Goal: Task Accomplishment & Management: Manage account settings

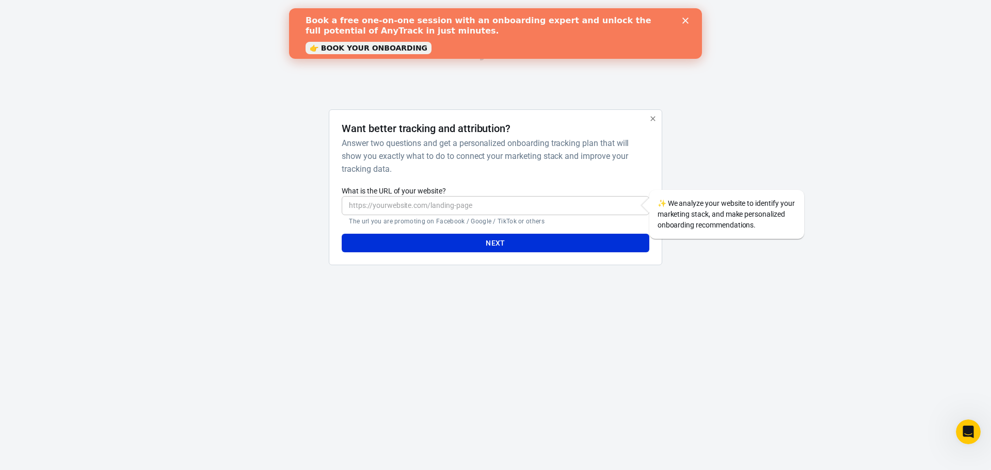
click at [454, 210] on input "What is the URL of your website?" at bounding box center [495, 205] width 307 height 19
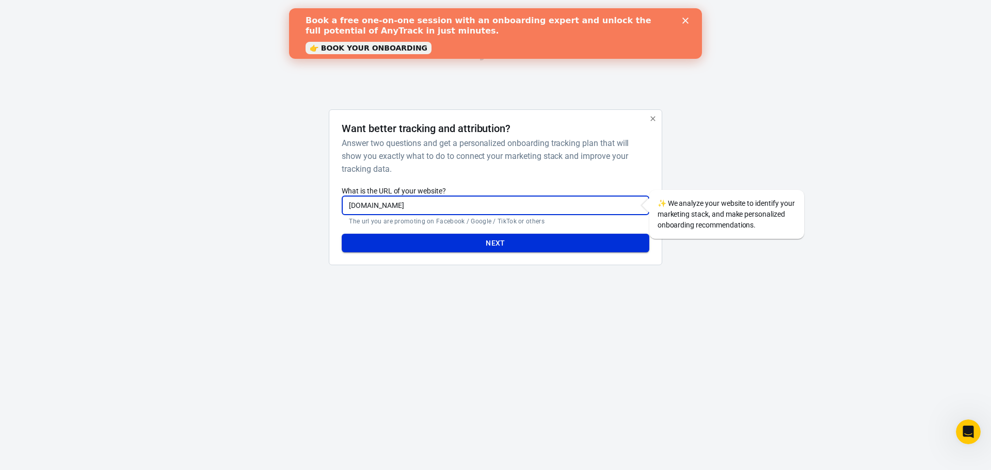
type input "bestproductreviews.io"
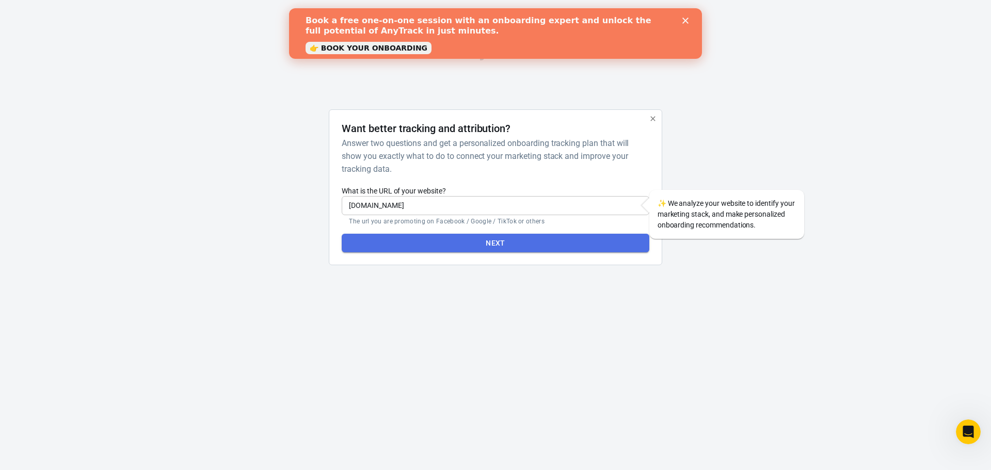
click at [467, 244] on button "Next" at bounding box center [495, 243] width 307 height 19
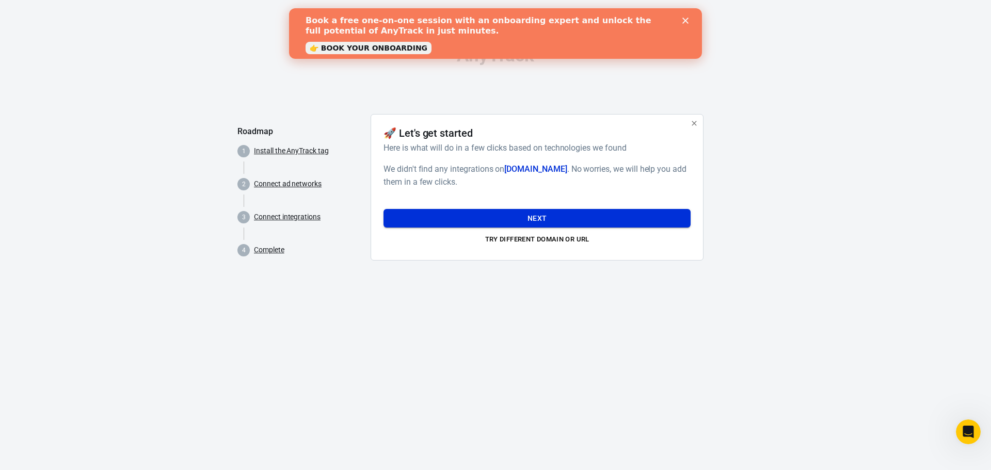
click at [581, 218] on button "Next" at bounding box center [536, 218] width 307 height 19
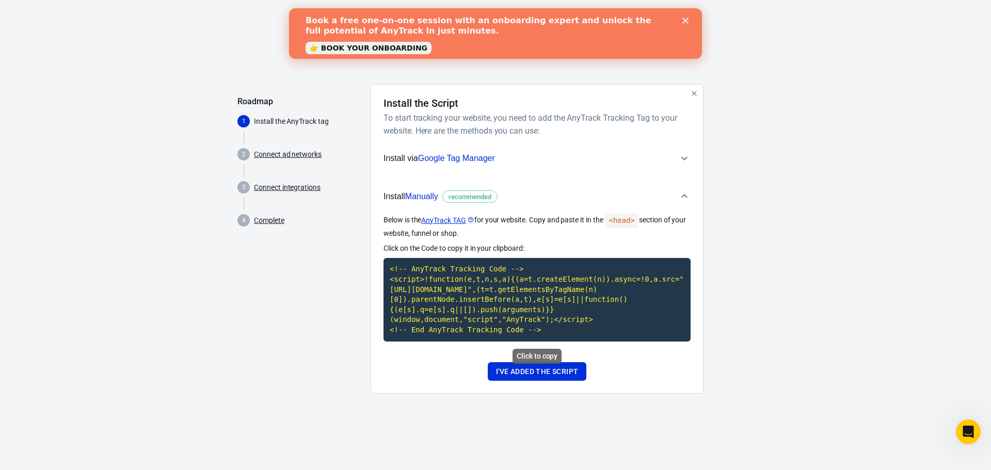
click at [550, 310] on code "<!-- AnyTrack Tracking Code --> <script>!function(e,t,n,s,a){(a=t.createElement…" at bounding box center [536, 299] width 307 height 83
click at [554, 374] on button "I've added the script" at bounding box center [537, 371] width 99 height 19
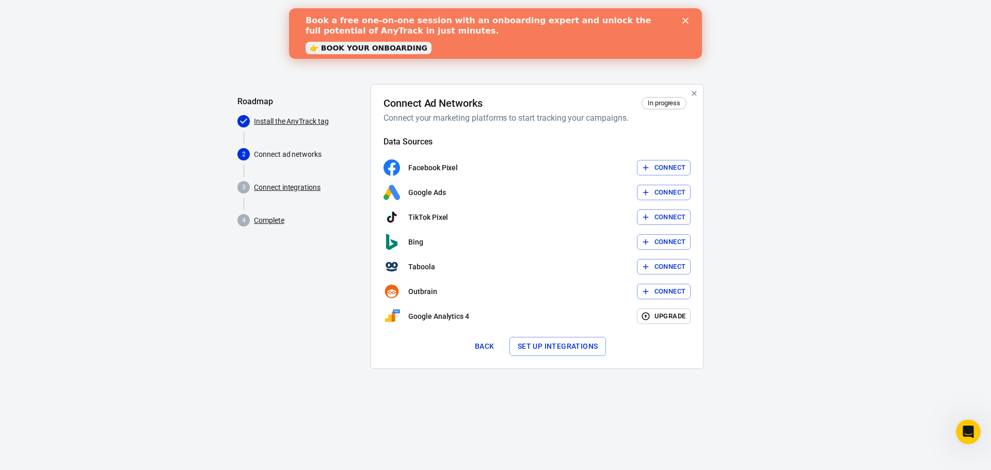
click at [664, 190] on button "Connect" at bounding box center [664, 193] width 54 height 16
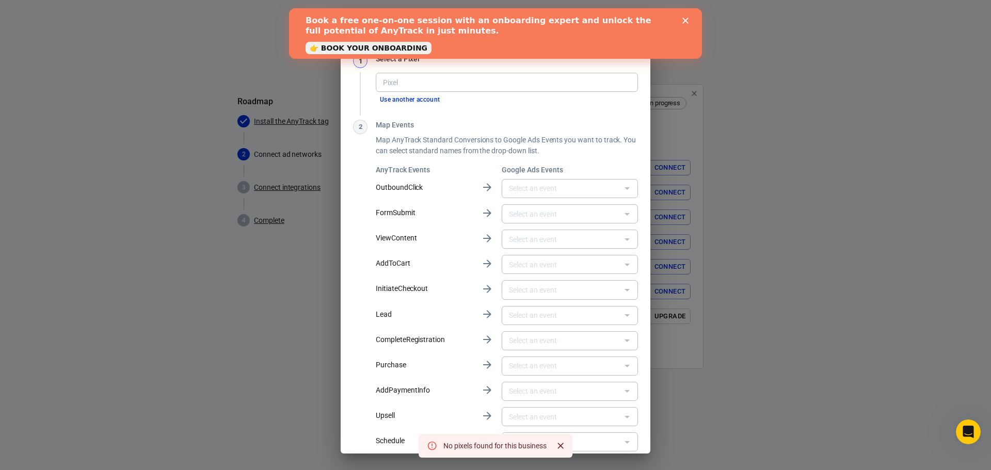
click at [366, 50] on link "👉 BOOK YOUR ONBOARDING" at bounding box center [368, 48] width 126 height 12
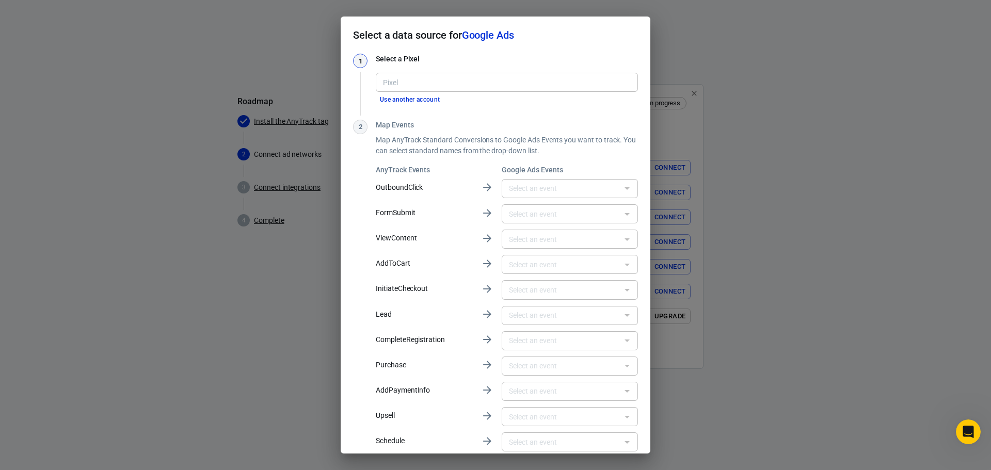
click at [487, 39] on span "Google Ads" at bounding box center [488, 35] width 52 height 12
click at [441, 75] on div "Pixel" at bounding box center [507, 82] width 262 height 19
click at [374, 84] on div "1 Select a Pixel Pixel Pixel Use another account" at bounding box center [495, 80] width 285 height 52
click at [598, 108] on div "1 Select a Pixel Pixel Pixel Use another account 2 Map Events Map AnyTrack Stan…" at bounding box center [495, 254] width 285 height 400
click at [572, 138] on p "Map AnyTrack Standard Conversions to Google Ads Events you want to track. You c…" at bounding box center [507, 146] width 262 height 22
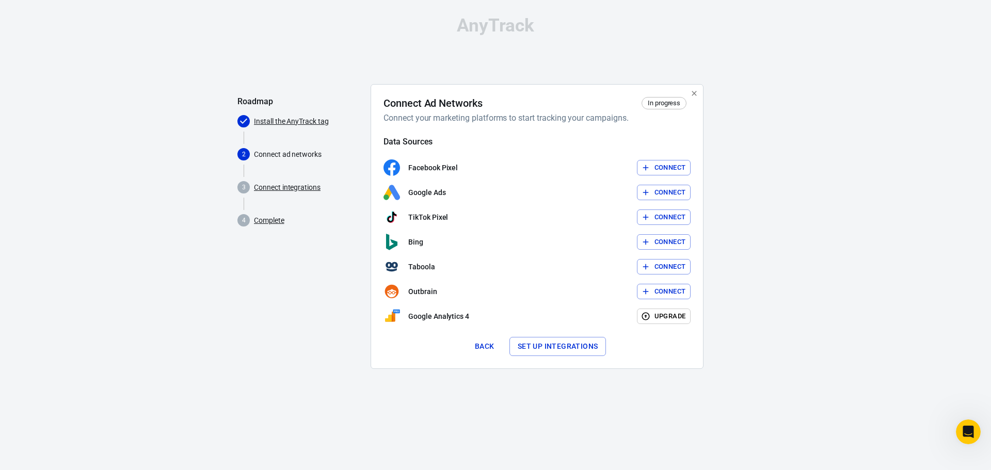
click at [658, 191] on button "Connect" at bounding box center [664, 193] width 54 height 16
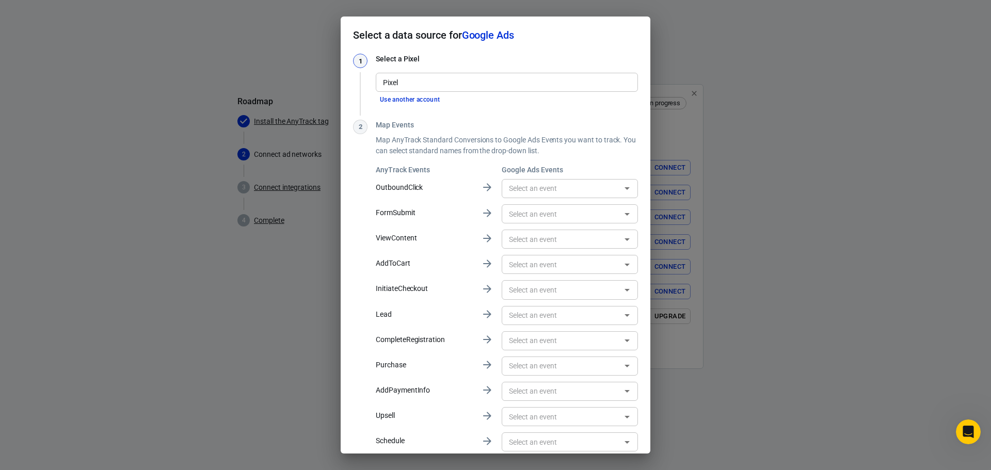
click at [441, 85] on input "Pixel" at bounding box center [506, 82] width 254 height 13
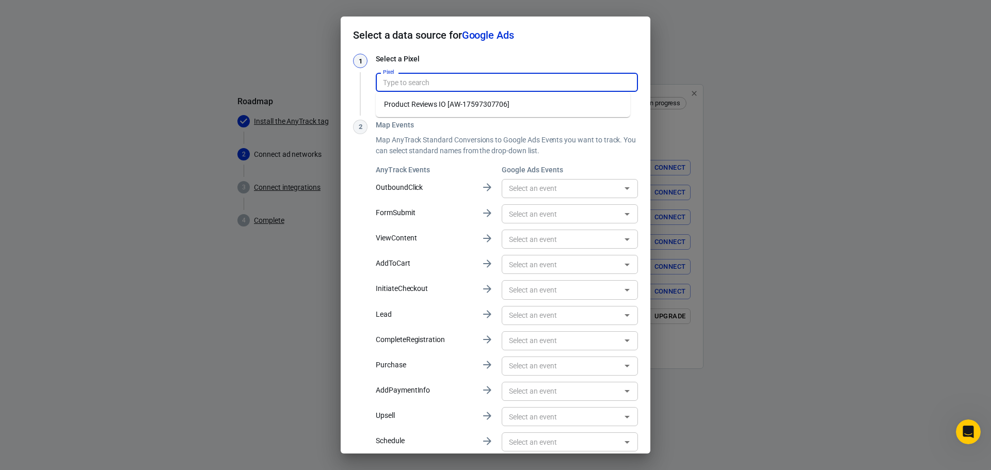
click at [442, 107] on li "Product Reviews IO [AW-17597307706]" at bounding box center [503, 104] width 254 height 17
type input "Product Reviews IO [AW-17597307706]"
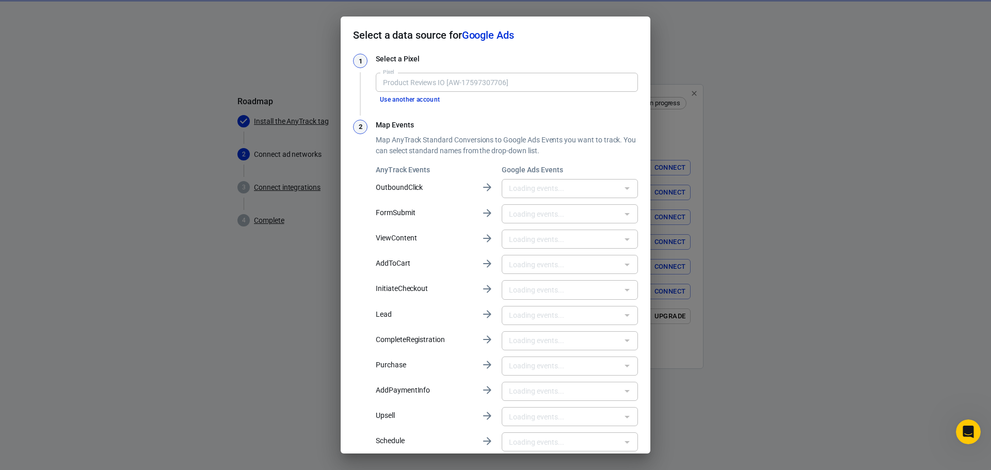
type input "Purchase [tJt6CPyN-KAbELq2hsdB]"
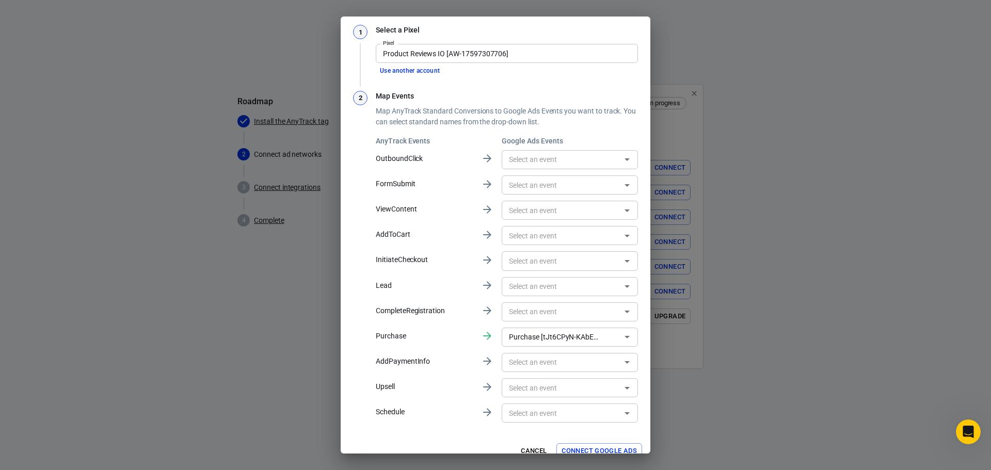
scroll to position [43, 0]
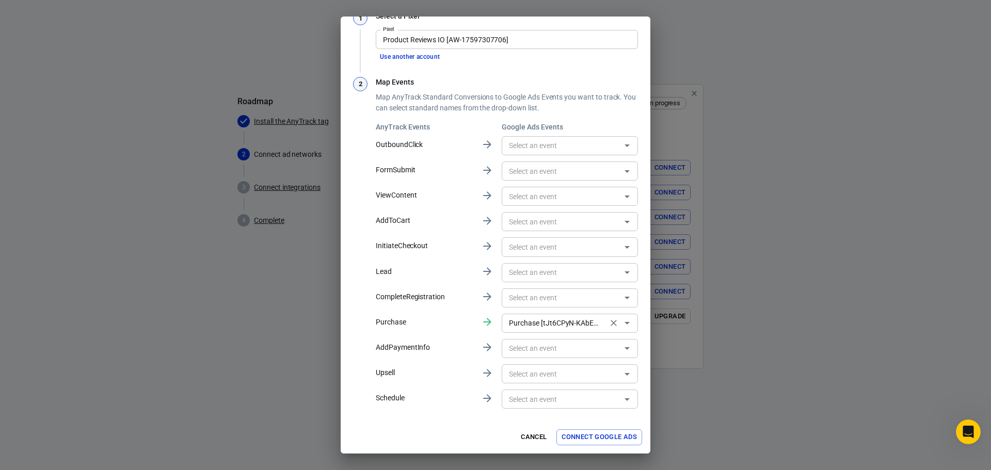
click at [610, 321] on icon "Clear" at bounding box center [613, 323] width 6 height 6
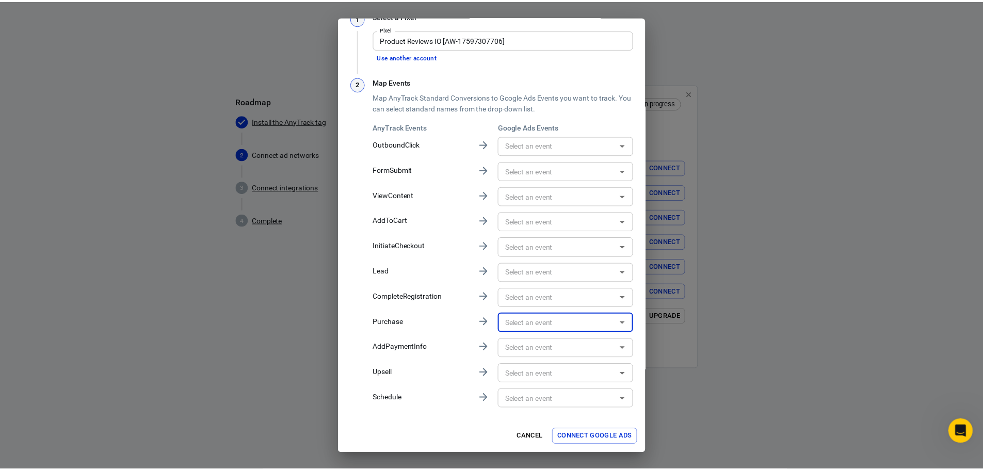
scroll to position [0, 0]
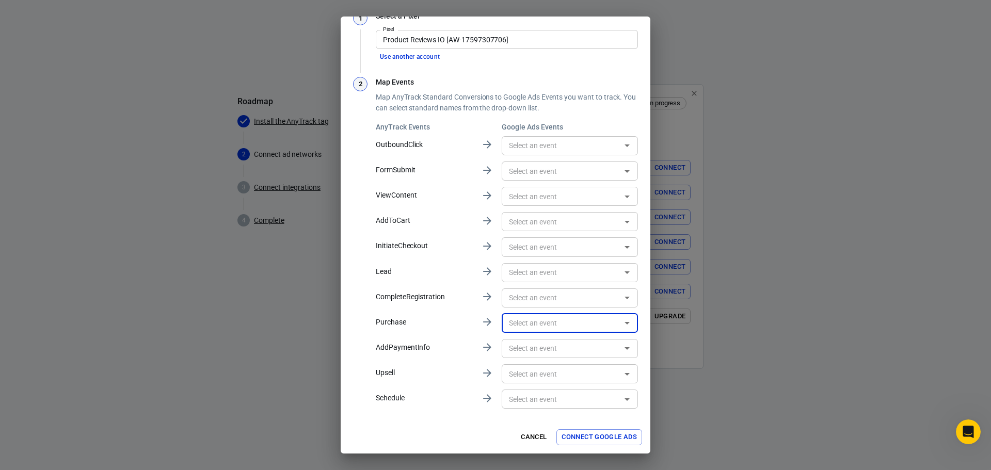
click at [581, 440] on button "Connect Google Ads" at bounding box center [599, 437] width 86 height 16
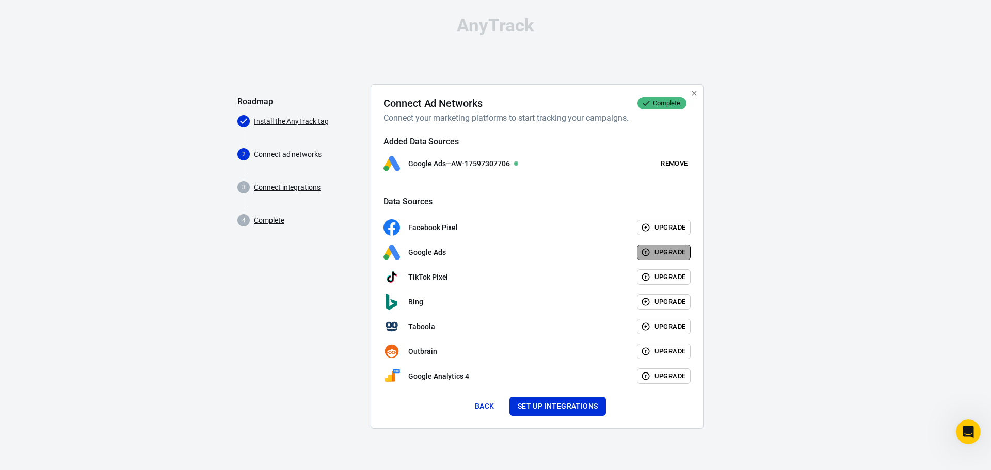
click at [658, 253] on button "Upgrade" at bounding box center [664, 253] width 54 height 16
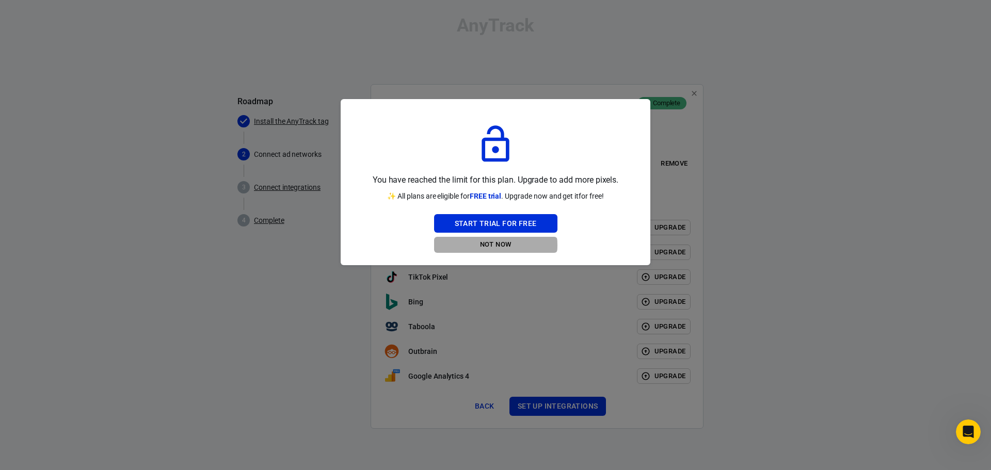
click at [490, 245] on button "Not Now" at bounding box center [495, 245] width 123 height 16
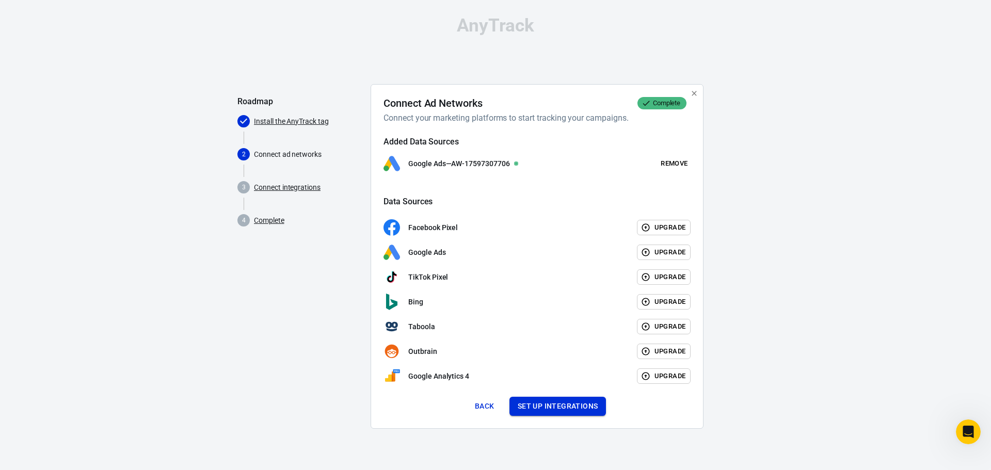
click at [566, 404] on button "Set up integrations" at bounding box center [557, 406] width 97 height 19
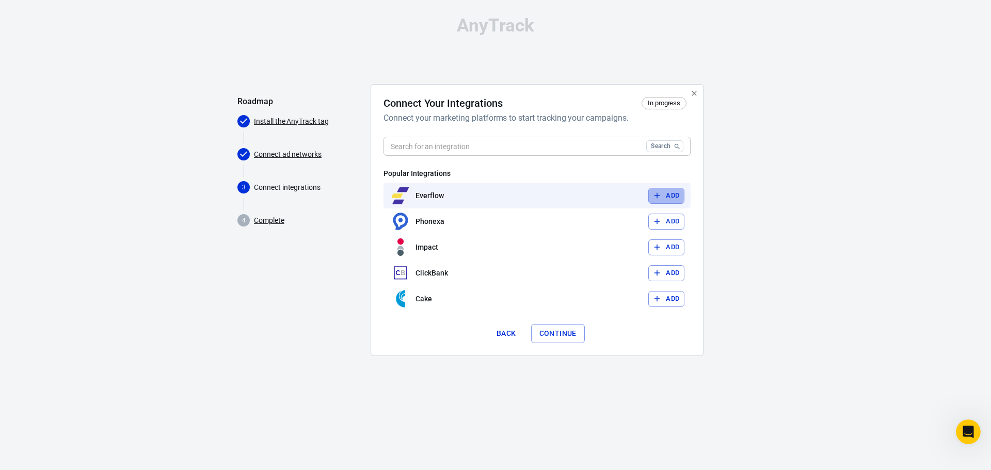
click at [661, 193] on button "Add" at bounding box center [666, 196] width 36 height 16
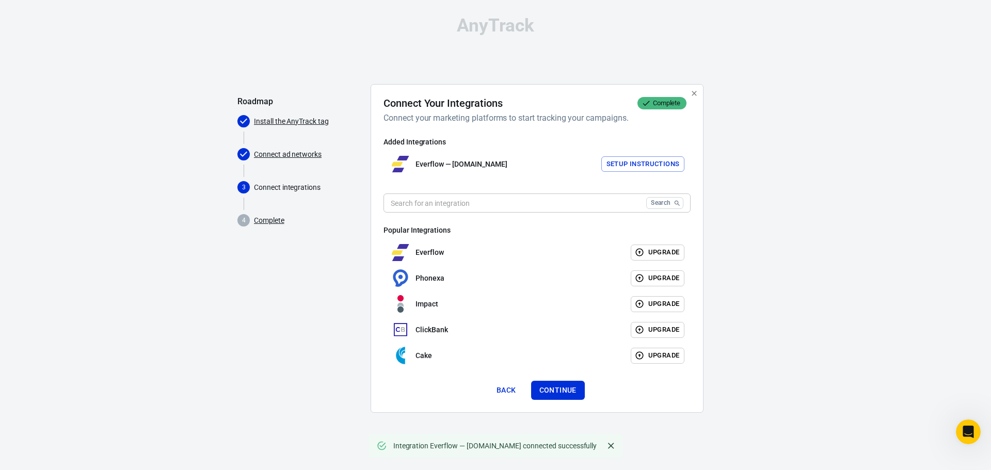
click at [653, 163] on button "Setup Instructions" at bounding box center [643, 164] width 84 height 16
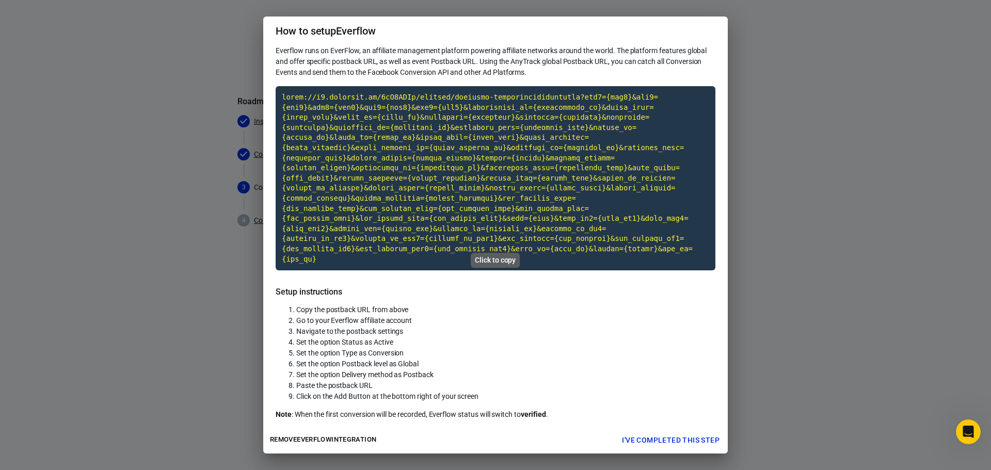
click at [507, 212] on code "Click to copy" at bounding box center [496, 178] width 440 height 184
click at [688, 431] on button "I've completed this step" at bounding box center [671, 440] width 106 height 19
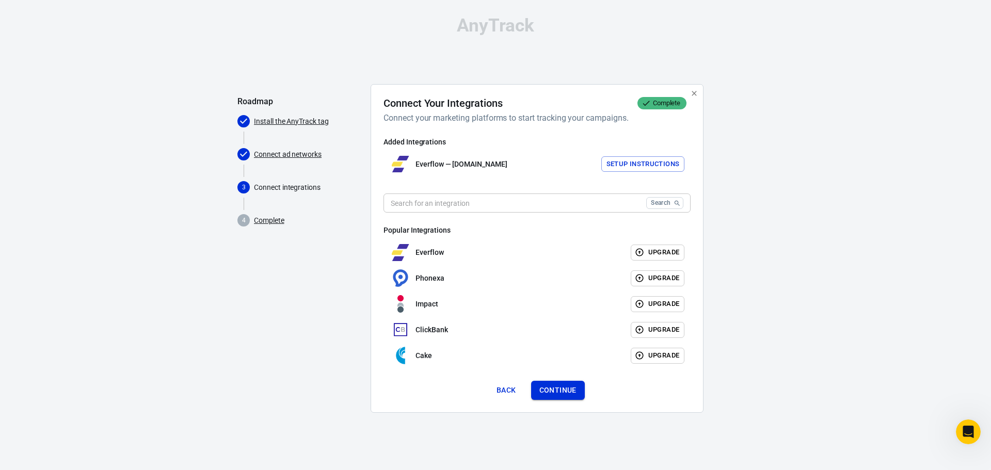
click at [572, 394] on button "Continue" at bounding box center [558, 390] width 54 height 19
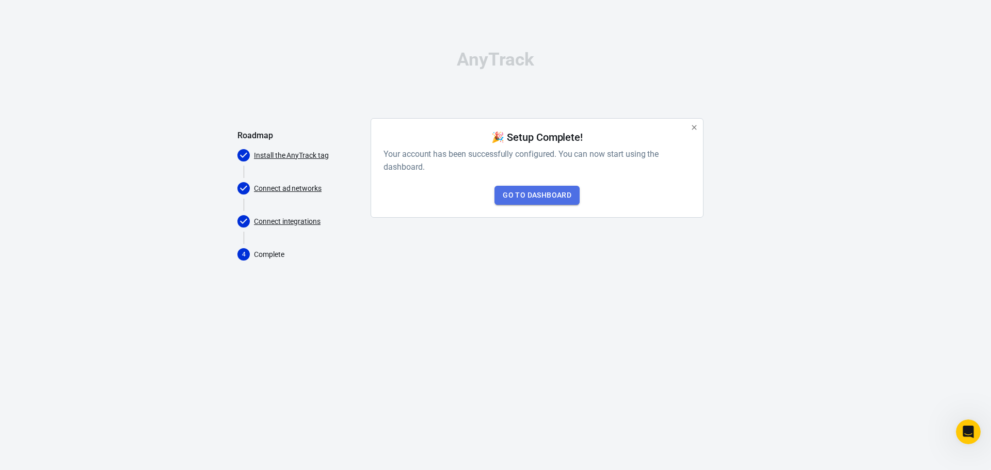
click at [546, 200] on link "Go to Dashboard" at bounding box center [536, 195] width 85 height 19
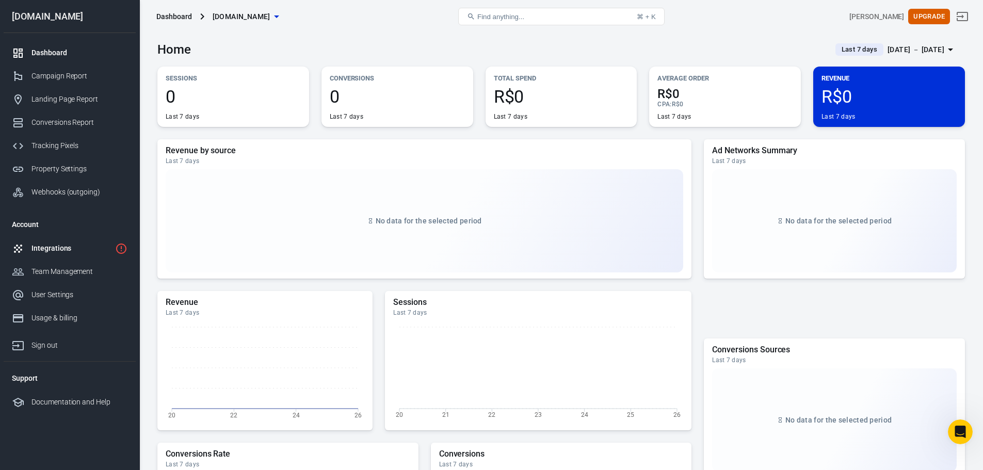
click at [119, 253] on icon "1 networks not verified yet" at bounding box center [121, 248] width 12 height 12
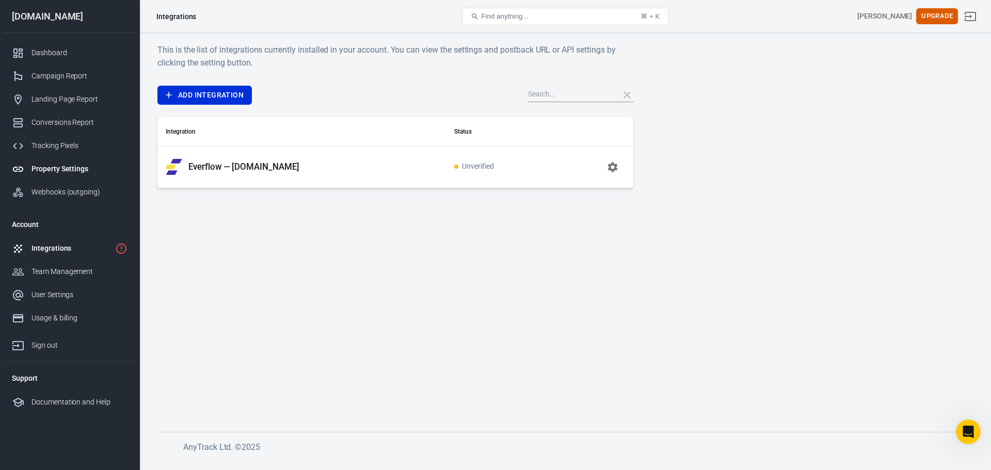
click at [66, 163] on link "Property Settings" at bounding box center [70, 168] width 132 height 23
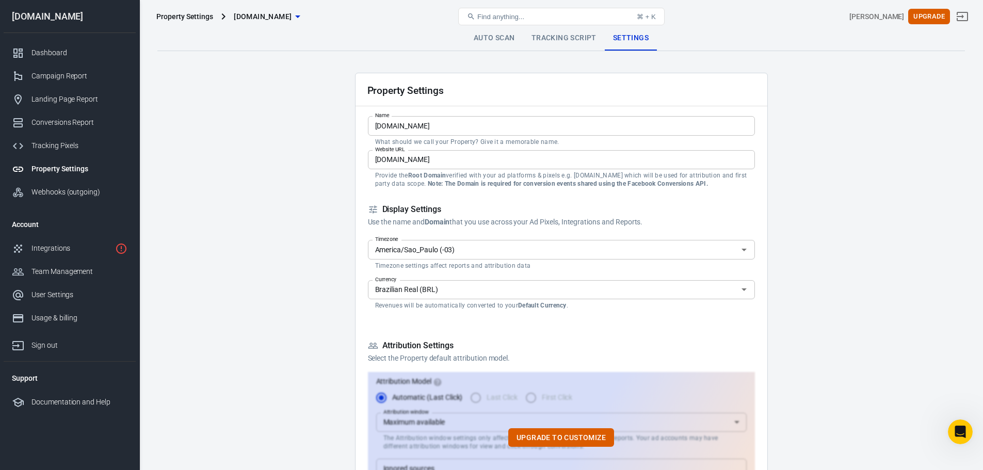
click at [425, 289] on input "Brazilian Real (BRL)" at bounding box center [553, 289] width 364 height 13
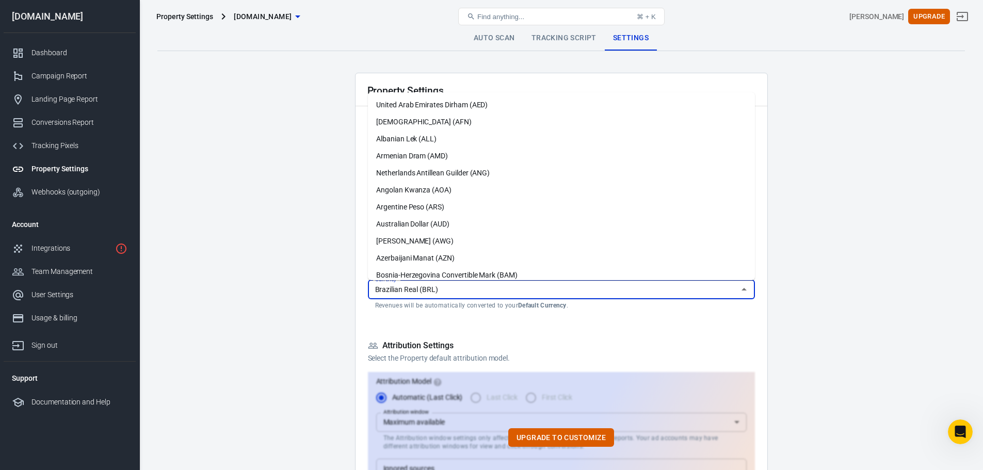
scroll to position [157, 0]
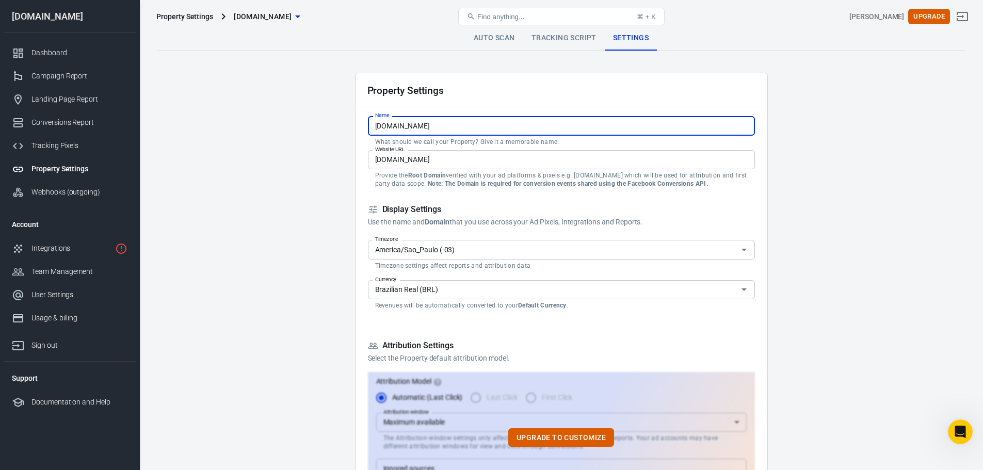
click at [401, 124] on input "bestproductreviews.io" at bounding box center [561, 125] width 387 height 19
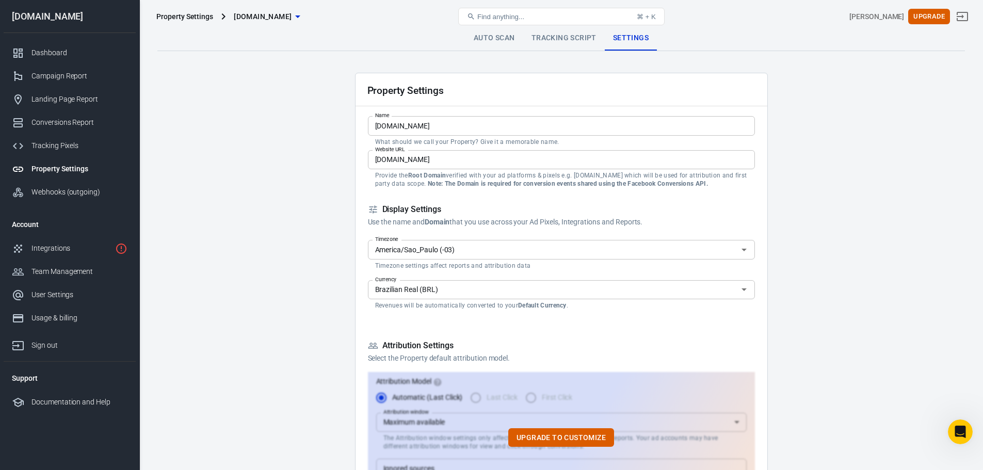
click at [71, 142] on div "Tracking Pixels" at bounding box center [79, 145] width 96 height 11
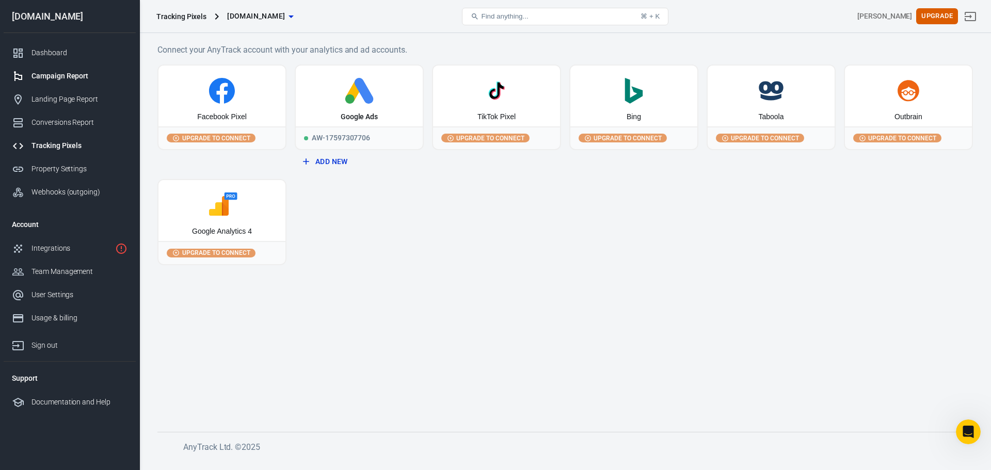
click at [48, 76] on div "Campaign Report" at bounding box center [79, 76] width 96 height 11
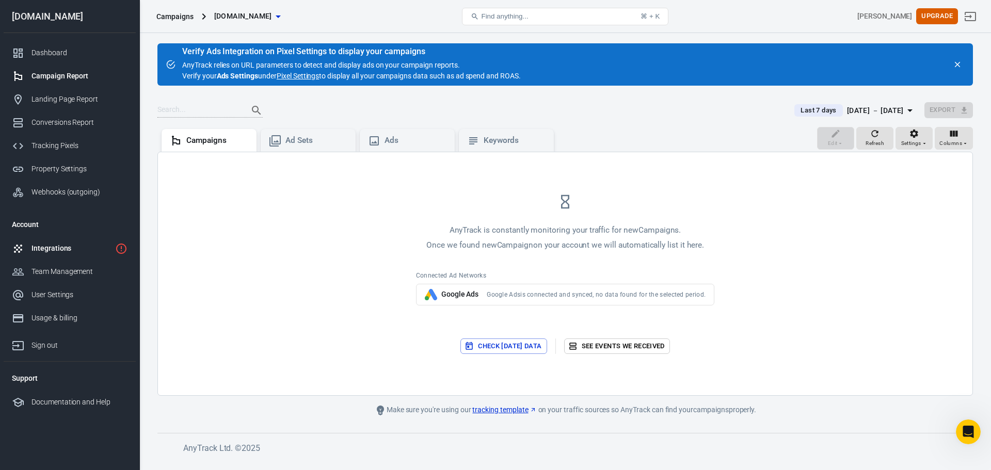
click at [59, 247] on div "Integrations" at bounding box center [70, 248] width 79 height 11
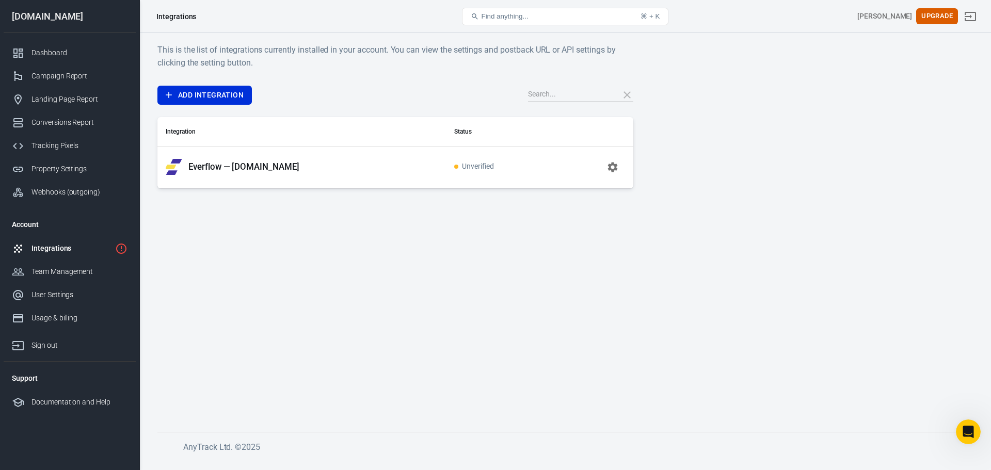
click at [489, 163] on span "Unverified" at bounding box center [474, 167] width 40 height 9
click at [608, 167] on icon "button" at bounding box center [612, 167] width 12 height 12
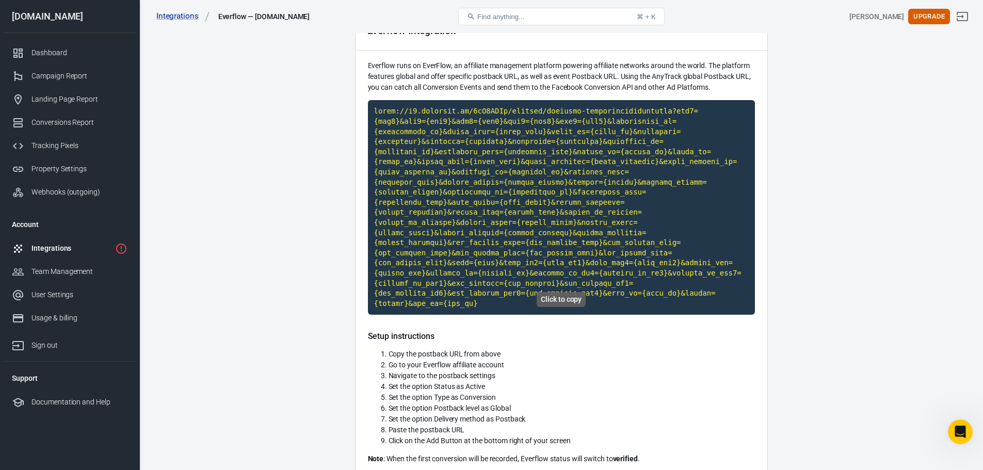
scroll to position [286, 0]
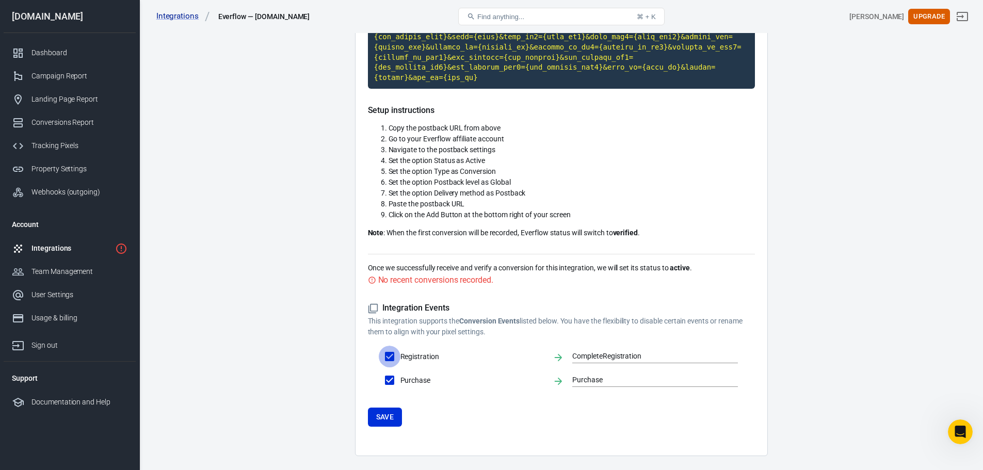
click at [388, 346] on input "Registration" at bounding box center [390, 357] width 22 height 22
checkbox input "false"
click at [593, 374] on input "Purchase" at bounding box center [647, 380] width 150 height 13
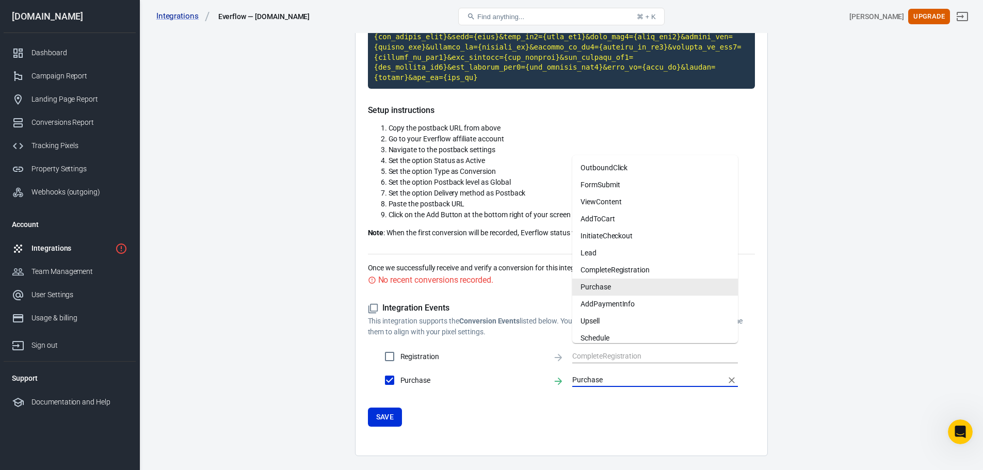
click at [606, 289] on li "Purchase" at bounding box center [655, 287] width 166 height 17
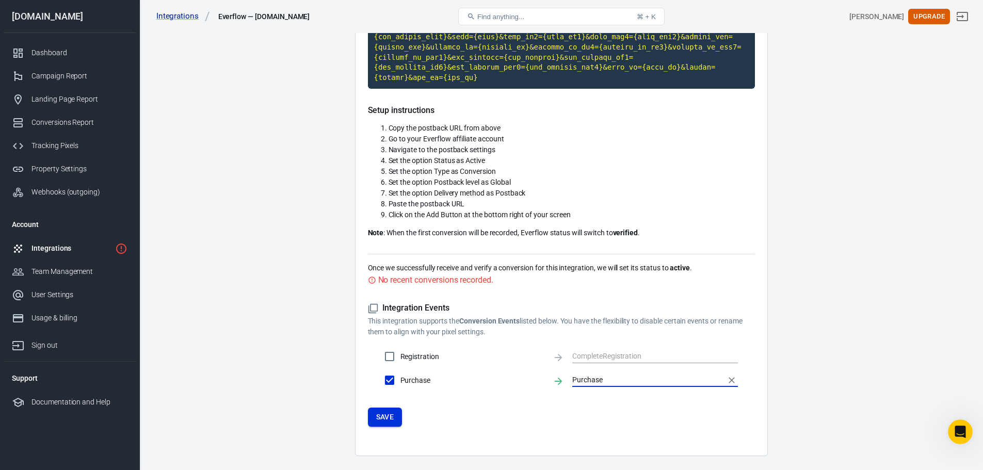
click at [385, 408] on button "Save" at bounding box center [385, 417] width 35 height 19
click at [393, 408] on button "Save" at bounding box center [385, 417] width 35 height 19
click at [457, 273] on div "No recent conversions recorded." at bounding box center [435, 279] width 115 height 13
click at [82, 245] on div "Integrations" at bounding box center [70, 248] width 79 height 11
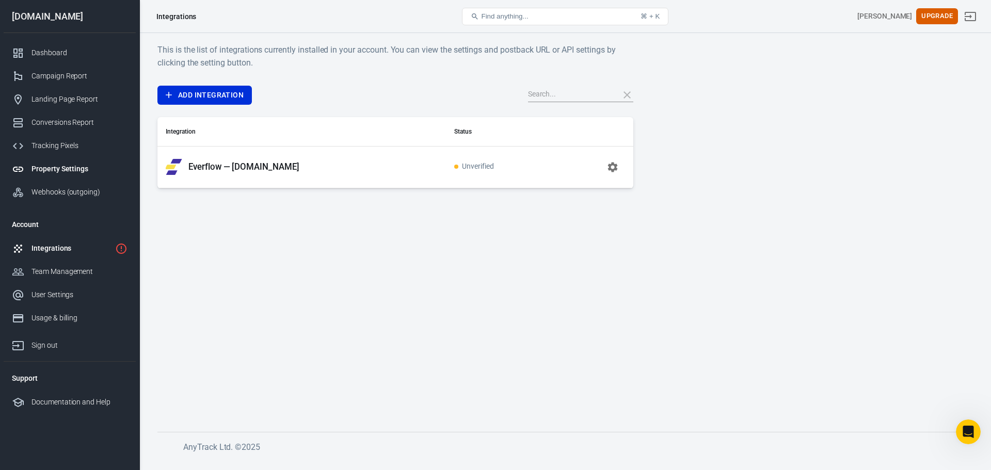
click at [60, 170] on div "Property Settings" at bounding box center [79, 169] width 96 height 11
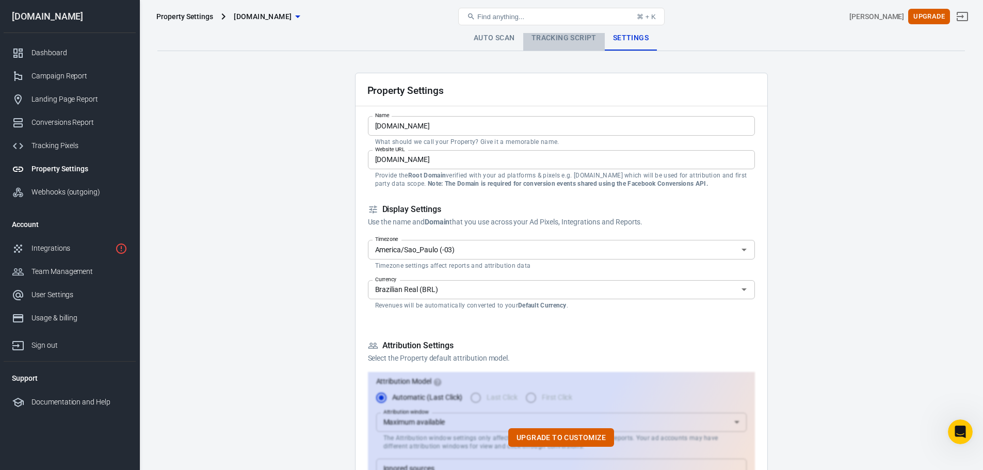
click at [549, 42] on link "Tracking Script" at bounding box center [564, 38] width 82 height 25
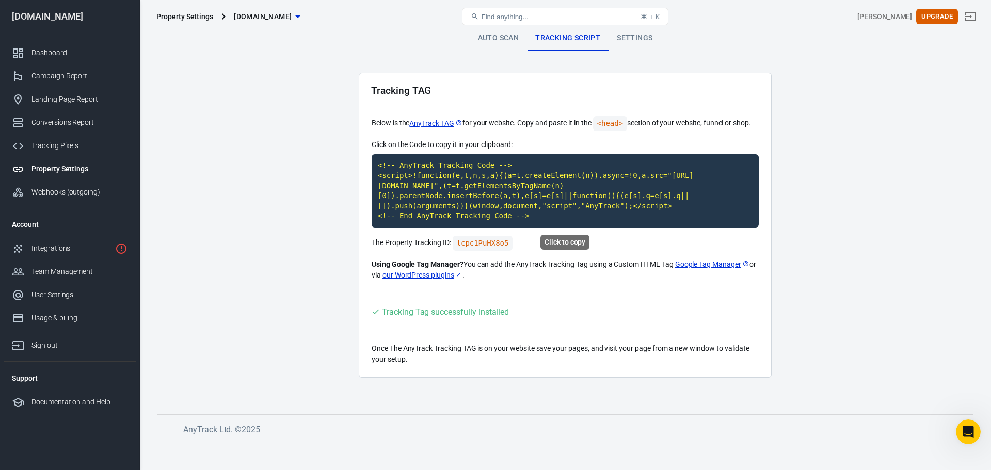
click at [522, 192] on code "<!-- AnyTrack Tracking Code --> <script>!function(e,t,n,s,a){(a=t.createElement…" at bounding box center [564, 190] width 387 height 73
click at [71, 145] on div "Tracking Pixels" at bounding box center [79, 145] width 96 height 11
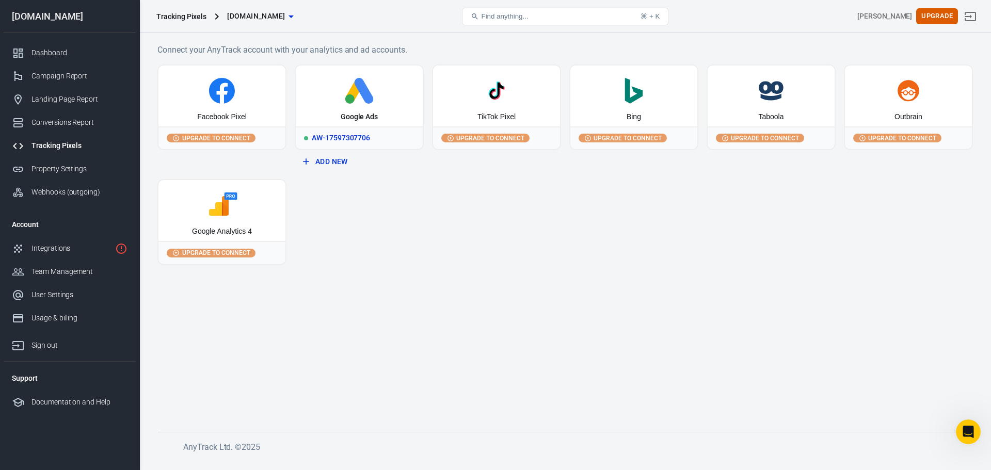
click at [373, 100] on icon at bounding box center [363, 91] width 19 height 26
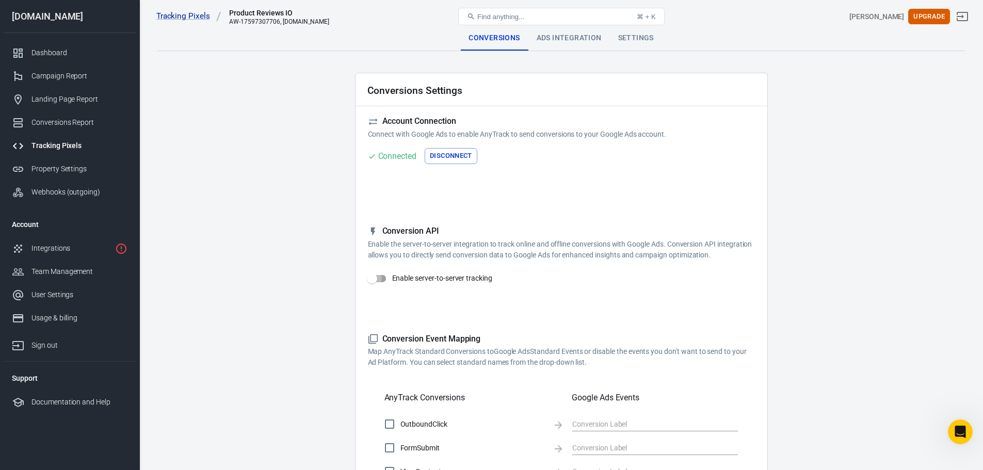
click at [383, 278] on input "Enable server-to-server tracking" at bounding box center [372, 279] width 59 height 20
checkbox input "false"
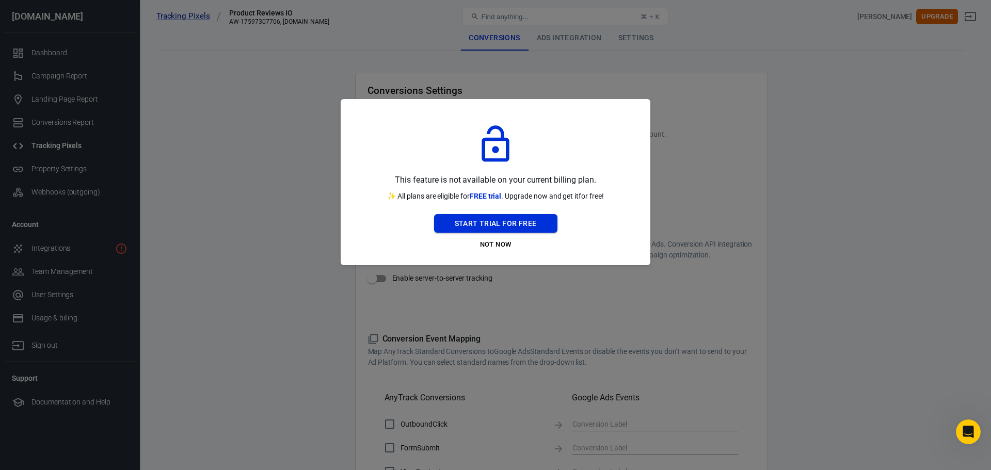
click at [504, 225] on button "Start Trial For Free" at bounding box center [495, 223] width 123 height 19
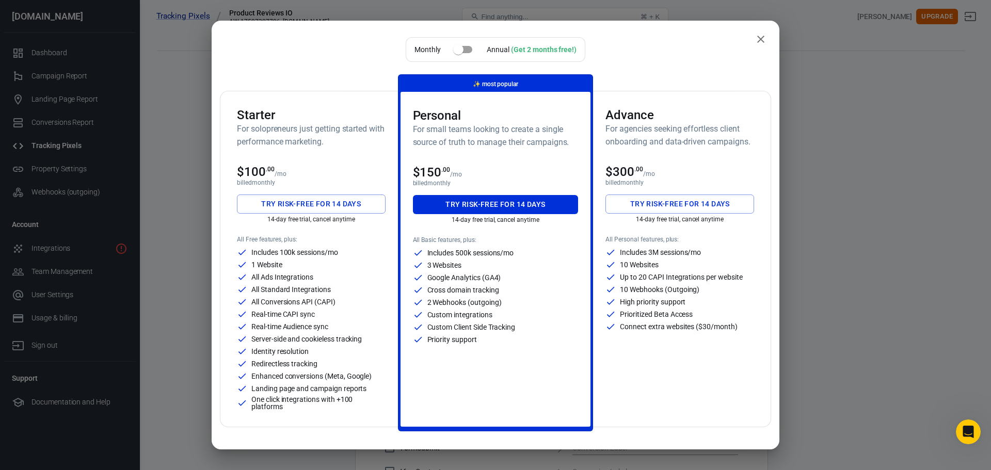
click at [303, 199] on button "Try risk-free for 14 days" at bounding box center [311, 204] width 149 height 19
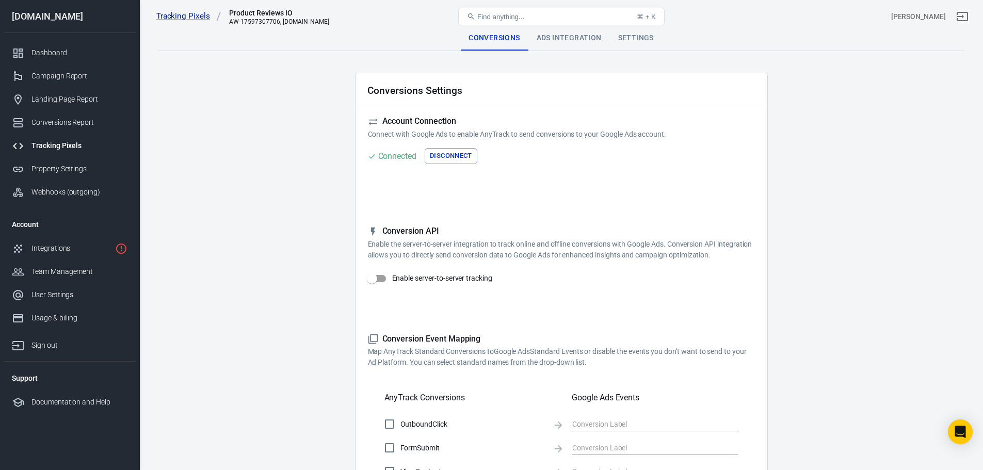
click at [386, 279] on input "Enable server-to-server tracking" at bounding box center [372, 279] width 59 height 20
checkbox input "true"
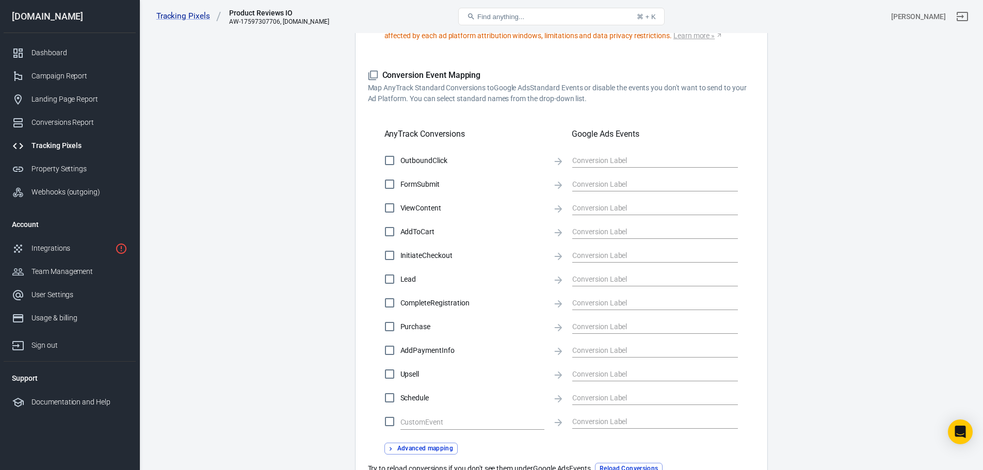
scroll to position [310, 0]
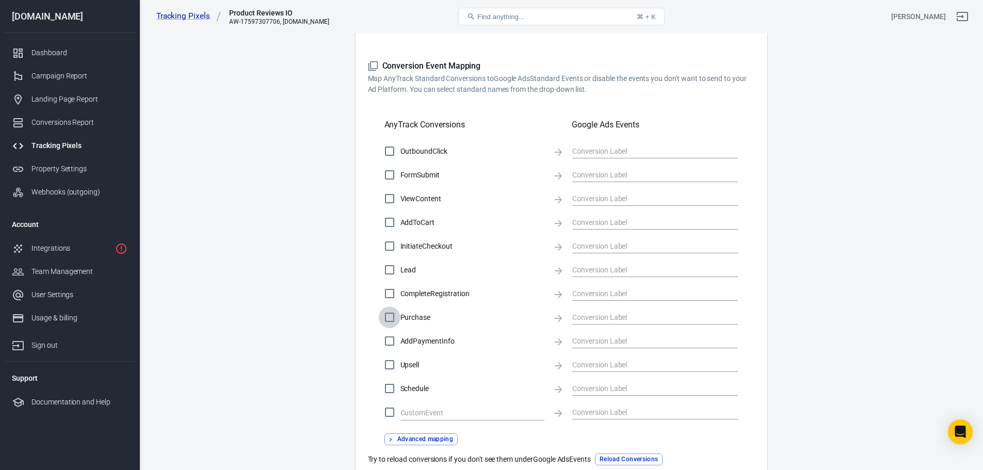
click at [389, 316] on input "Purchase" at bounding box center [390, 317] width 22 height 22
checkbox input "true"
click at [636, 315] on input "text" at bounding box center [647, 317] width 150 height 13
click at [642, 316] on input "text" at bounding box center [647, 317] width 150 height 13
click at [635, 318] on input "text" at bounding box center [647, 317] width 150 height 13
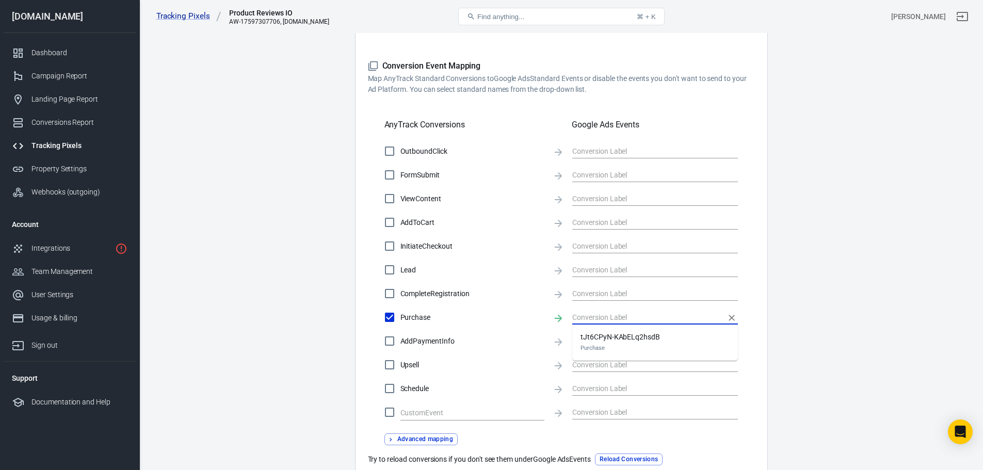
click at [632, 338] on div "tJt6CPyN-KAbELq2hsdB Purchase" at bounding box center [619, 343] width 79 height 22
type input "tJt6CPyN-KAbELq2hsdB"
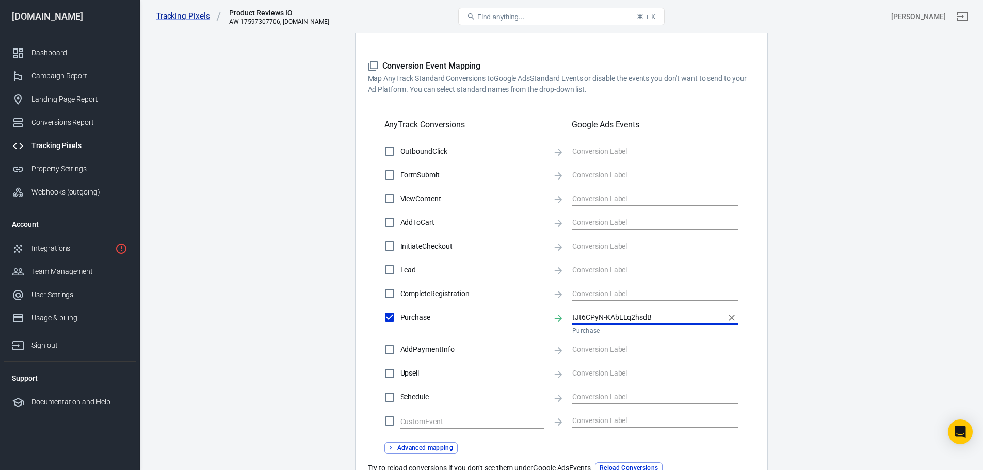
click at [778, 305] on main "Conversions Ads Integration Settings Conversions Settings Account Connection Co…" at bounding box center [560, 125] width 807 height 818
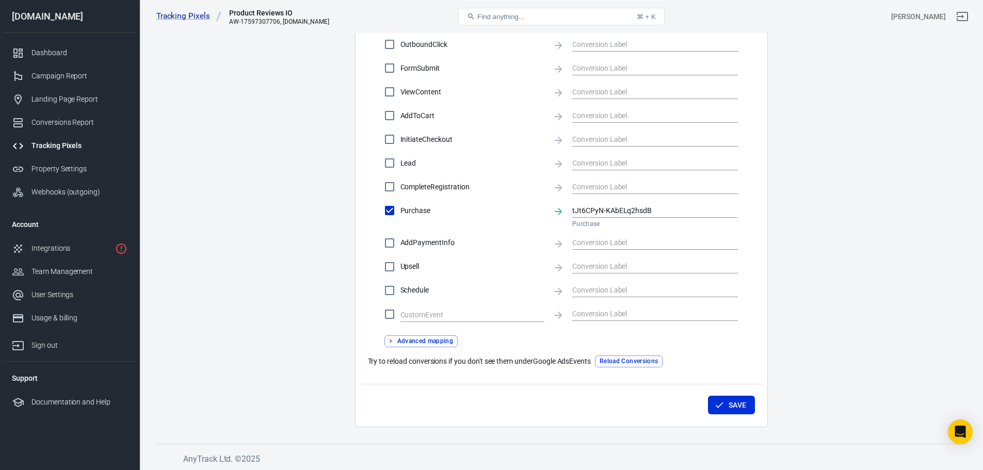
scroll to position [418, 0]
click at [730, 403] on button "Save" at bounding box center [731, 403] width 47 height 19
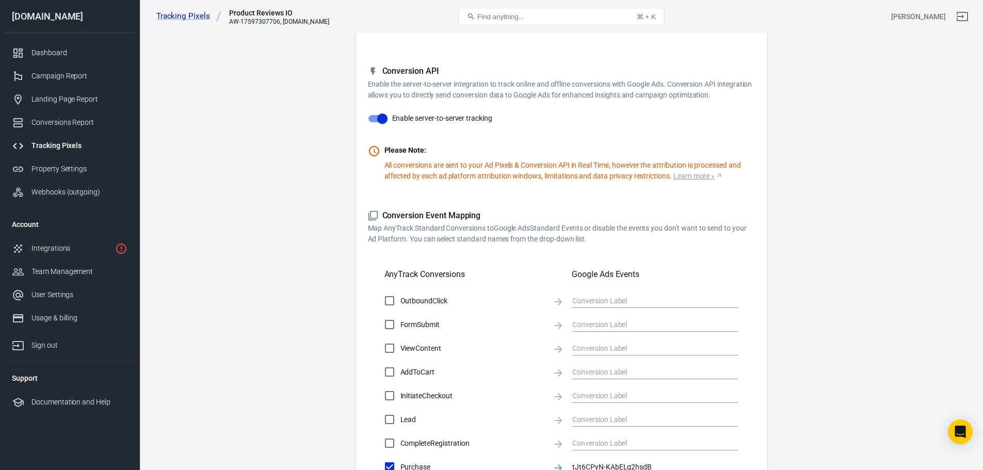
scroll to position [0, 0]
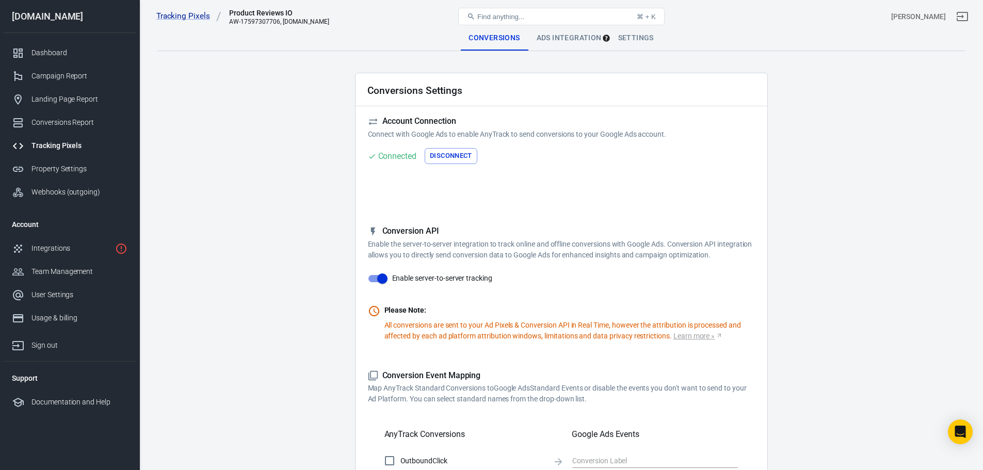
click at [573, 32] on div "Tracking Pixels Product Reviews IO AW-17597307706, bestproductreviews.io Find a…" at bounding box center [561, 16] width 843 height 33
click at [575, 38] on div "Ads Integration" at bounding box center [569, 38] width 82 height 25
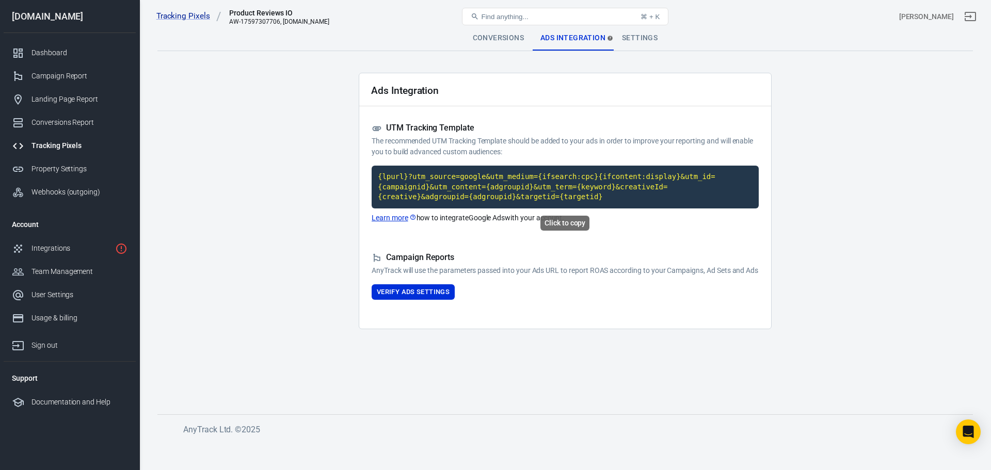
click at [529, 182] on code "{lpurl}?utm_source=google&utm_medium={ifsearch:cpc}{ifcontent:display}&utm_id={…" at bounding box center [564, 187] width 387 height 43
click at [83, 161] on link "Property Settings" at bounding box center [70, 168] width 132 height 23
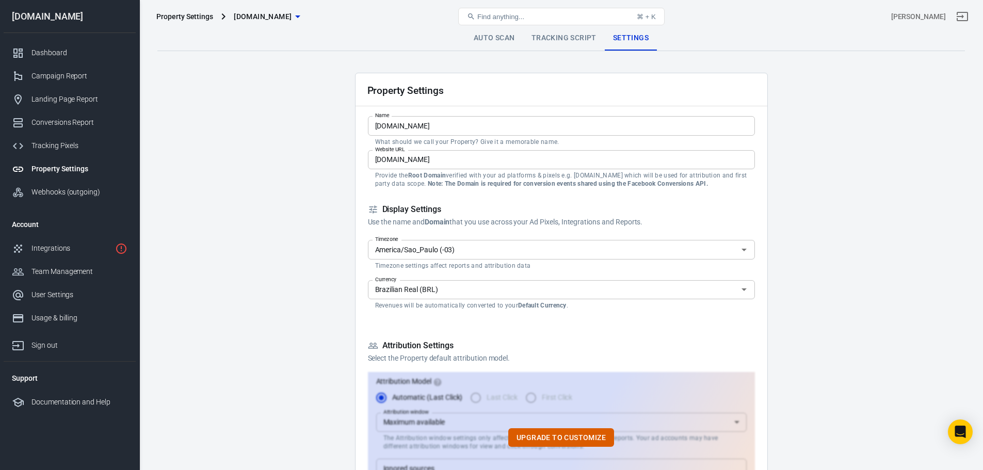
click at [492, 289] on input "Brazilian Real (BRL)" at bounding box center [553, 289] width 364 height 13
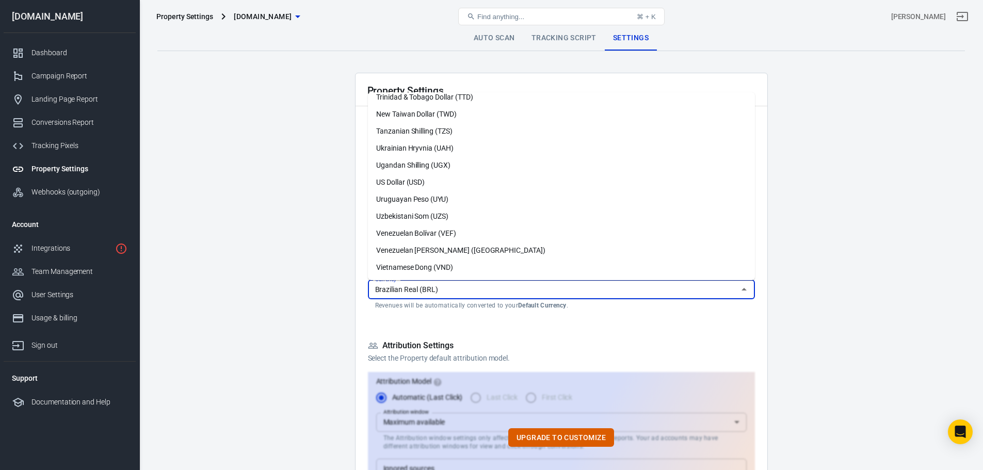
scroll to position [2425, 0]
click at [462, 232] on li "US Dollar (USD)" at bounding box center [561, 233] width 387 height 17
type input "US Dollar (USD)"
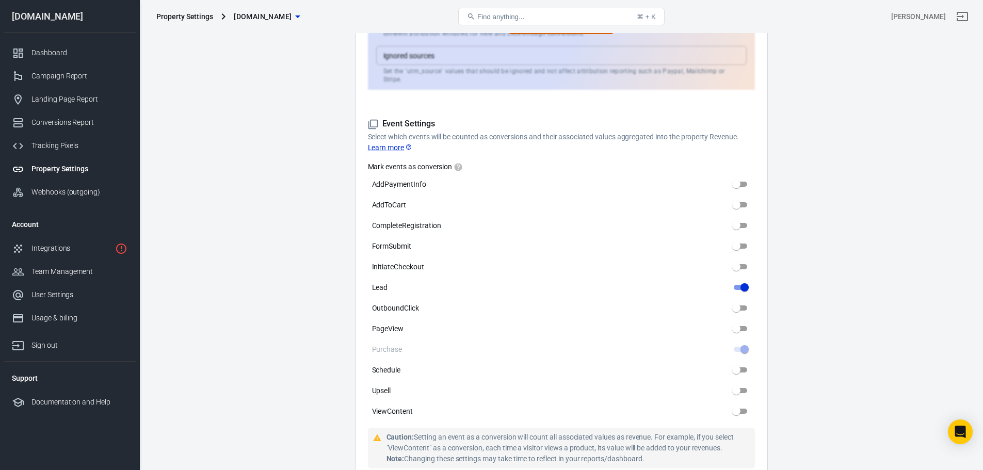
scroll to position [825, 0]
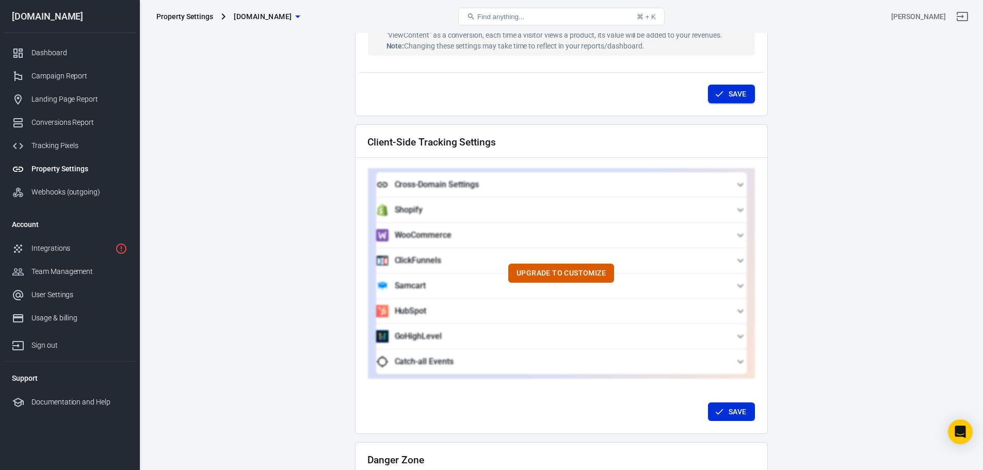
click at [729, 88] on button "Save" at bounding box center [731, 94] width 47 height 19
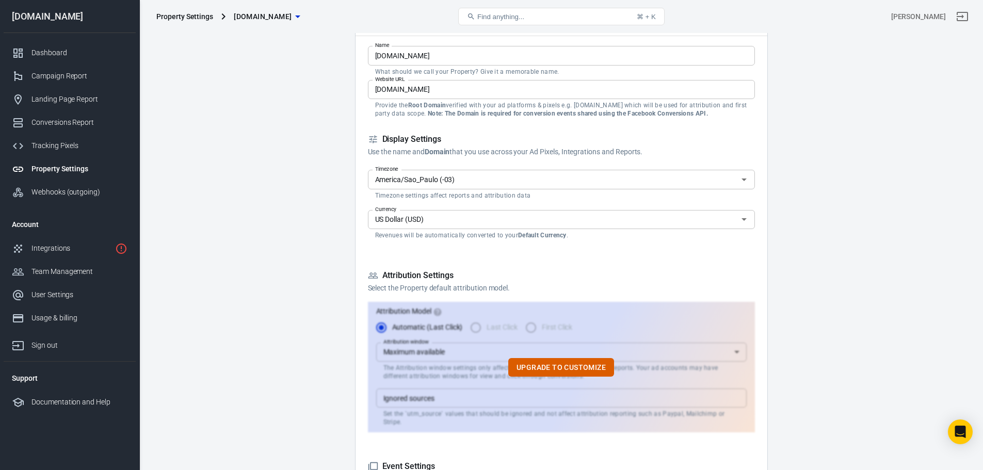
scroll to position [0, 0]
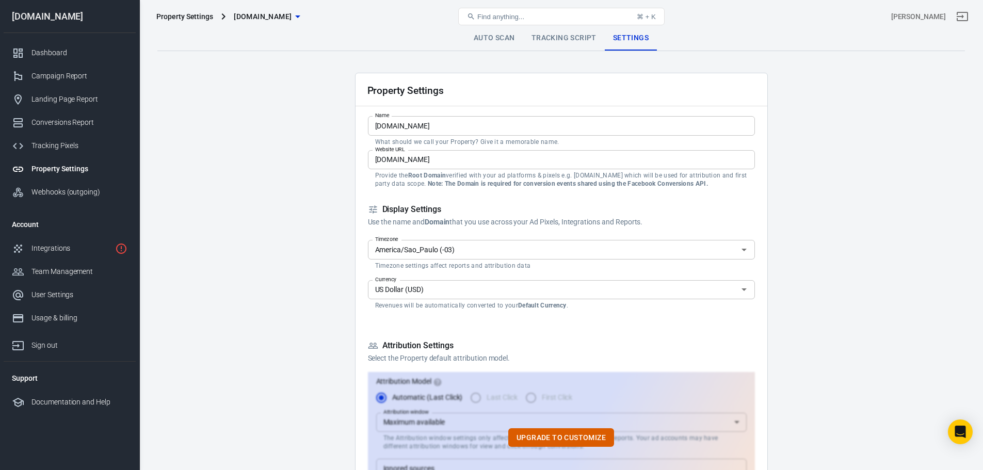
click at [497, 41] on link "Auto Scan" at bounding box center [494, 38] width 58 height 25
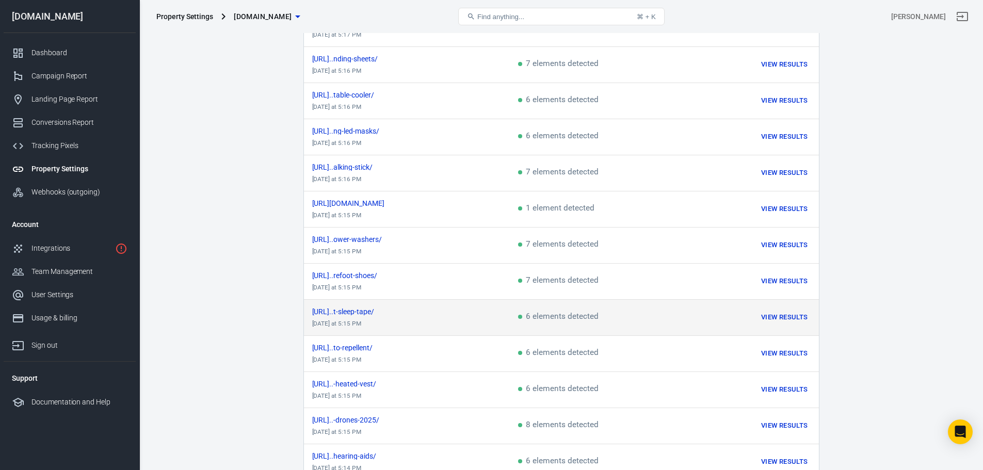
scroll to position [52, 0]
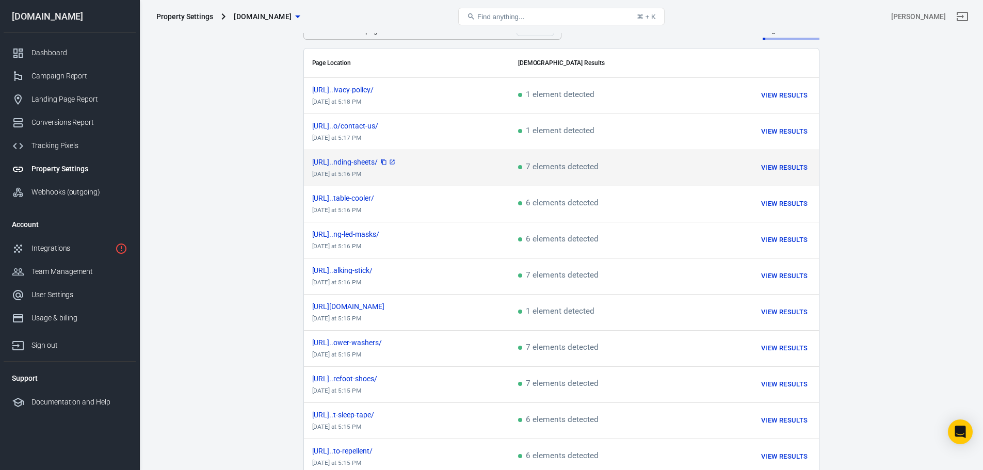
click at [396, 160] on span "https://bestproductreviews...nding-sheets/" at bounding box center [354, 161] width 84 height 7
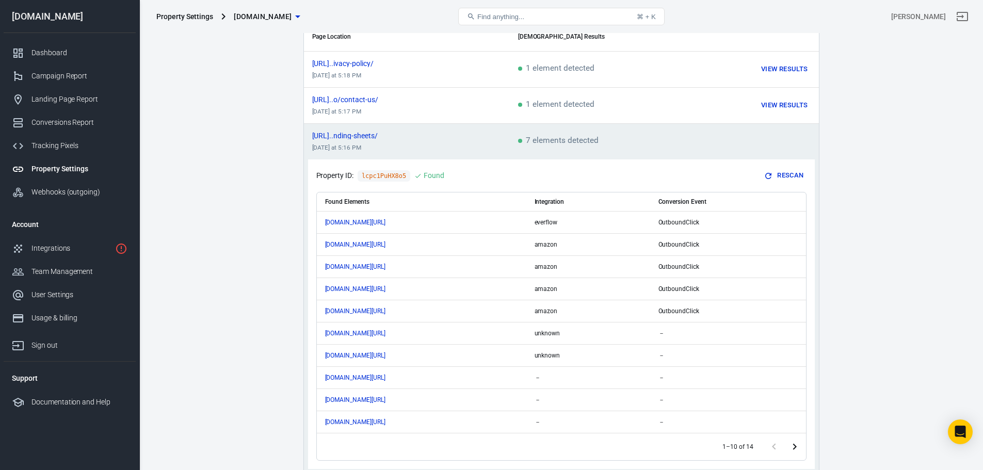
scroll to position [104, 0]
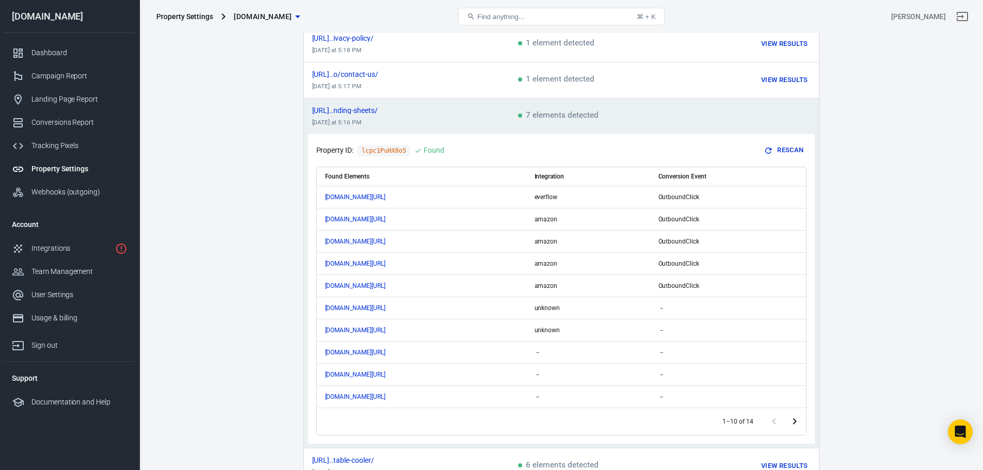
click at [793, 426] on icon "Go to next page" at bounding box center [794, 421] width 12 height 12
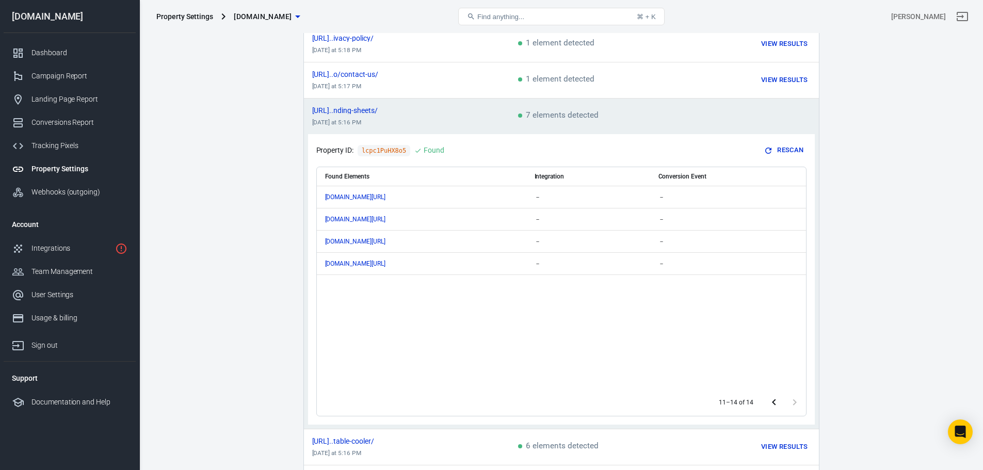
click at [768, 404] on icon "Go to previous page" at bounding box center [774, 402] width 12 height 12
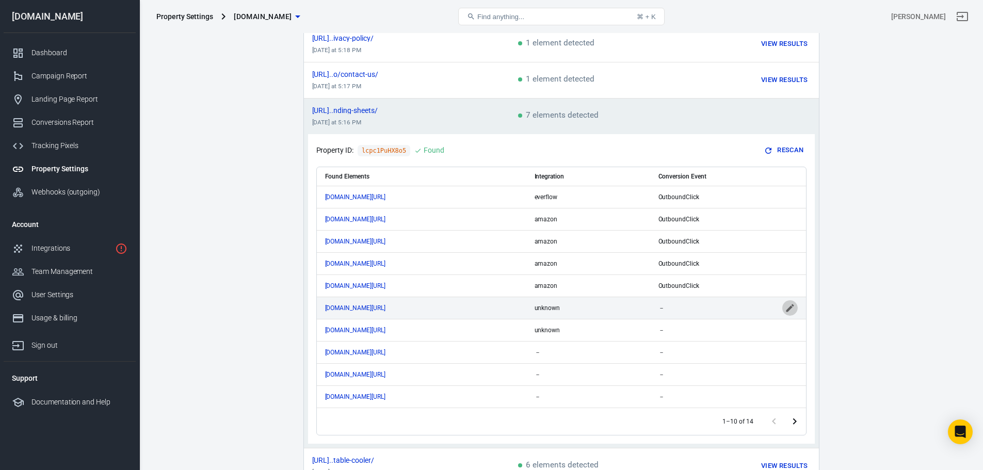
click at [792, 310] on icon "scrollable content" at bounding box center [790, 308] width 10 height 10
click at [857, 224] on main "Auto Scan Tracking Script Settings Search for a web page Search Search for a we…" at bounding box center [560, 434] width 807 height 1024
click at [86, 246] on div "Integrations" at bounding box center [70, 248] width 79 height 11
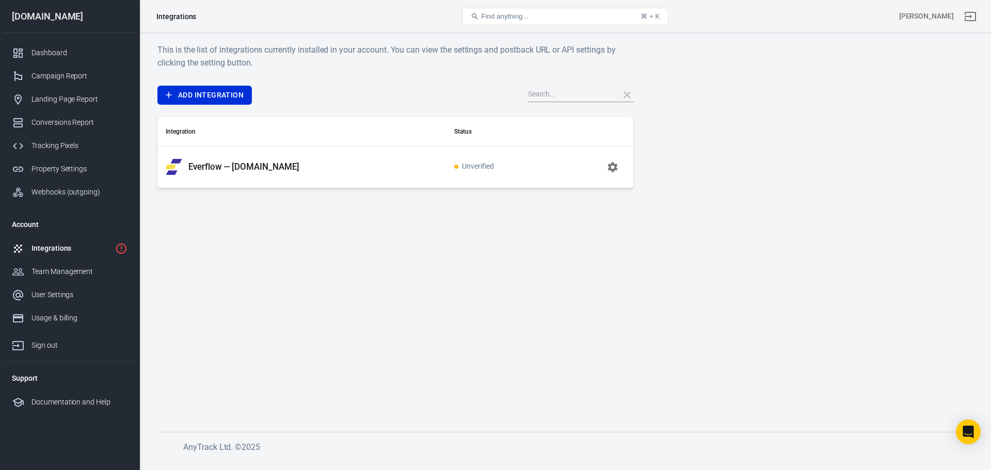
click at [471, 165] on span "Unverified" at bounding box center [474, 167] width 40 height 9
click at [284, 167] on p "Everflow — bestproductreviews.io" at bounding box center [243, 166] width 111 height 11
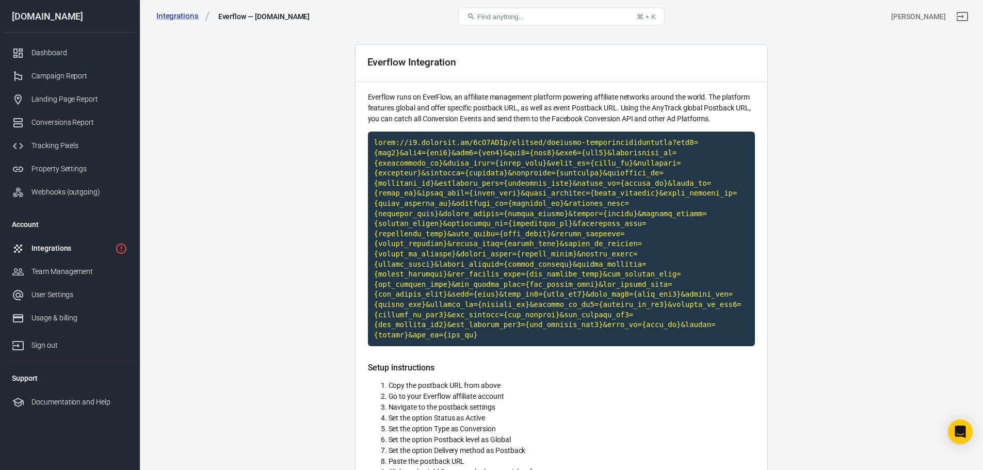
scroll to position [52, 0]
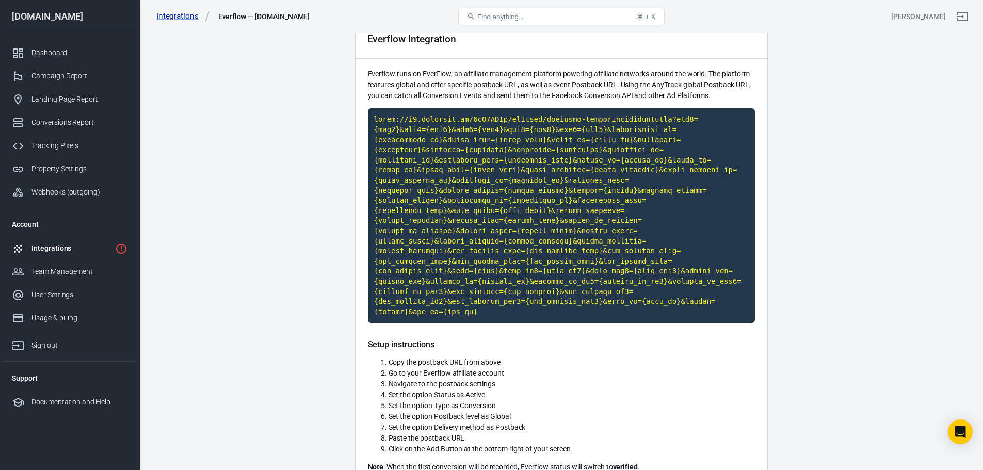
click at [41, 251] on div "Integrations" at bounding box center [70, 248] width 79 height 11
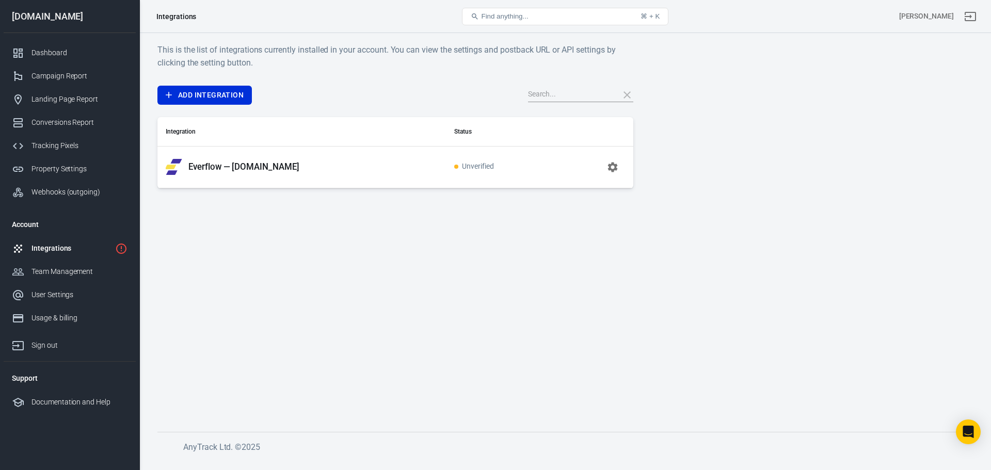
click at [494, 168] on span "Unverified" at bounding box center [474, 167] width 40 height 9
click at [611, 171] on icon "button" at bounding box center [612, 167] width 12 height 12
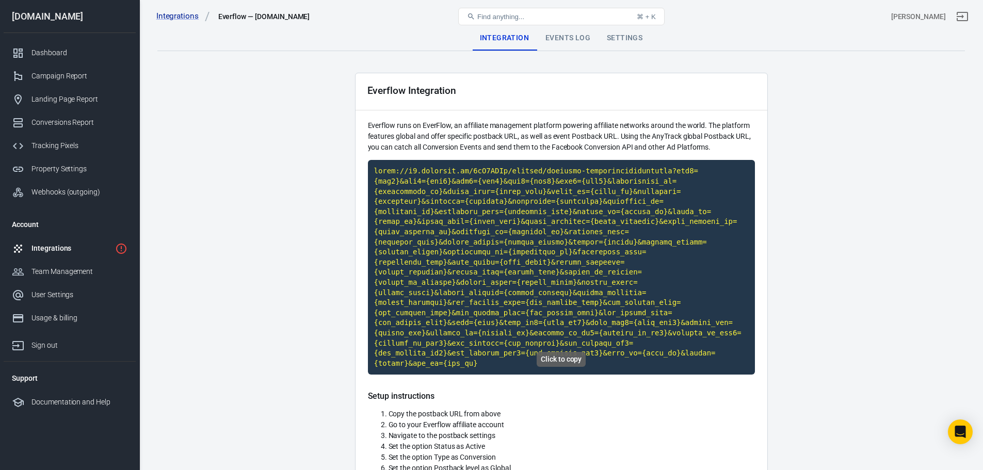
click at [778, 179] on main "Integration Events Log Settings Everflow Integration Everflow runs on EverFlow,…" at bounding box center [560, 384] width 807 height 716
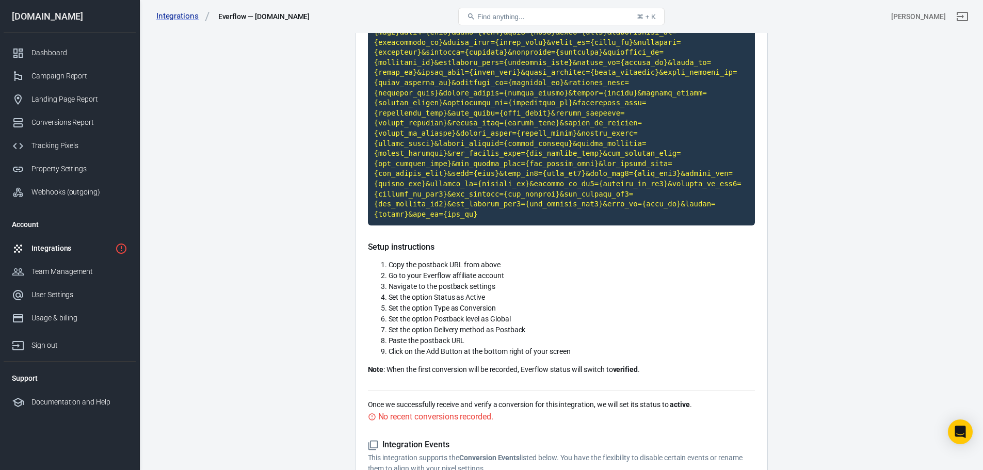
scroll to position [52, 0]
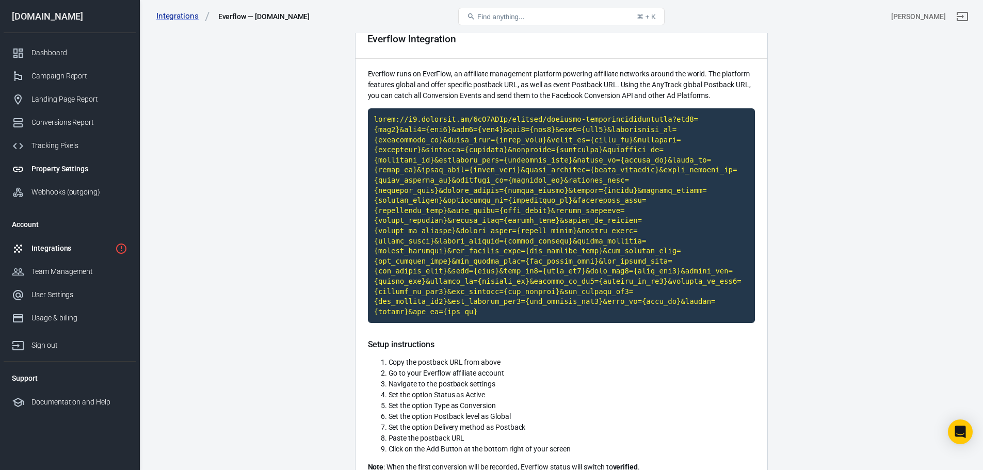
click at [66, 170] on div "Property Settings" at bounding box center [79, 169] width 96 height 11
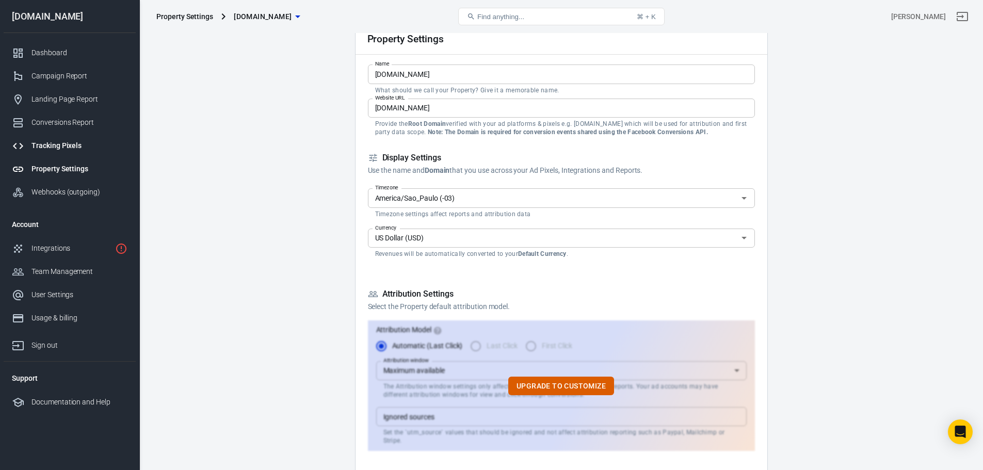
click at [75, 152] on link "Tracking Pixels" at bounding box center [70, 145] width 132 height 23
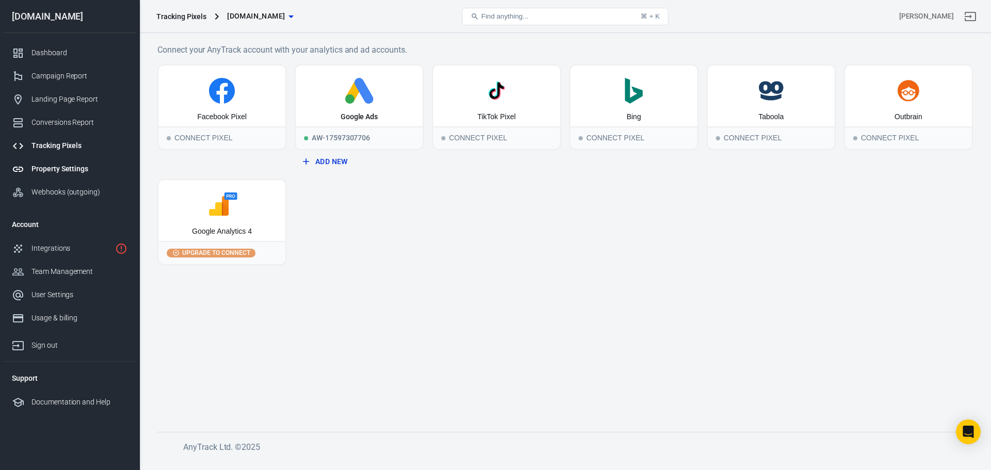
click at [69, 172] on div "Property Settings" at bounding box center [79, 169] width 96 height 11
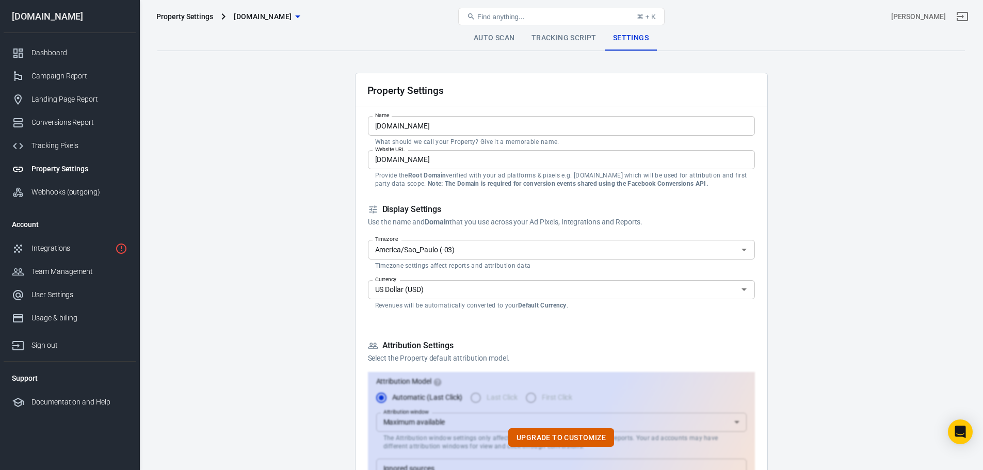
click at [494, 30] on div "Property Settings bestproductreviews.io Find anything... ⌘ + K Philippe" at bounding box center [561, 16] width 843 height 33
click at [556, 39] on link "Tracking Script" at bounding box center [564, 38] width 82 height 25
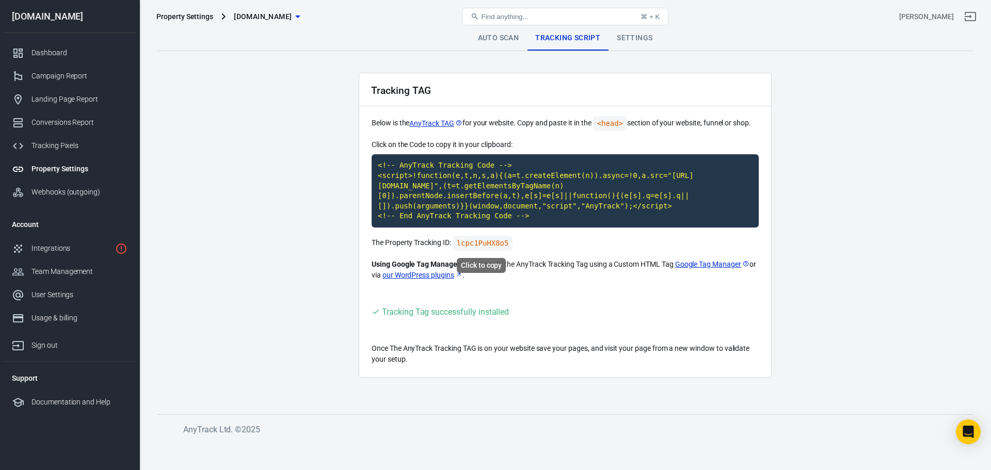
click at [472, 239] on code "lcpc1PuHX8o5" at bounding box center [482, 243] width 60 height 15
click at [434, 278] on link "our WordPress plugins" at bounding box center [422, 275] width 80 height 11
click at [430, 125] on link "AnyTrack TAG" at bounding box center [435, 123] width 53 height 11
click at [624, 37] on link "Settings" at bounding box center [634, 38] width 52 height 25
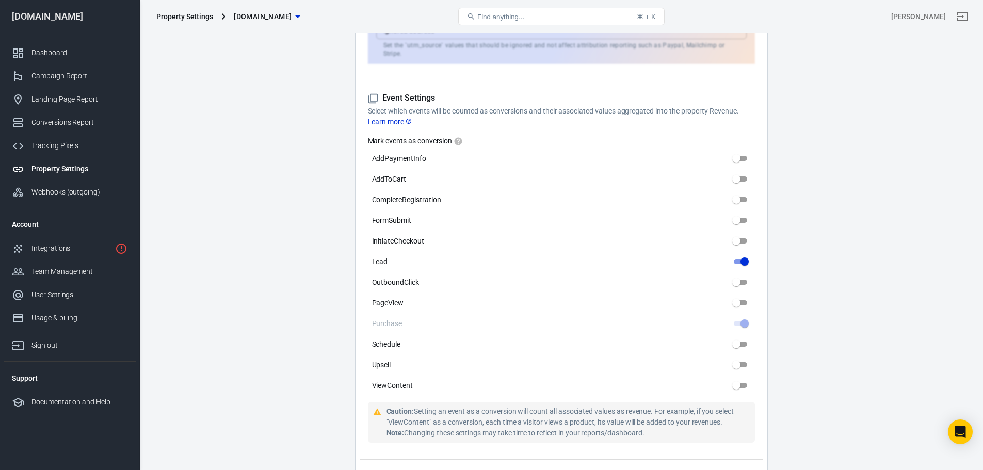
scroll to position [568, 0]
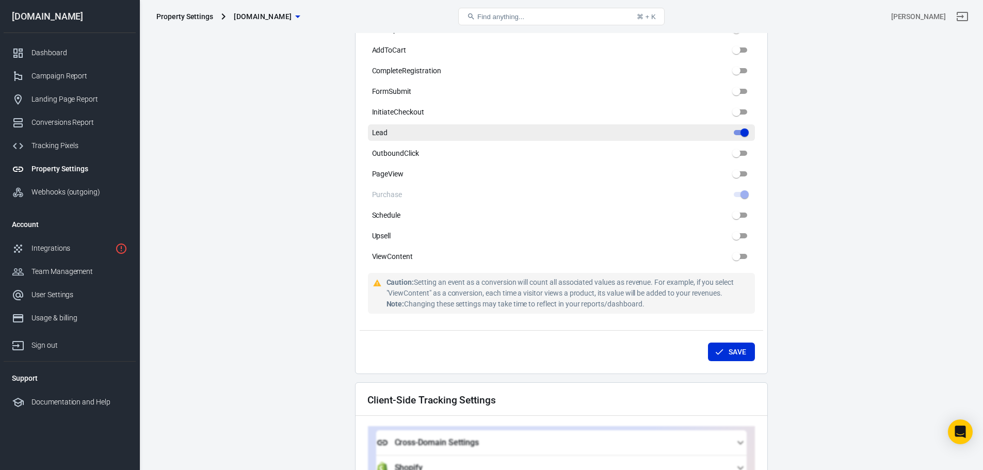
click at [740, 126] on input "Lead" at bounding box center [744, 132] width 37 height 12
checkbox input "false"
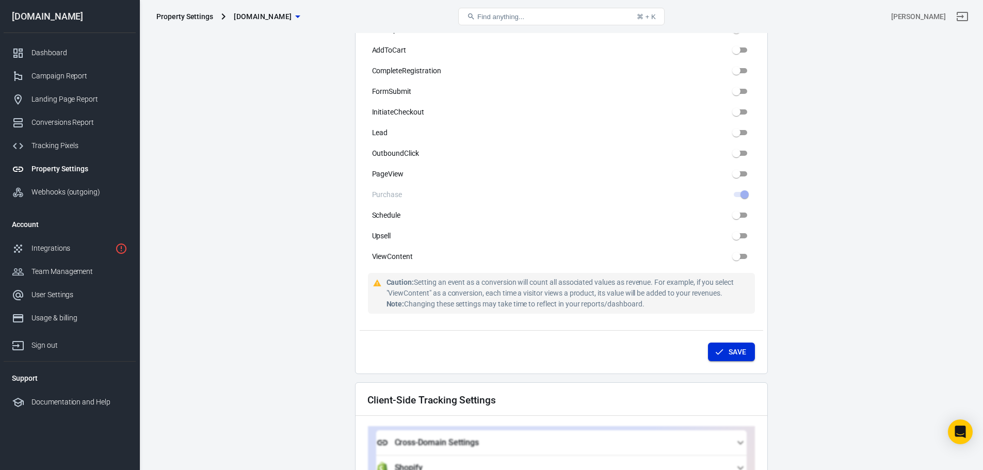
click at [734, 343] on button "Save" at bounding box center [731, 352] width 47 height 19
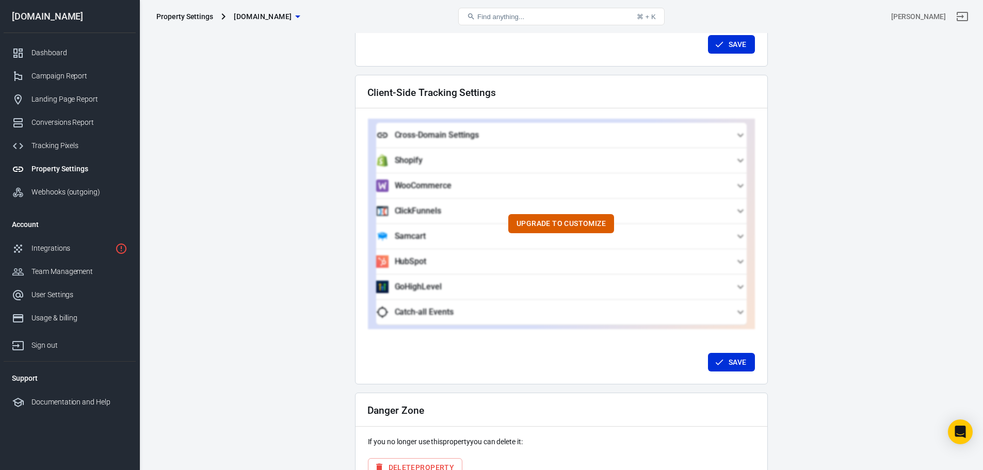
scroll to position [931, 0]
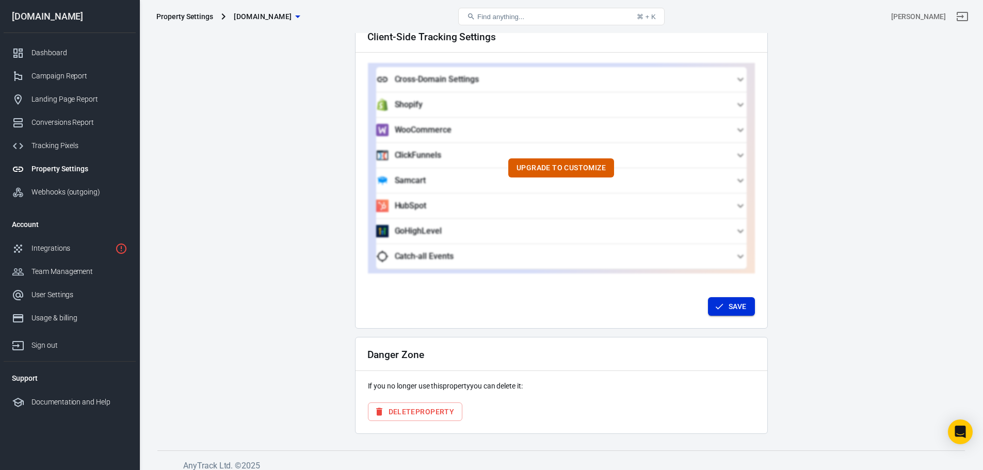
click at [724, 297] on button "Save" at bounding box center [731, 306] width 47 height 19
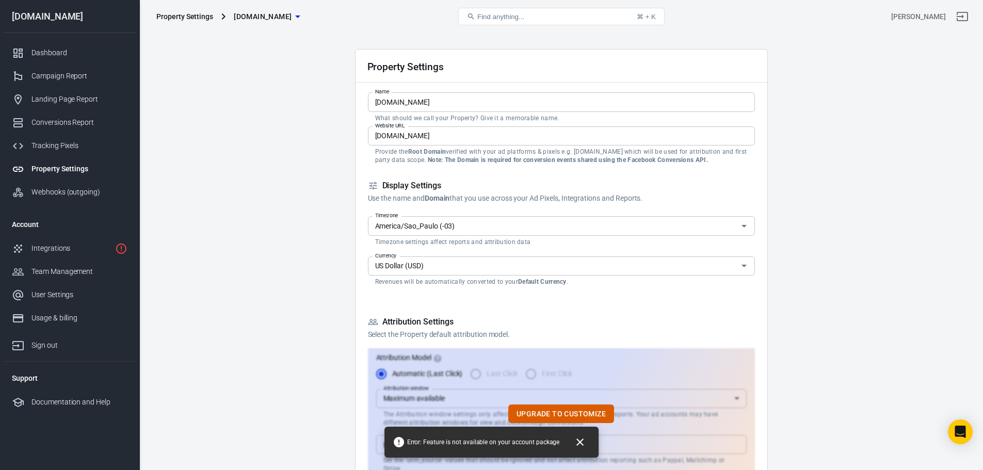
scroll to position [0, 0]
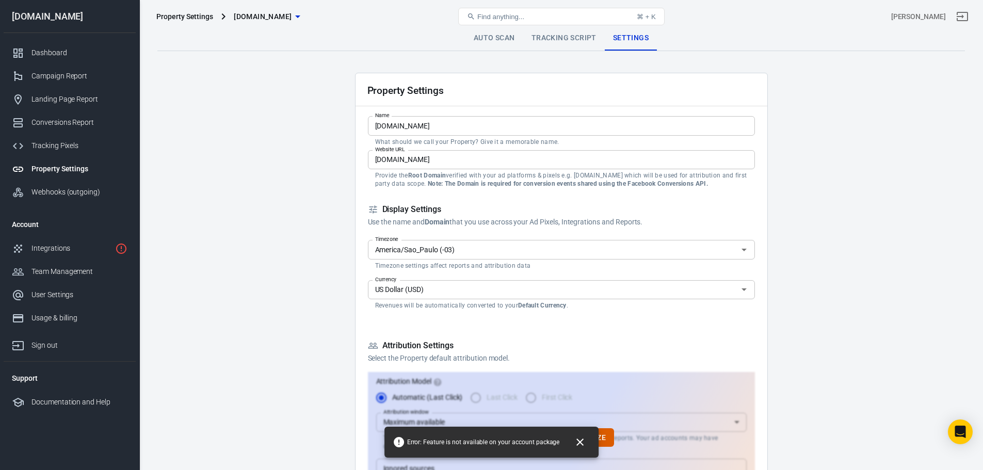
click at [497, 35] on link "Auto Scan" at bounding box center [494, 38] width 58 height 25
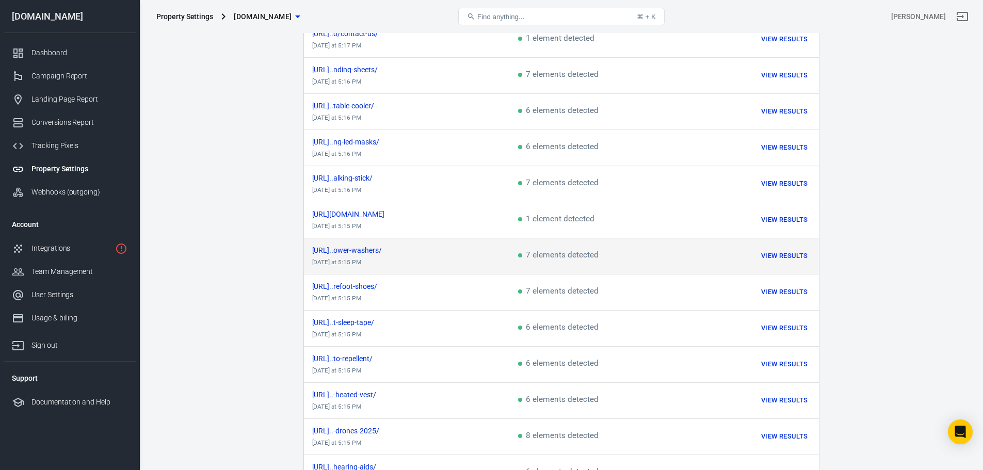
scroll to position [155, 0]
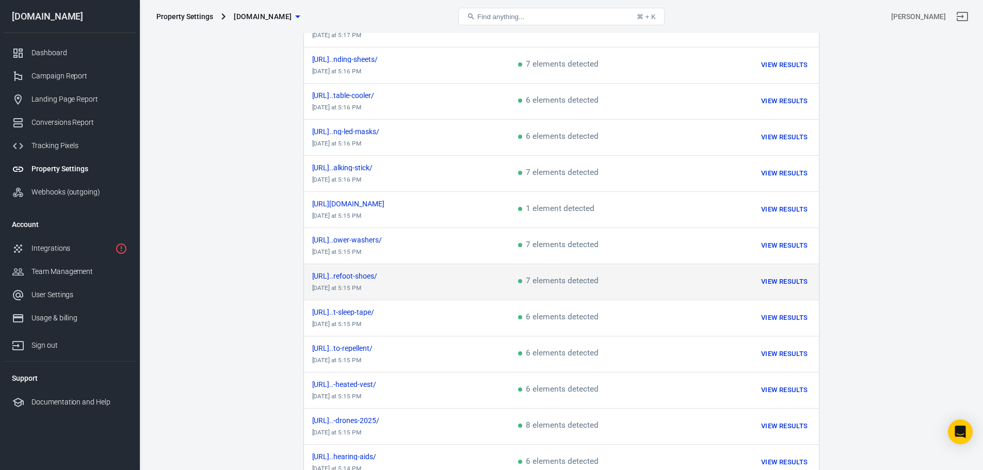
click at [781, 277] on button "View Results" at bounding box center [784, 282] width 52 height 16
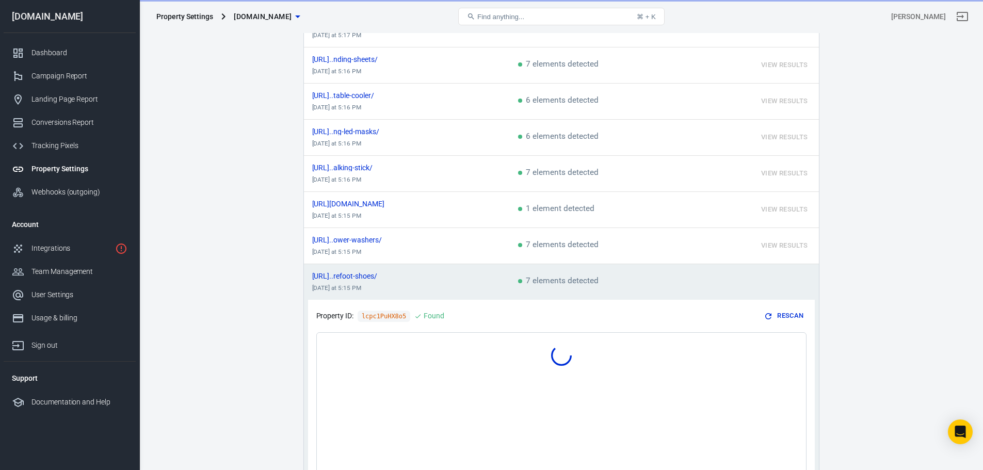
scroll to position [310, 0]
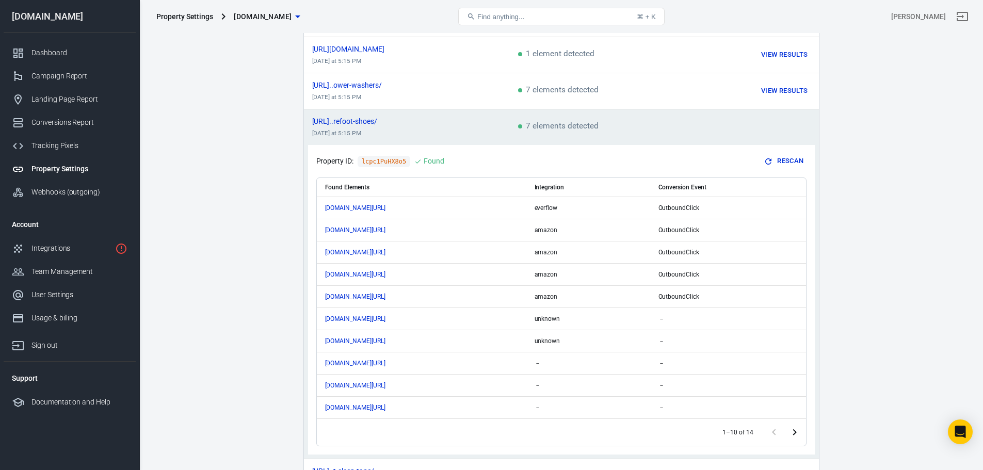
click at [794, 428] on icon "Go to next page" at bounding box center [794, 432] width 12 height 12
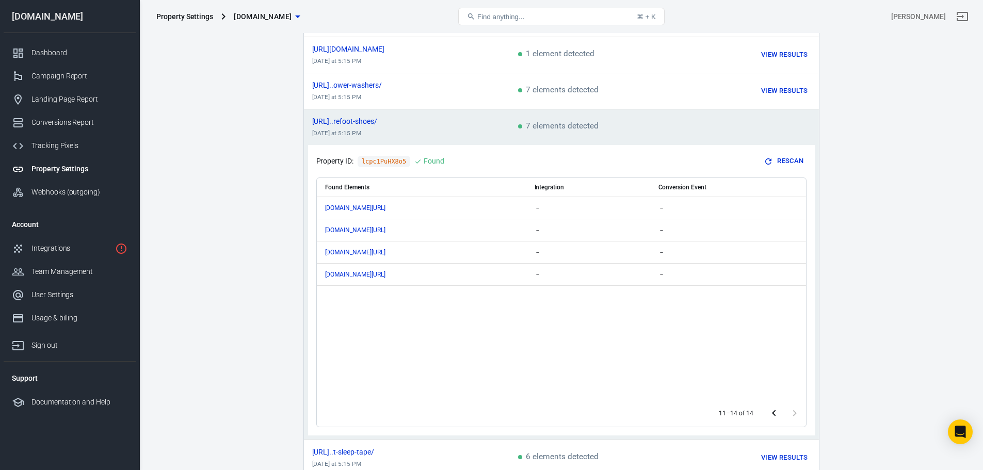
click at [771, 408] on icon "Go to previous page" at bounding box center [774, 413] width 12 height 12
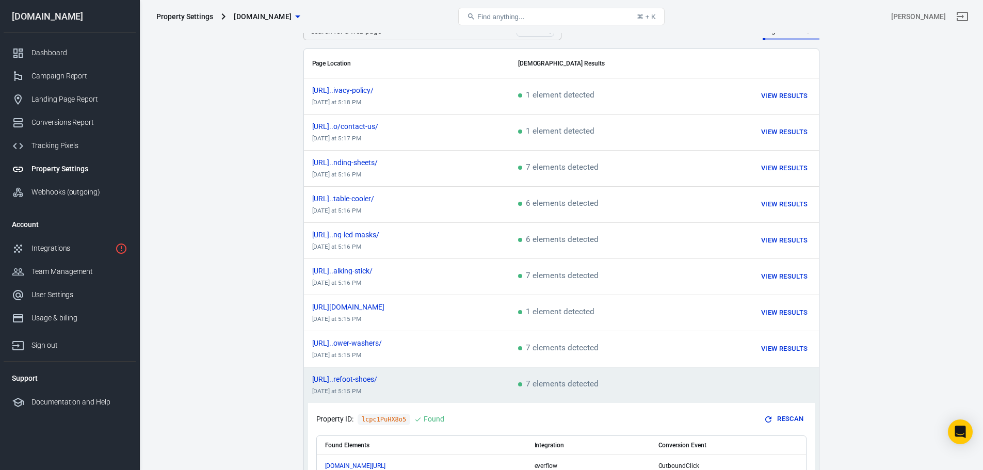
scroll to position [258, 0]
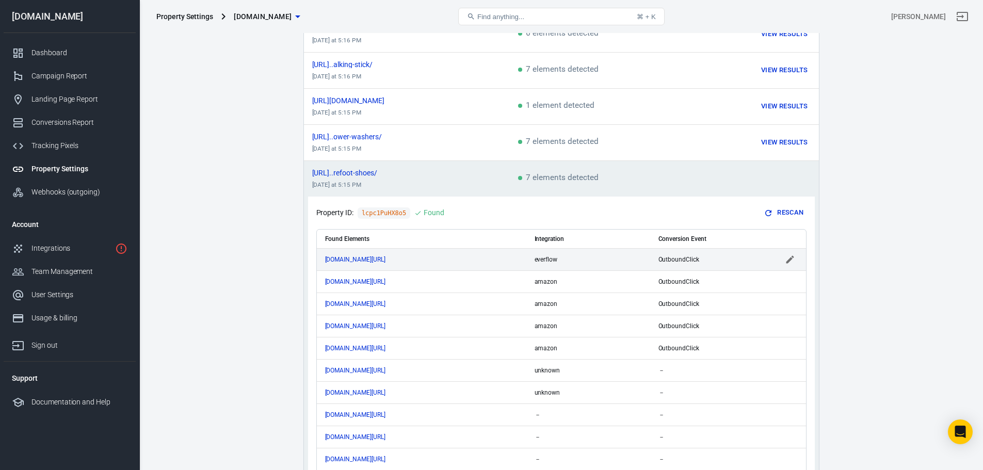
click at [794, 255] on icon "scrollable content" at bounding box center [790, 259] width 10 height 10
click at [722, 253] on input "OutboundClick" at bounding box center [704, 259] width 92 height 13
click at [890, 226] on main "Auto Scan Tracking Script Settings Search for a web page Search Search for a we…" at bounding box center [560, 280] width 807 height 1024
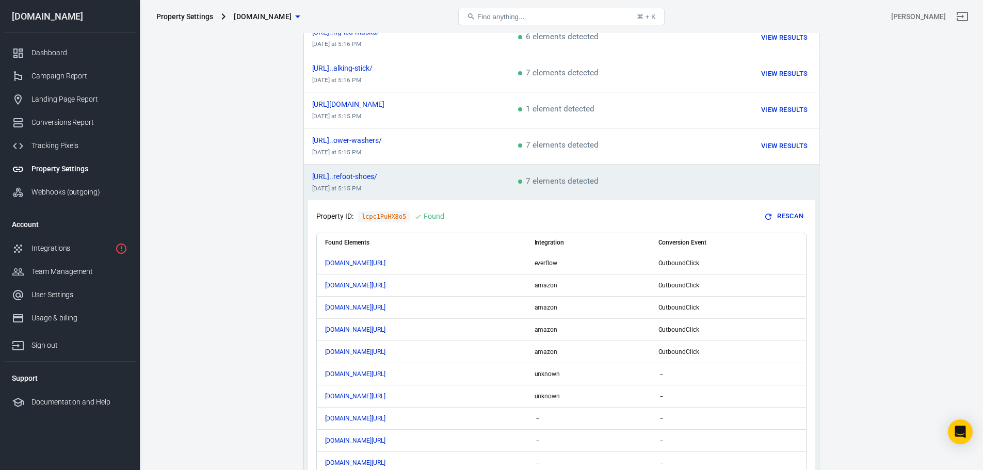
scroll to position [0, 0]
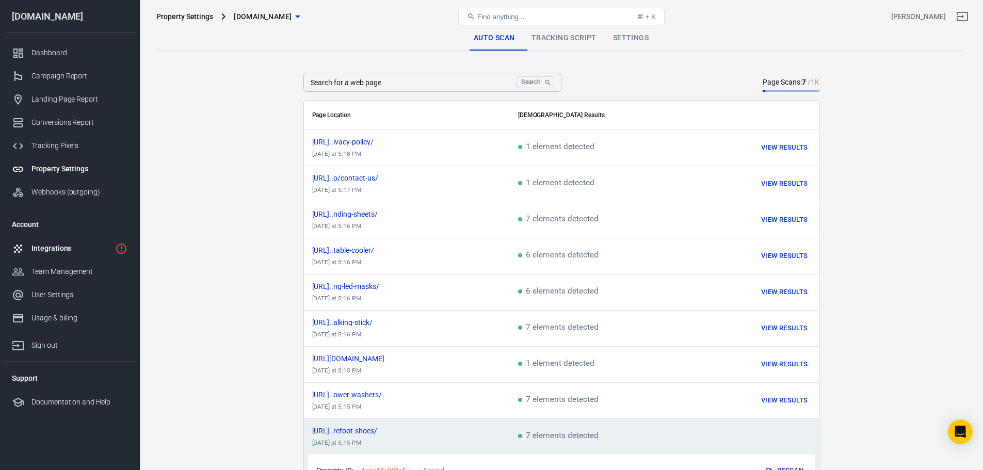
click at [67, 249] on div "Integrations" at bounding box center [70, 248] width 79 height 11
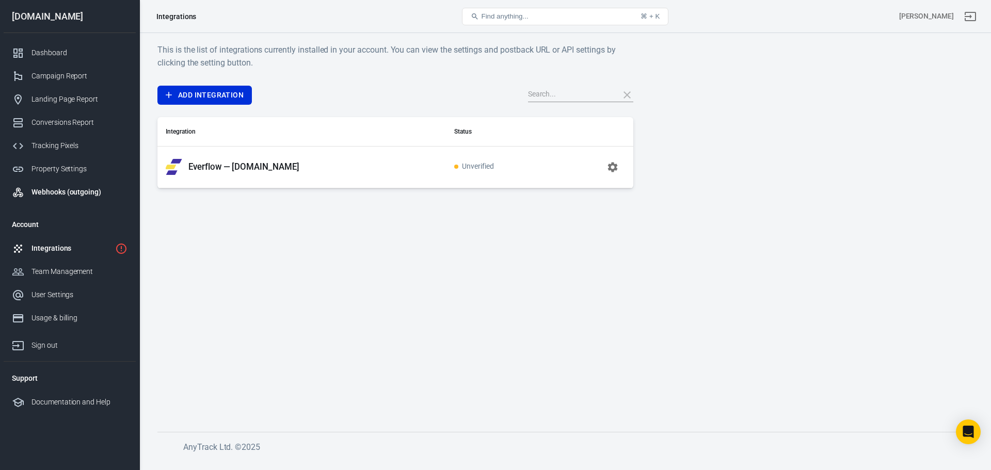
click at [65, 194] on div "Webhooks (outgoing)" at bounding box center [79, 192] width 96 height 11
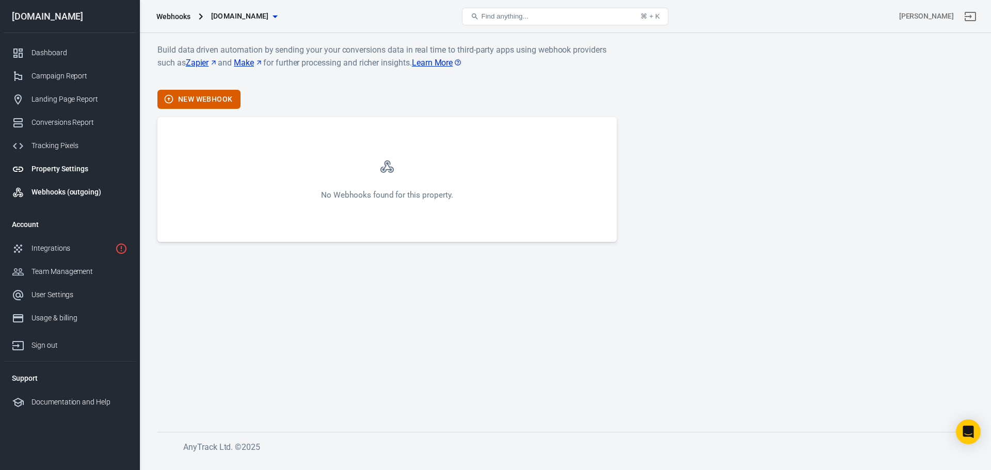
click at [69, 169] on div "Property Settings" at bounding box center [79, 169] width 96 height 11
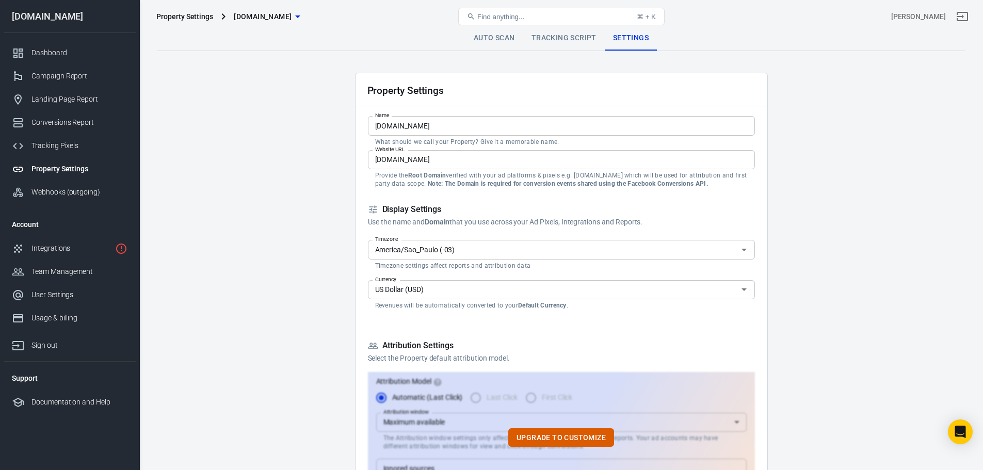
click at [490, 34] on link "Auto Scan" at bounding box center [494, 38] width 58 height 25
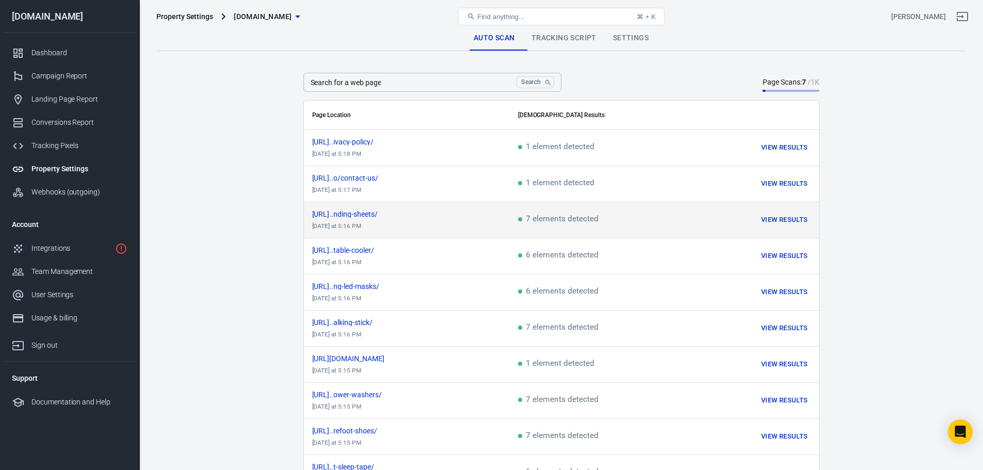
click at [790, 217] on button "View Results" at bounding box center [784, 220] width 52 height 16
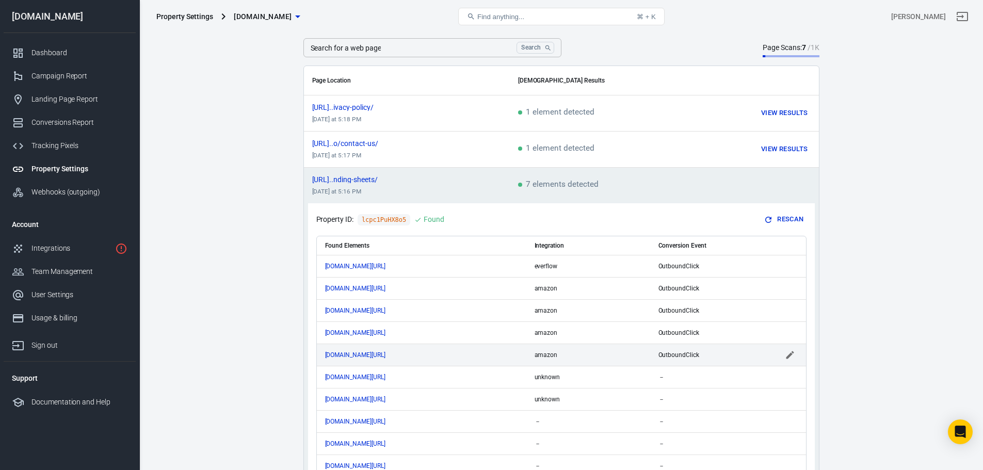
scroll to position [103, 0]
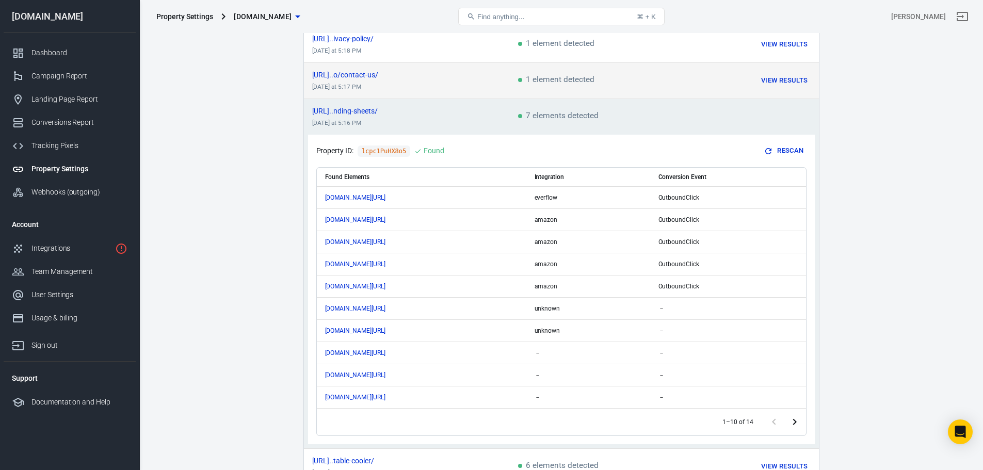
click at [778, 82] on button "View Results" at bounding box center [784, 81] width 52 height 16
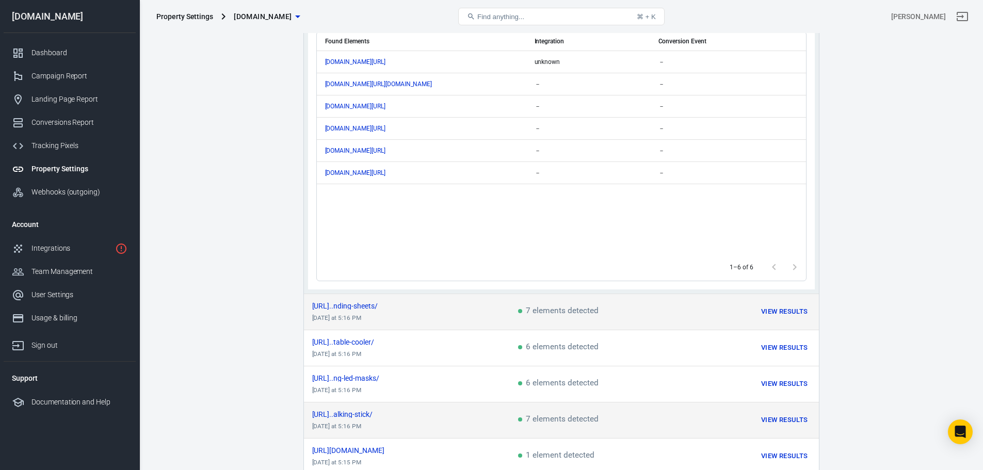
scroll to position [413, 0]
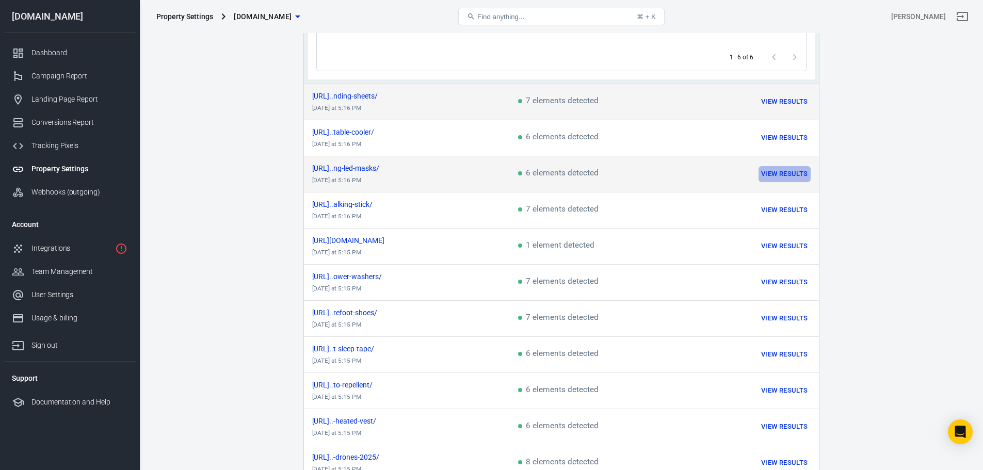
click at [780, 172] on button "View Results" at bounding box center [784, 174] width 52 height 16
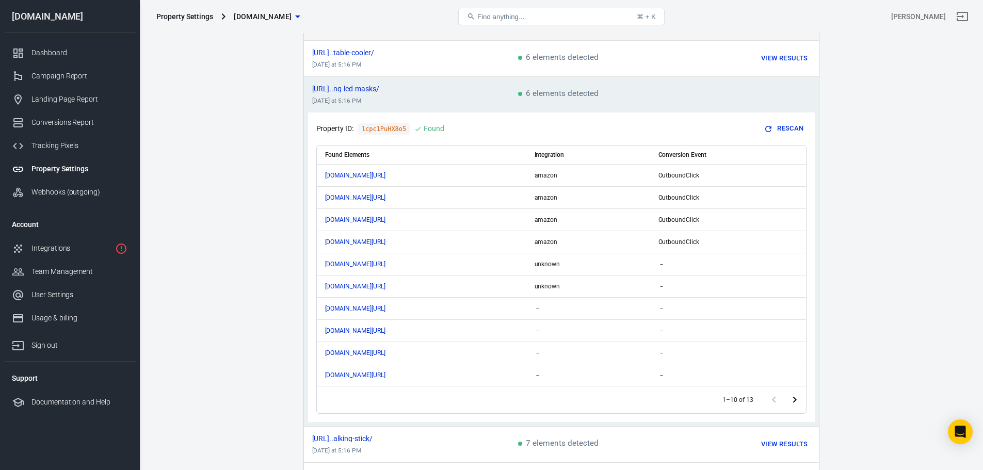
scroll to position [273, 0]
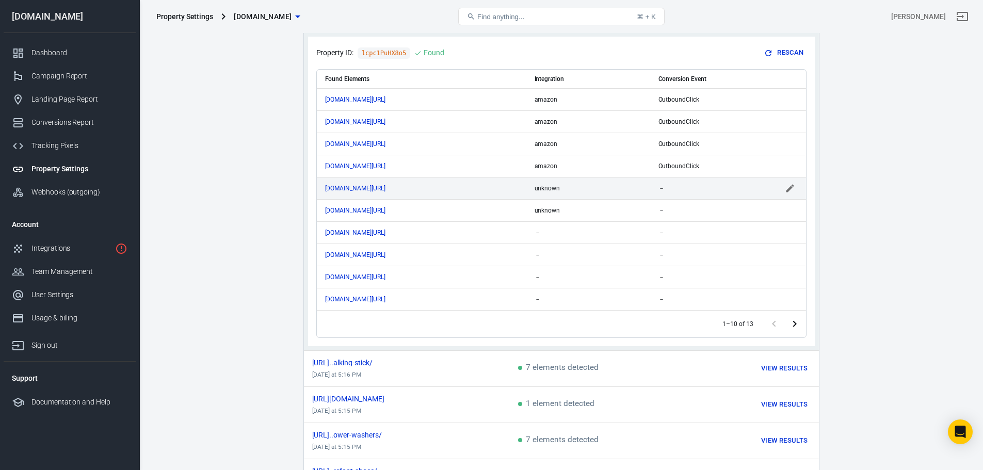
click at [791, 184] on icon "scrollable content" at bounding box center [790, 188] width 8 height 8
click at [734, 185] on input "scrollable content" at bounding box center [704, 188] width 92 height 13
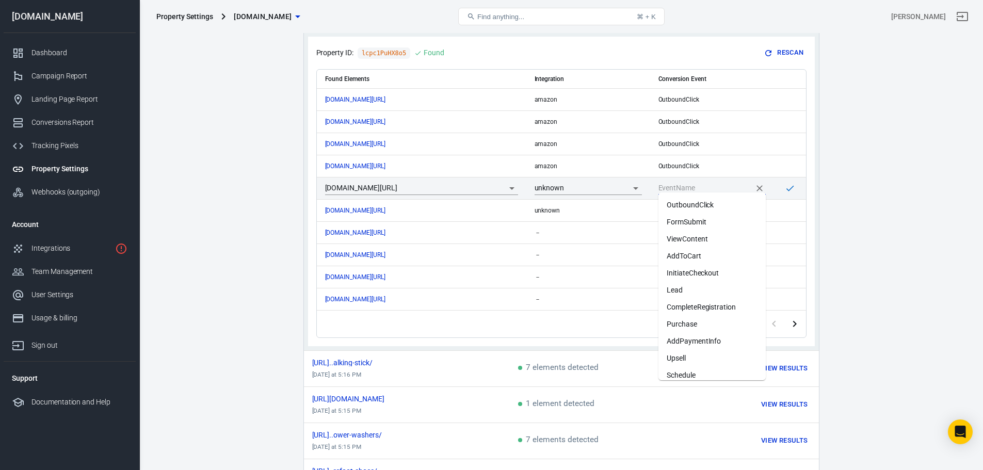
click at [726, 201] on li "OutboundClick" at bounding box center [711, 205] width 107 height 17
type input "OutboundClick"
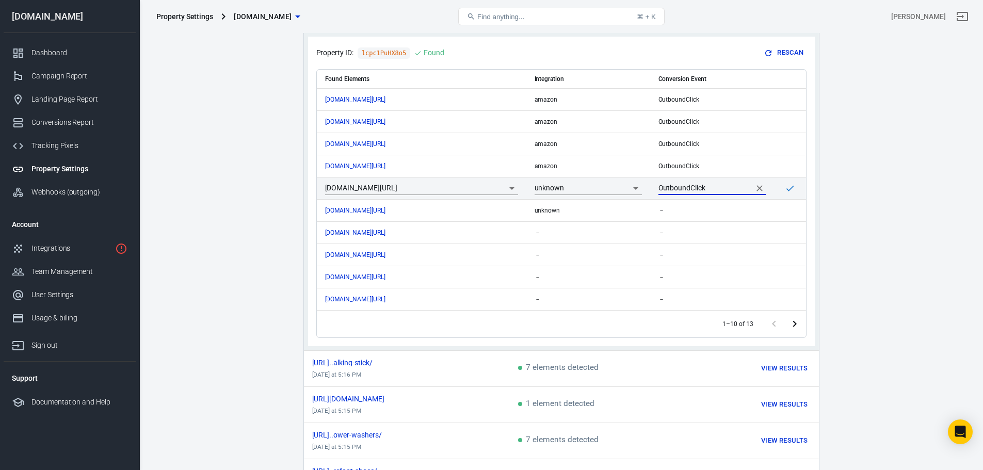
click at [790, 184] on icon "scrollable content" at bounding box center [790, 188] width 10 height 10
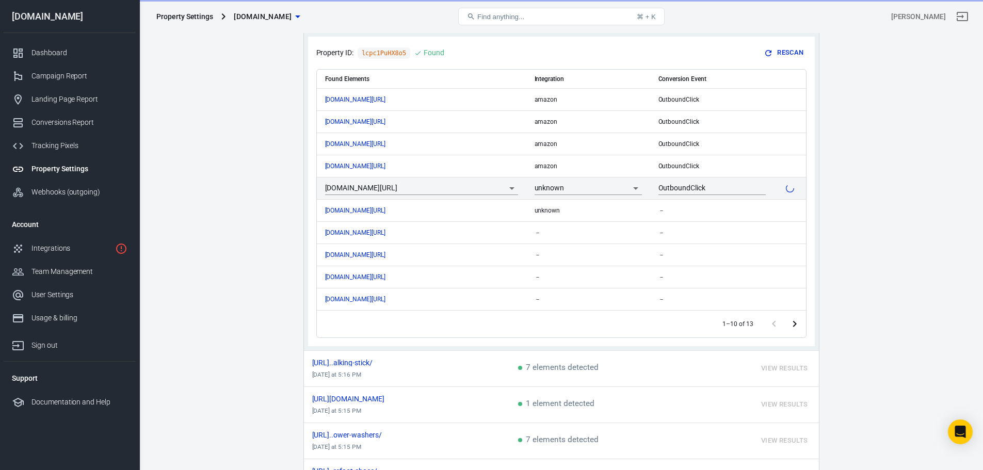
click at [861, 182] on main "Auto Scan Tracking Script Settings Search for a web page Search Search for a we…" at bounding box center [560, 264] width 807 height 1024
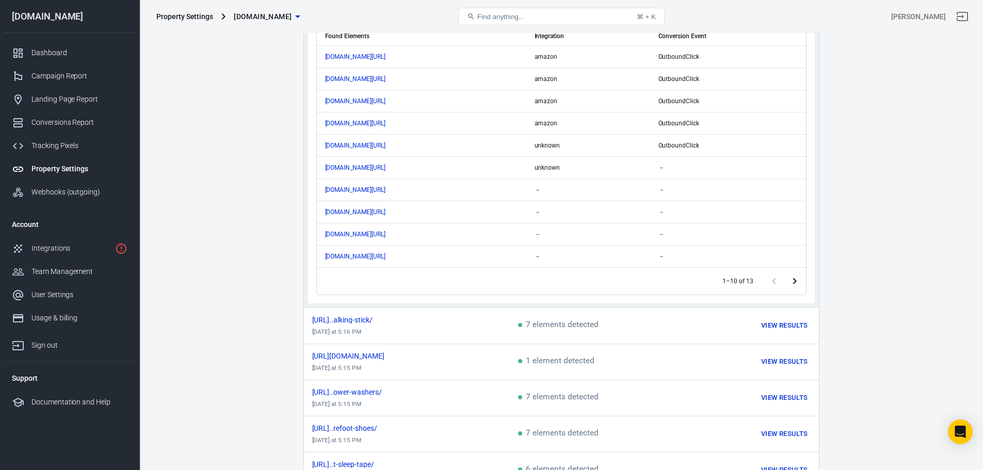
scroll to position [428, 0]
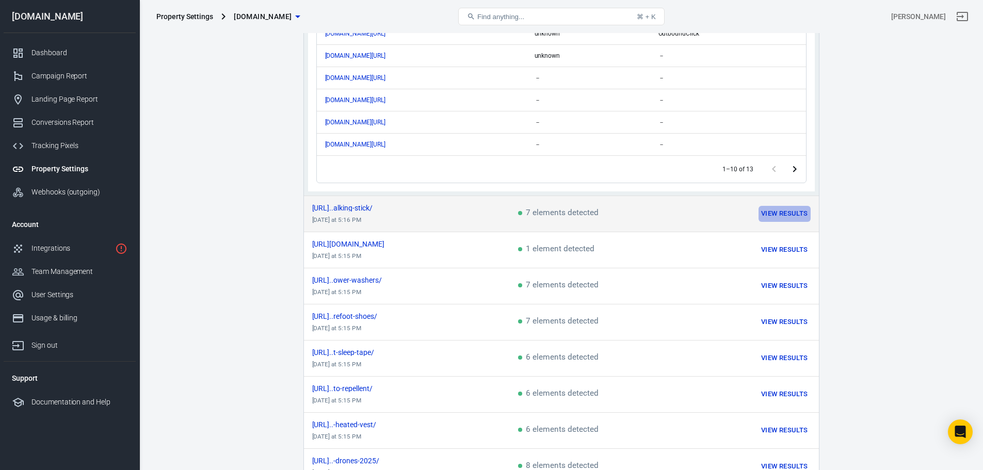
click at [782, 209] on button "View Results" at bounding box center [784, 214] width 52 height 16
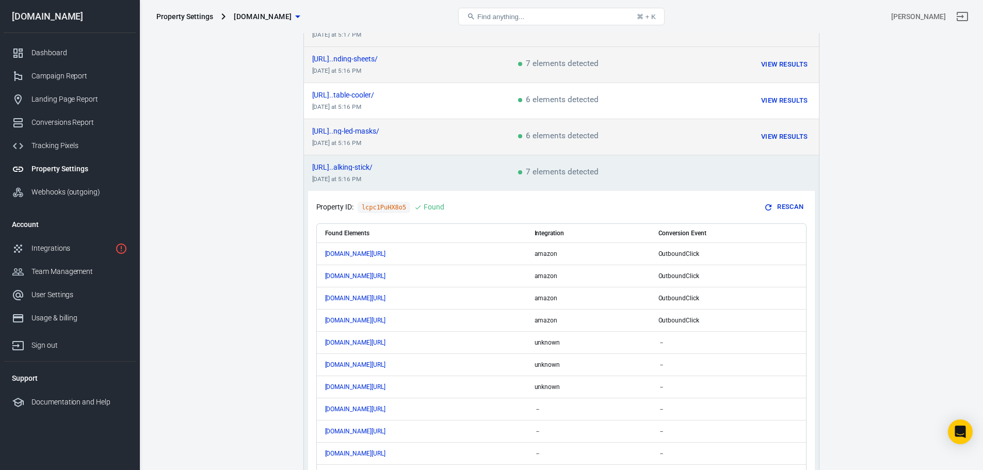
scroll to position [270, 0]
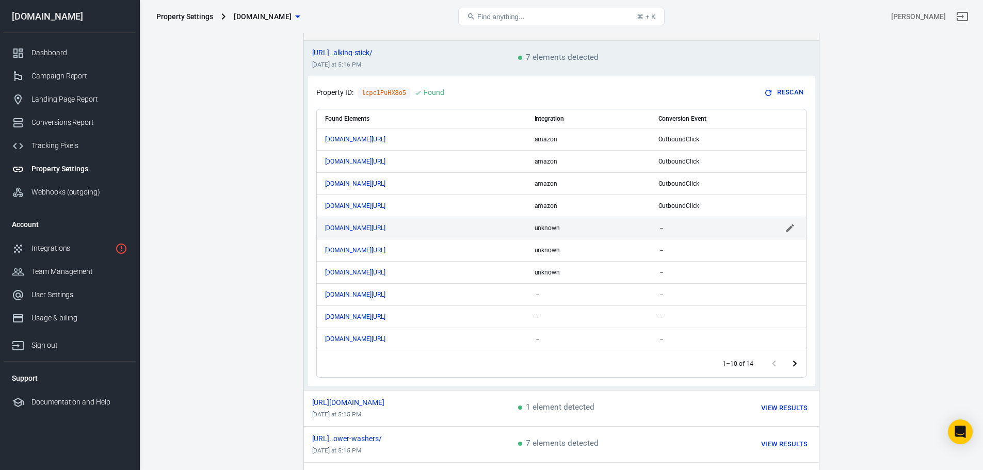
click at [788, 226] on icon "scrollable content" at bounding box center [790, 228] width 8 height 8
click at [705, 227] on input "scrollable content" at bounding box center [704, 227] width 92 height 13
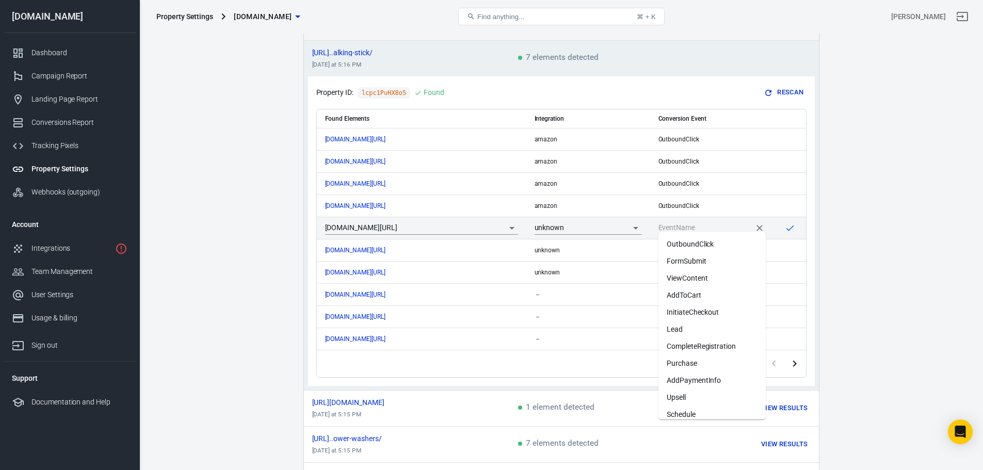
click at [706, 247] on li "OutboundClick" at bounding box center [711, 244] width 107 height 17
type input "OutboundClick"
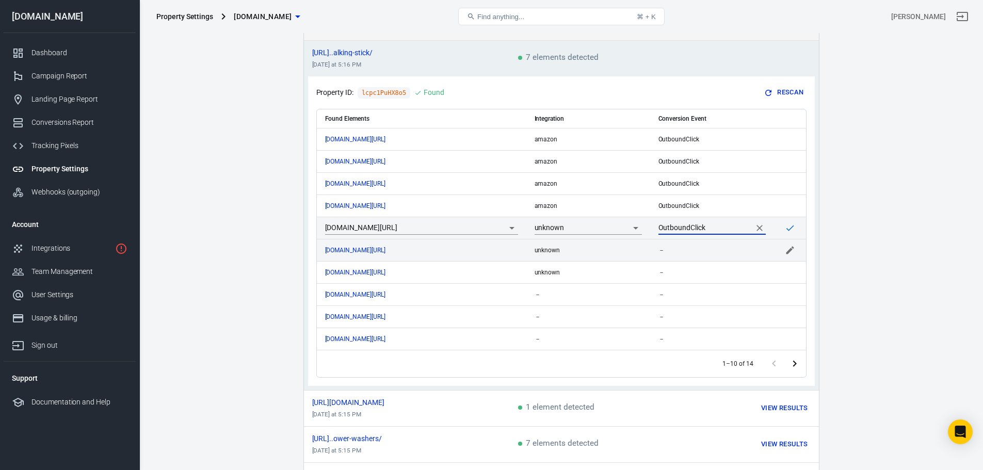
click at [694, 248] on div "－" at bounding box center [711, 250] width 107 height 7
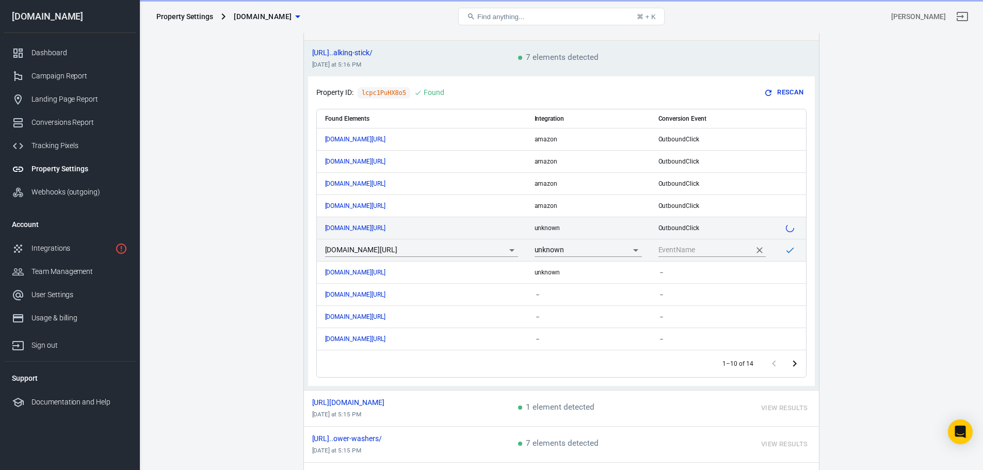
click at [711, 245] on input "scrollable content" at bounding box center [704, 250] width 92 height 13
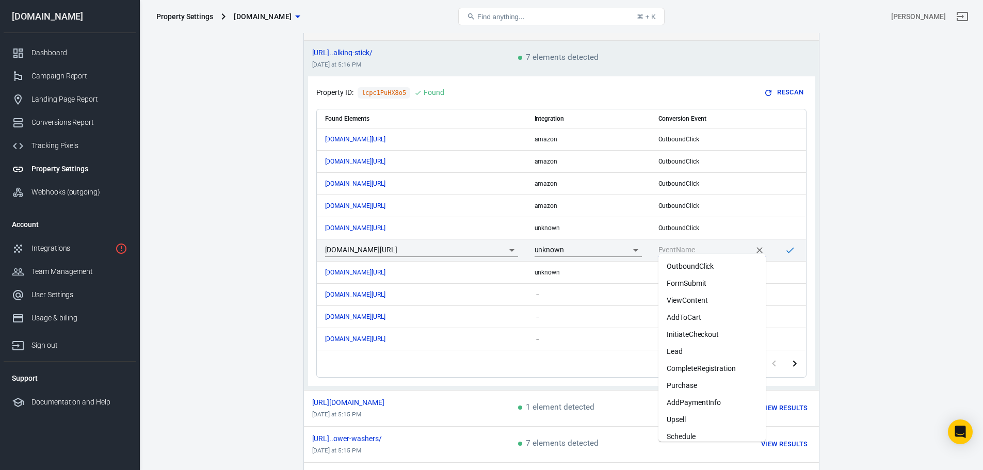
click at [717, 265] on li "OutboundClick" at bounding box center [711, 266] width 107 height 17
type input "OutboundClick"
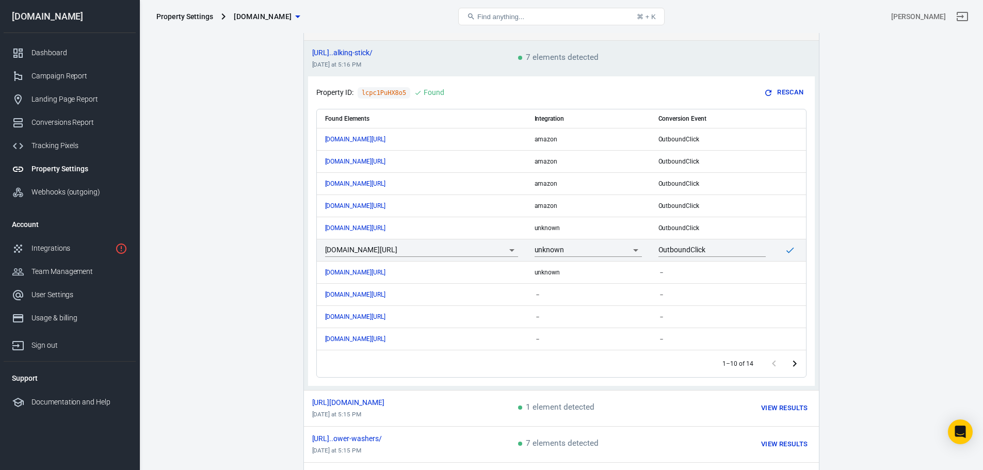
click at [830, 256] on main "Auto Scan Tracking Script Settings Search for a web page Search Search for a we…" at bounding box center [560, 268] width 807 height 1024
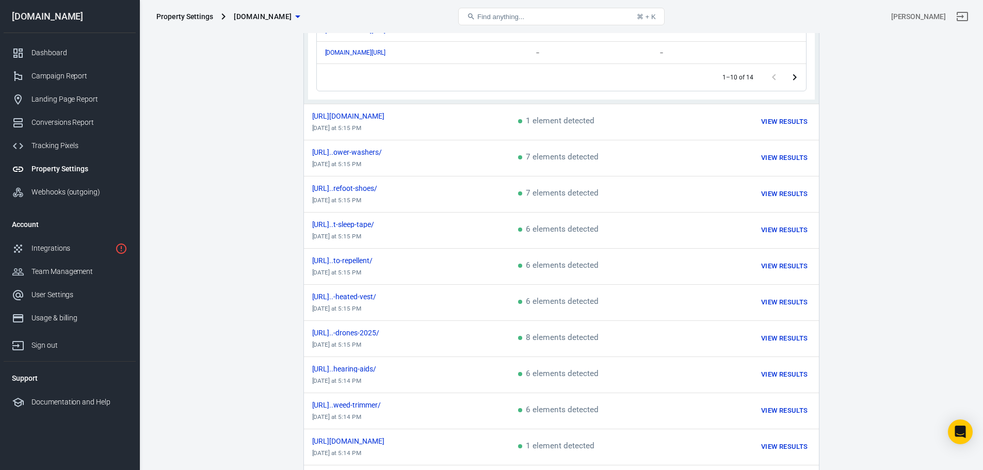
scroll to position [579, 0]
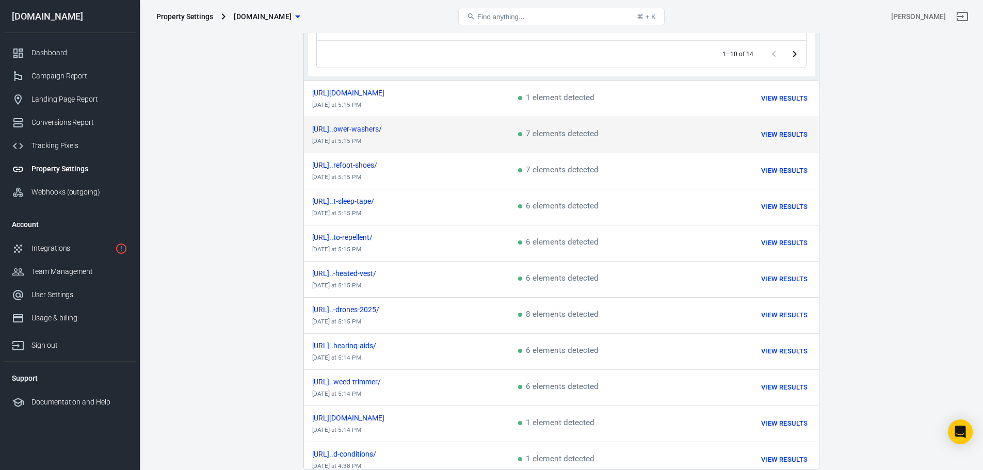
click at [649, 125] on td "7 elements detected" at bounding box center [600, 135] width 180 height 36
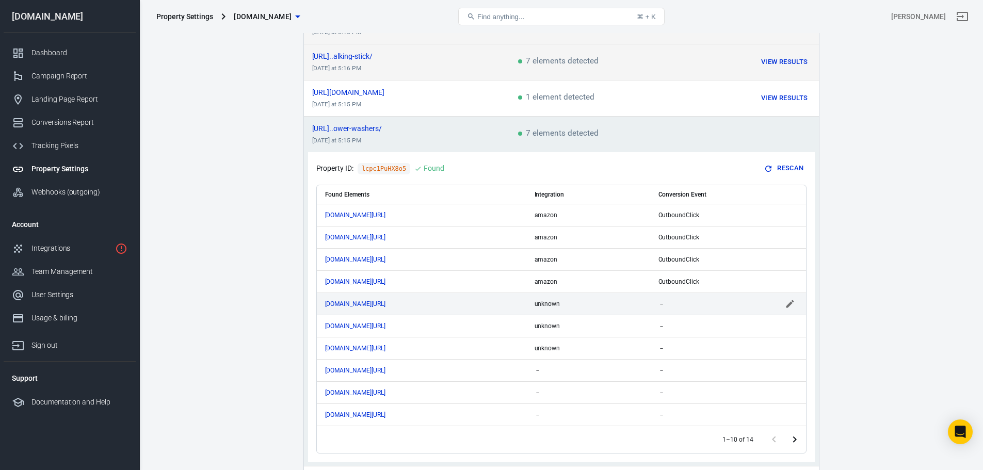
click at [697, 300] on div "－" at bounding box center [711, 303] width 107 height 7
click at [725, 298] on input "scrollable content" at bounding box center [704, 303] width 92 height 13
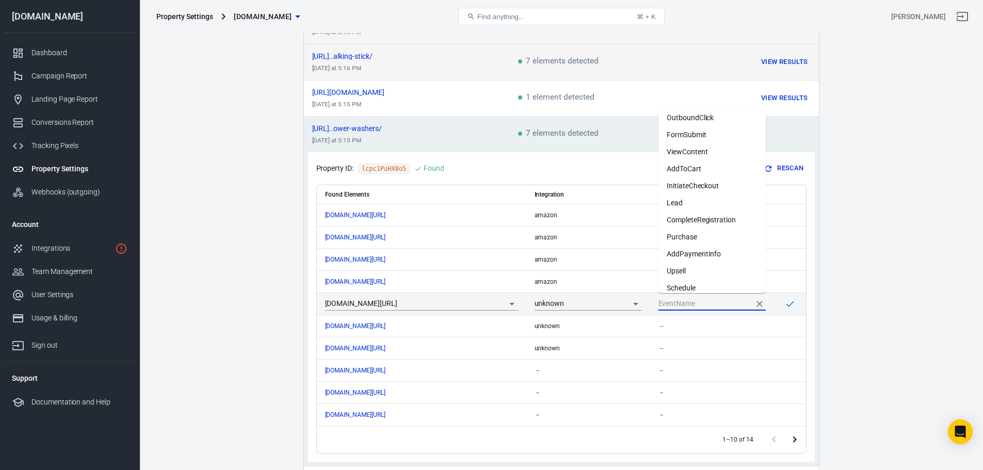
click at [715, 120] on li "OutboundClick" at bounding box center [711, 117] width 107 height 17
type input "OutboundClick"
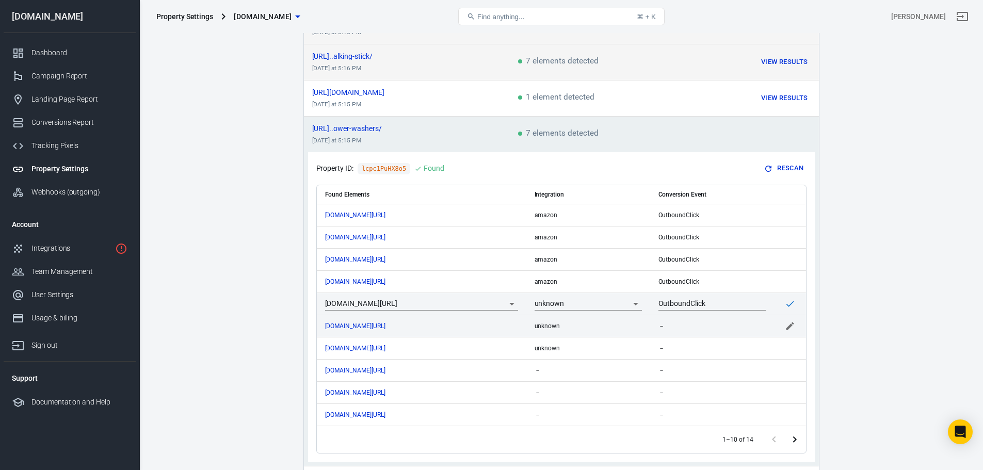
click at [698, 322] on div "－" at bounding box center [711, 325] width 107 height 7
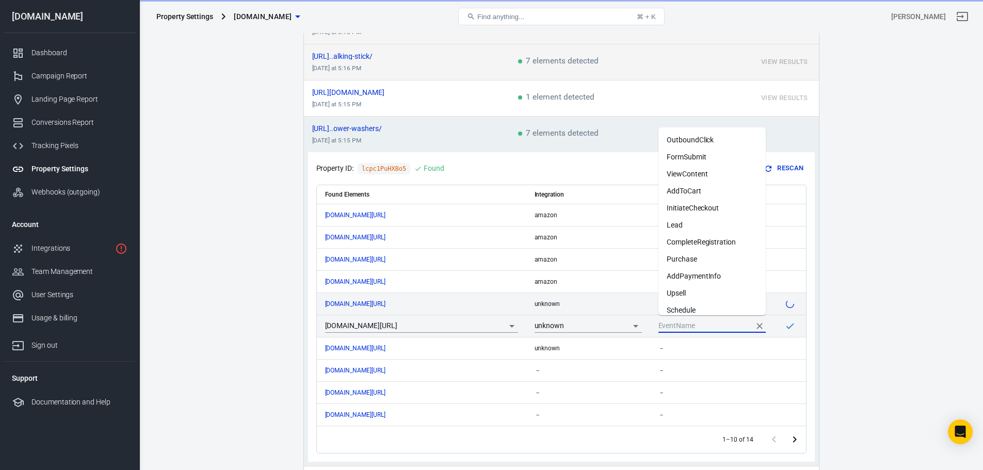
click at [704, 319] on input "scrollable content" at bounding box center [704, 325] width 92 height 13
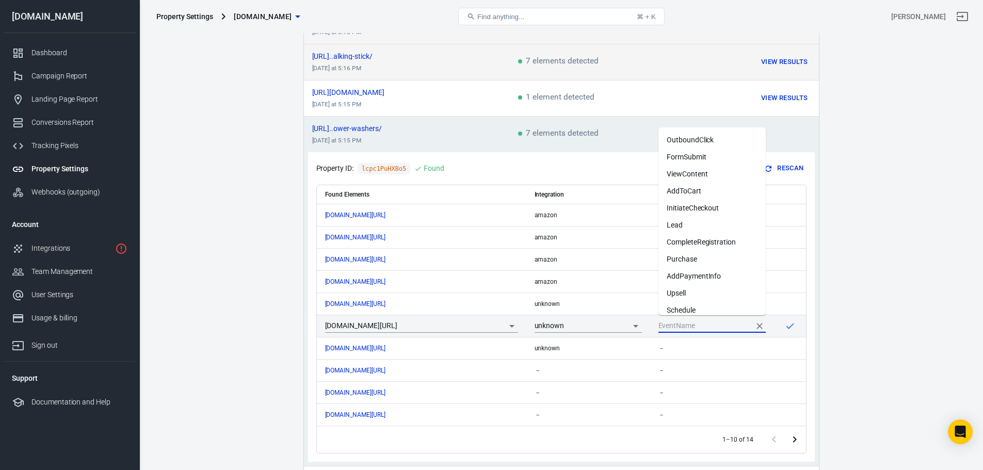
click at [710, 143] on li "OutboundClick" at bounding box center [711, 140] width 107 height 17
type input "OutboundClick"
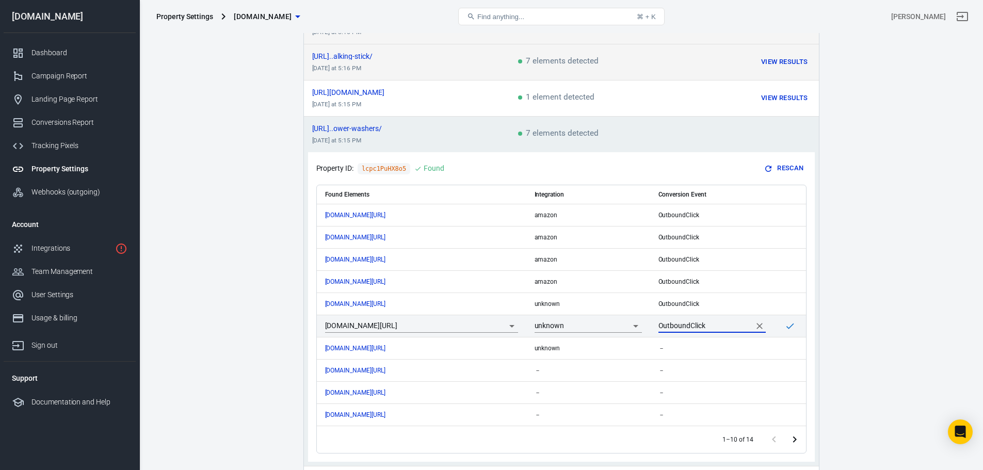
click at [829, 209] on main "Auto Scan Tracking Script Settings Search for a web page Search Search for a we…" at bounding box center [560, 272] width 807 height 1024
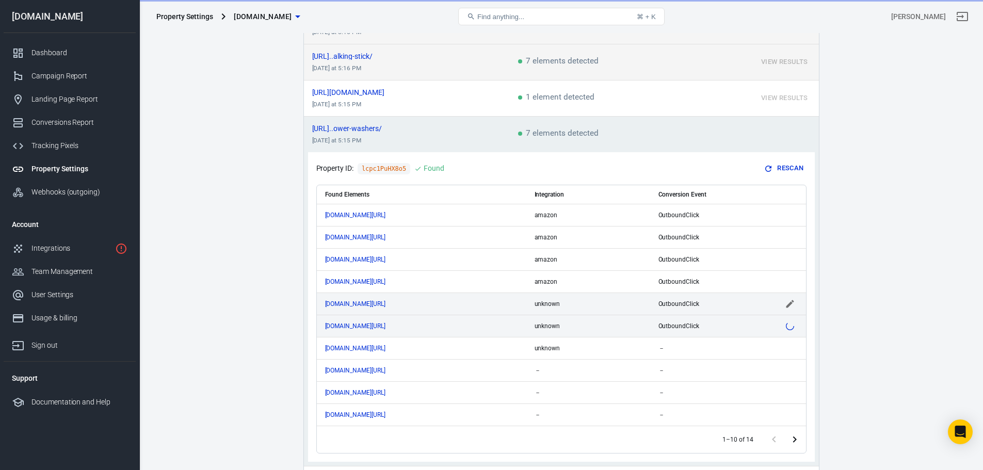
click at [555, 301] on span "unknown" at bounding box center [548, 303] width 26 height 7
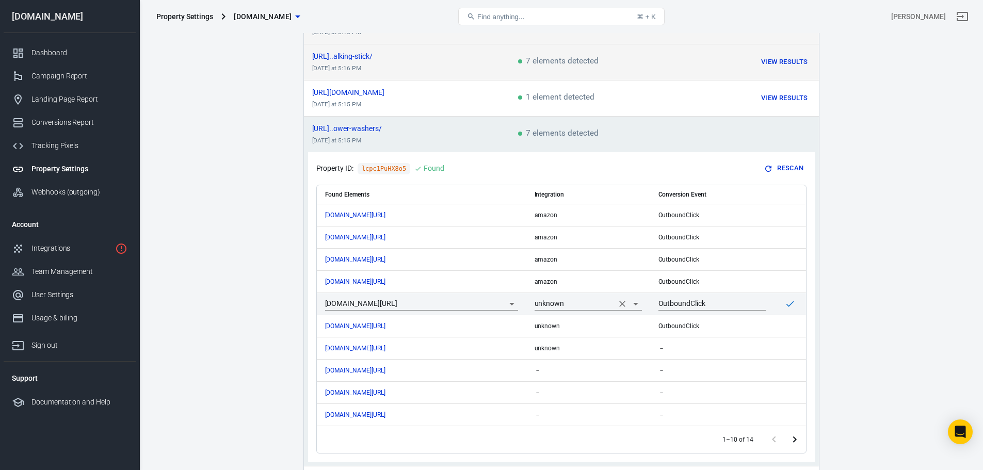
click at [589, 297] on input "unknown" at bounding box center [574, 303] width 78 height 13
click at [584, 387] on li "EverFlow" at bounding box center [588, 385] width 107 height 17
type input "EverFlow"
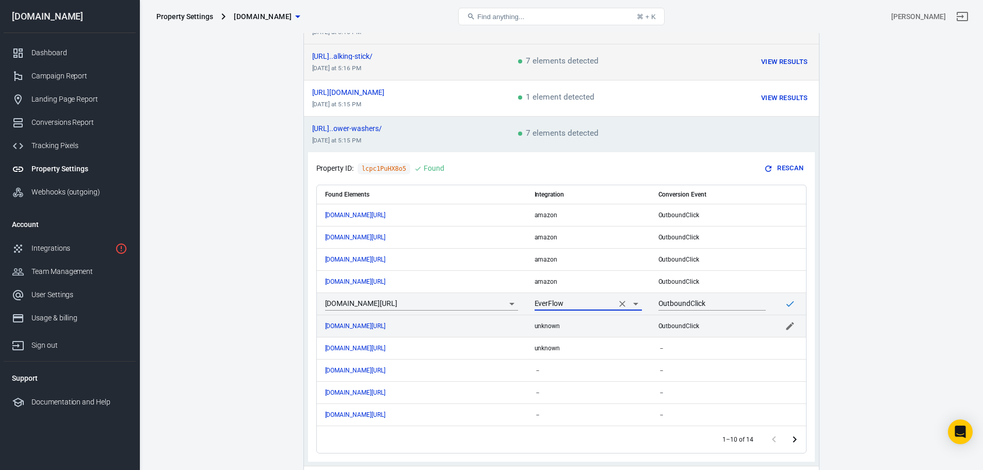
click at [572, 322] on div "unknown" at bounding box center [588, 325] width 107 height 7
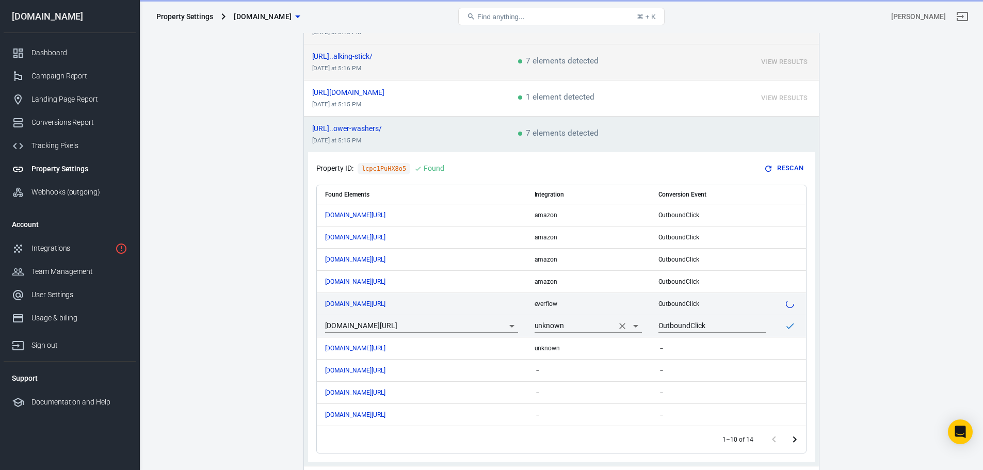
click at [582, 321] on input "unknown" at bounding box center [574, 325] width 78 height 13
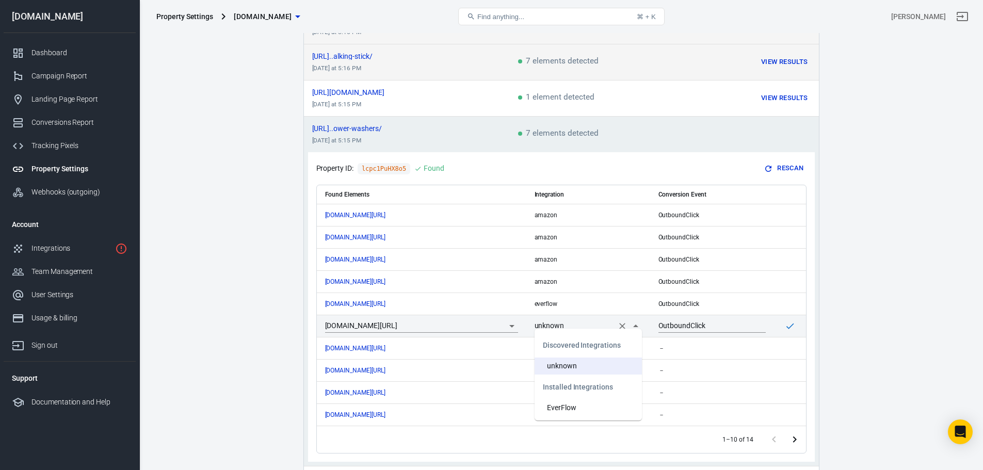
click at [590, 405] on li "EverFlow" at bounding box center [588, 407] width 107 height 17
type input "EverFlow"
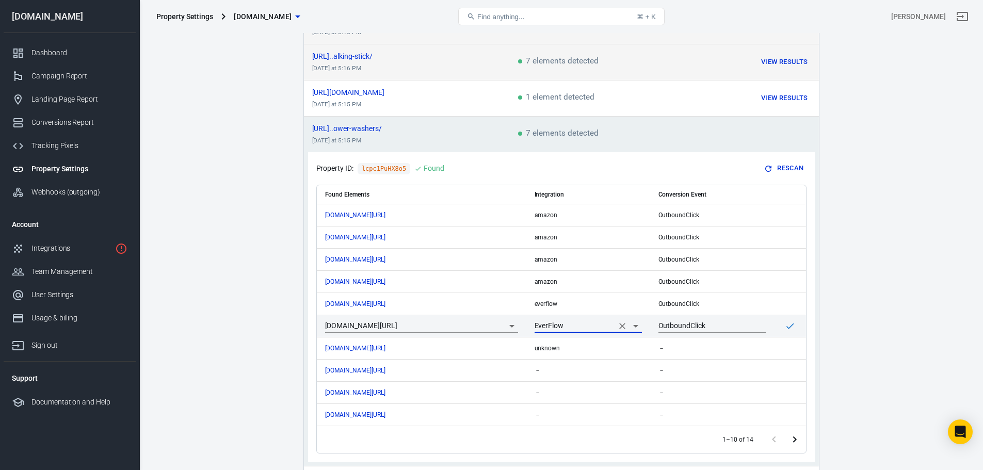
click at [882, 274] on main "Auto Scan Tracking Script Settings Search for a web page Search Search for a we…" at bounding box center [560, 272] width 807 height 1024
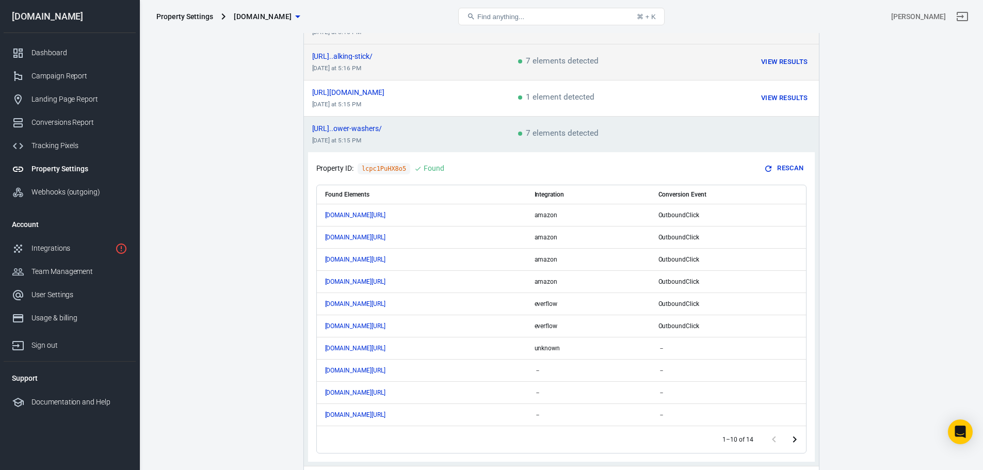
scroll to position [111, 0]
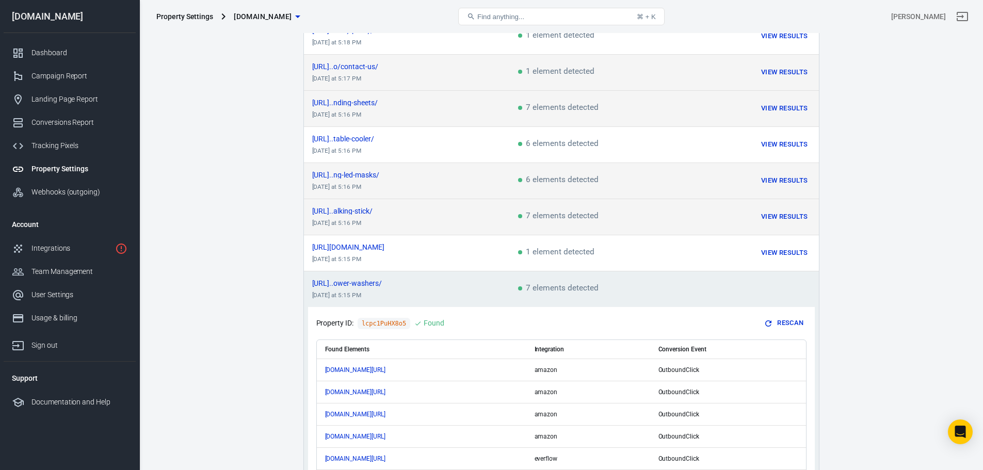
click at [771, 214] on button "View Results" at bounding box center [784, 217] width 52 height 16
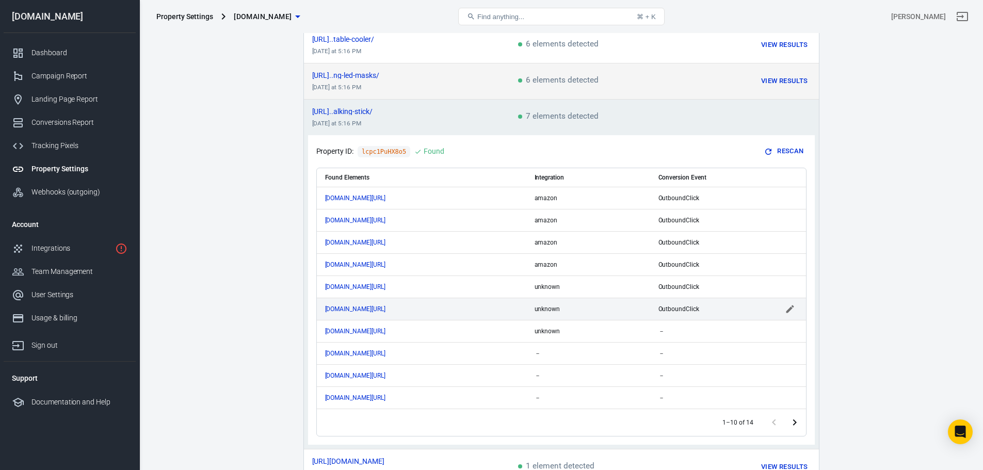
scroll to position [215, 0]
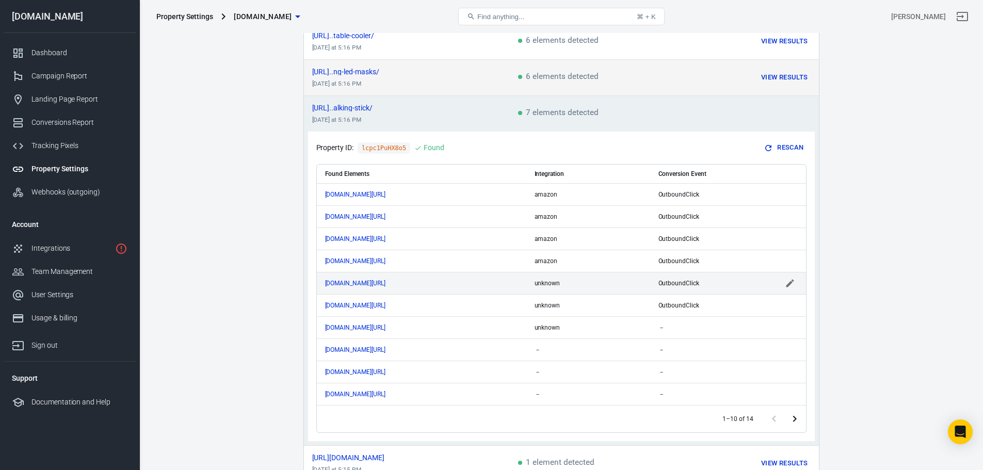
click at [555, 280] on span "unknown" at bounding box center [548, 283] width 26 height 7
click at [569, 279] on input "unknown" at bounding box center [574, 283] width 78 height 13
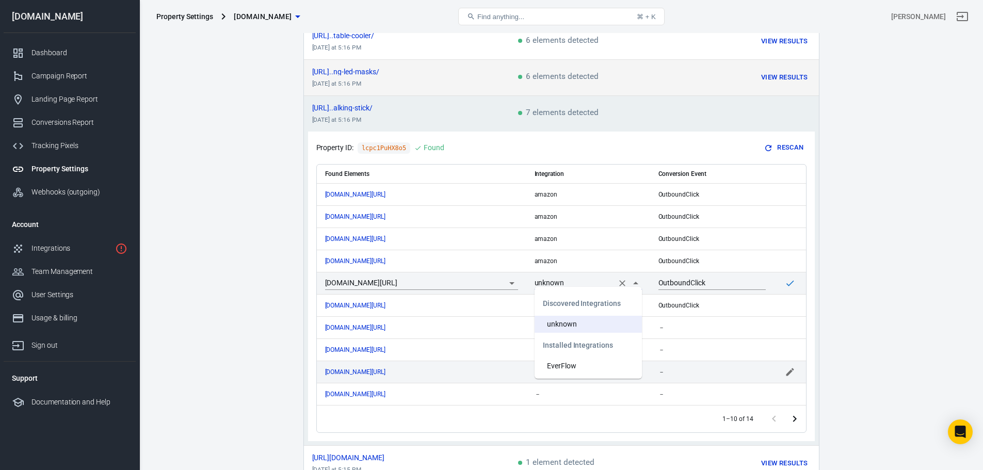
click at [584, 366] on li "EverFlow" at bounding box center [588, 366] width 107 height 17
type input "EverFlow"
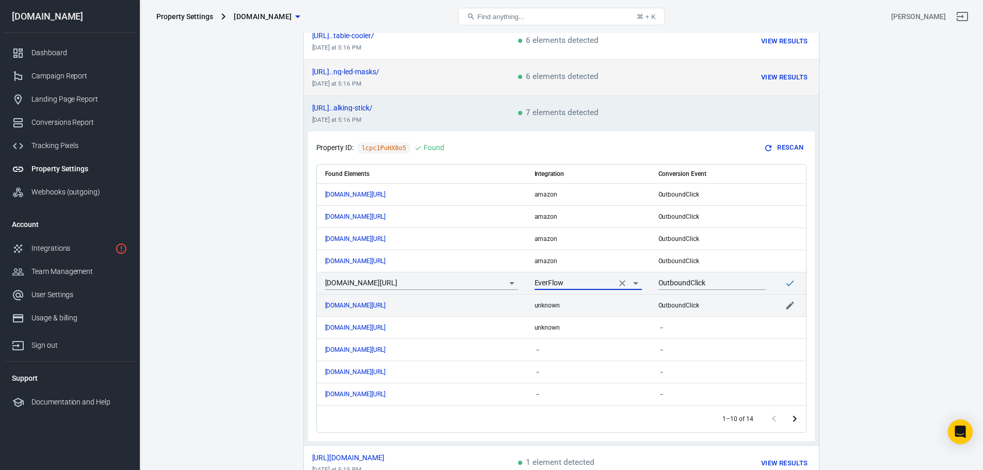
click at [569, 295] on td "unknown" at bounding box center [588, 305] width 124 height 22
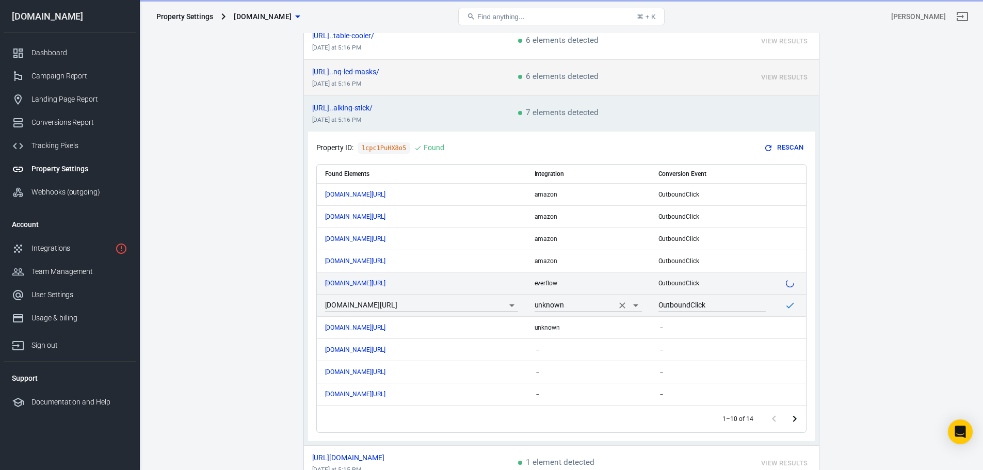
click at [566, 299] on input "unknown" at bounding box center [574, 305] width 78 height 13
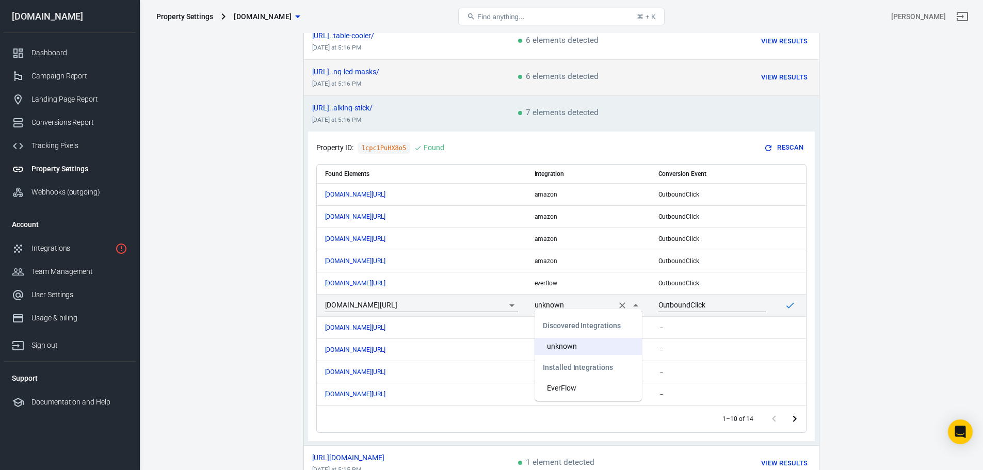
click at [589, 392] on li "EverFlow" at bounding box center [588, 388] width 107 height 17
type input "EverFlow"
click at [895, 261] on main "Auto Scan Tracking Script Settings Search for a web page Search Search for a we…" at bounding box center [560, 323] width 807 height 1024
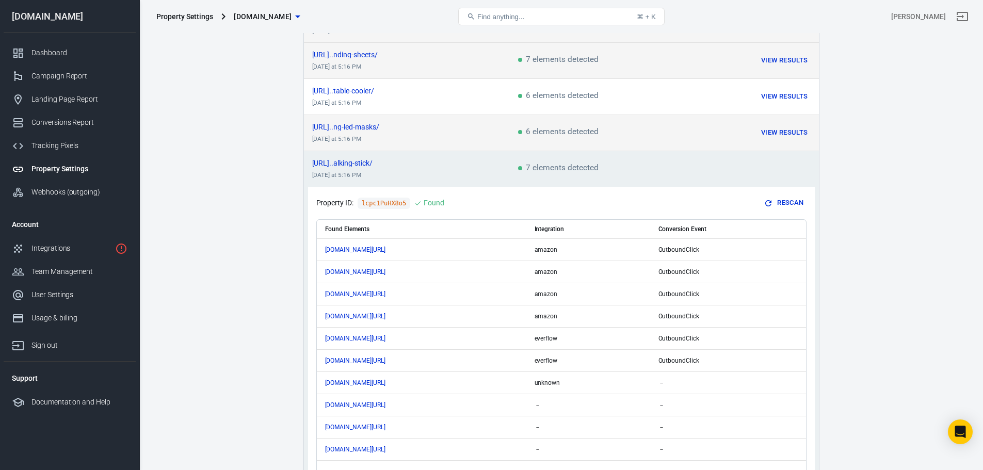
scroll to position [8, 0]
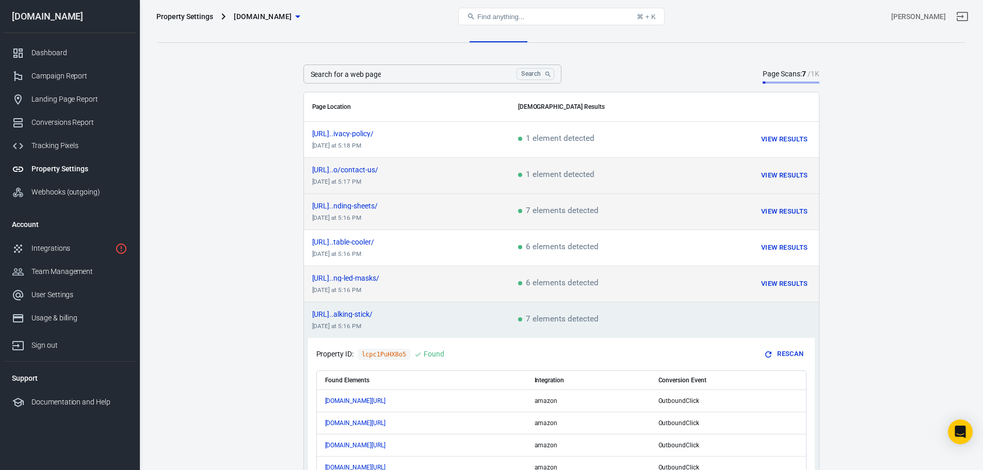
click at [562, 209] on span "7 elements detected" at bounding box center [558, 211] width 80 height 9
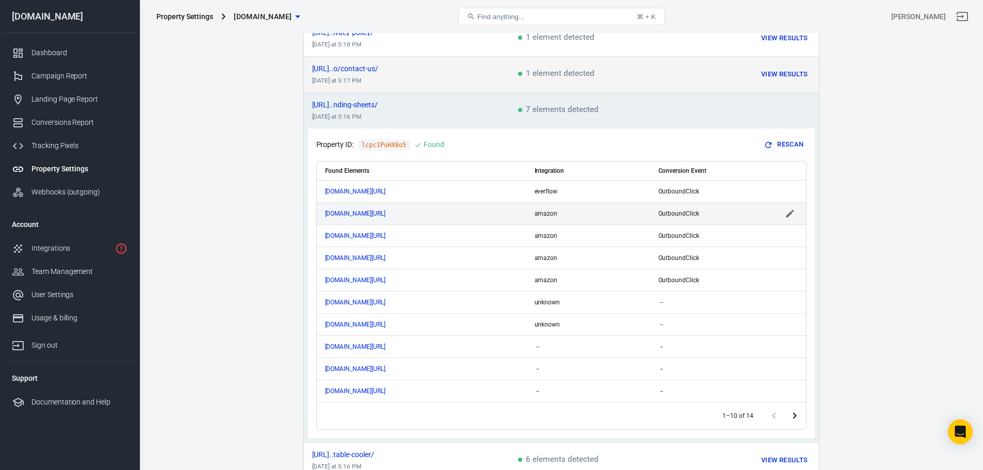
scroll to position [111, 0]
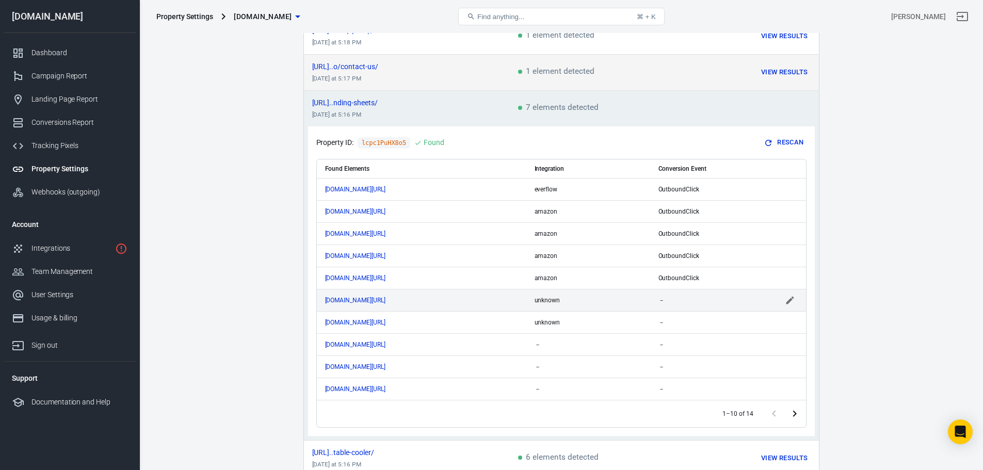
click at [710, 297] on div "－" at bounding box center [711, 300] width 107 height 7
click at [695, 298] on input "scrollable content" at bounding box center [704, 300] width 92 height 13
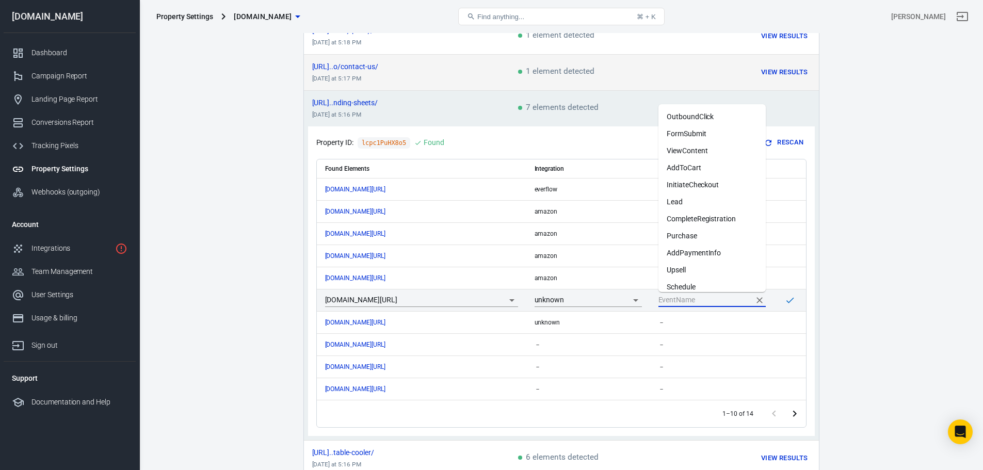
click at [706, 115] on li "OutboundClick" at bounding box center [711, 116] width 107 height 17
type input "OutboundClick"
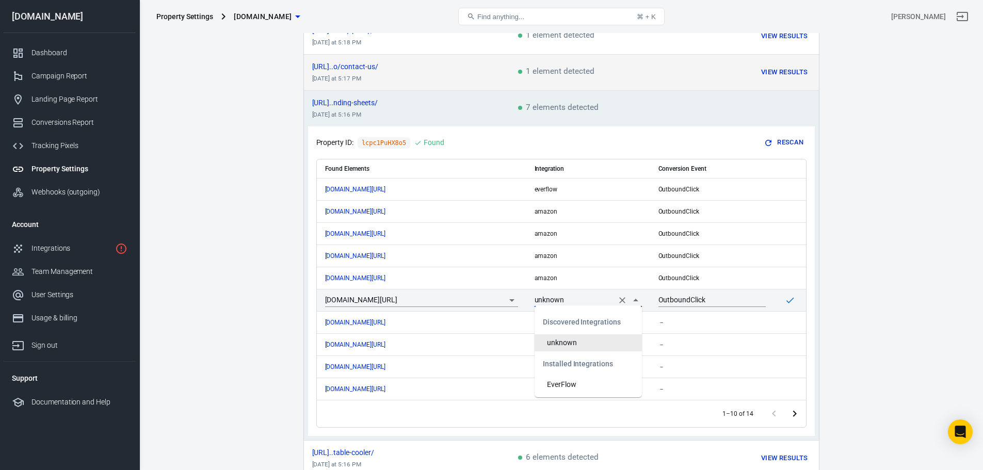
click at [561, 294] on input "unknown" at bounding box center [574, 300] width 78 height 13
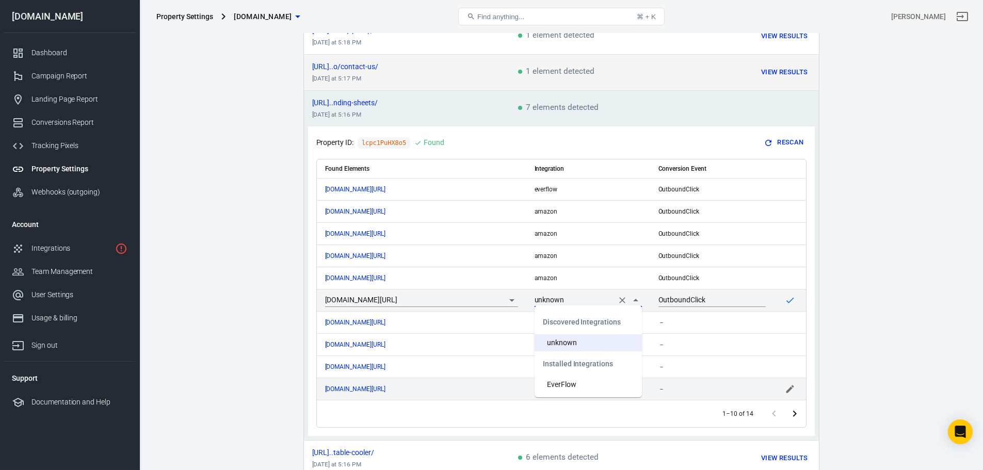
click at [588, 383] on li "EverFlow" at bounding box center [588, 384] width 107 height 17
type input "EverFlow"
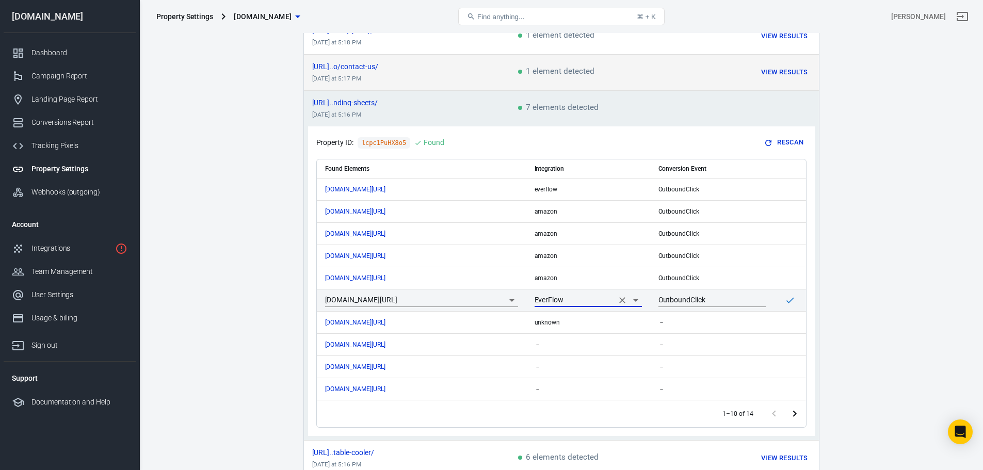
click at [853, 238] on main "Auto Scan Tracking Script Settings Search for a web page Search Search for a we…" at bounding box center [560, 426] width 807 height 1024
click at [788, 298] on icon "scrollable content" at bounding box center [790, 300] width 10 height 10
click at [852, 193] on main "Auto Scan Tracking Script Settings Search for a web page Search Search for a we…" at bounding box center [560, 426] width 807 height 1024
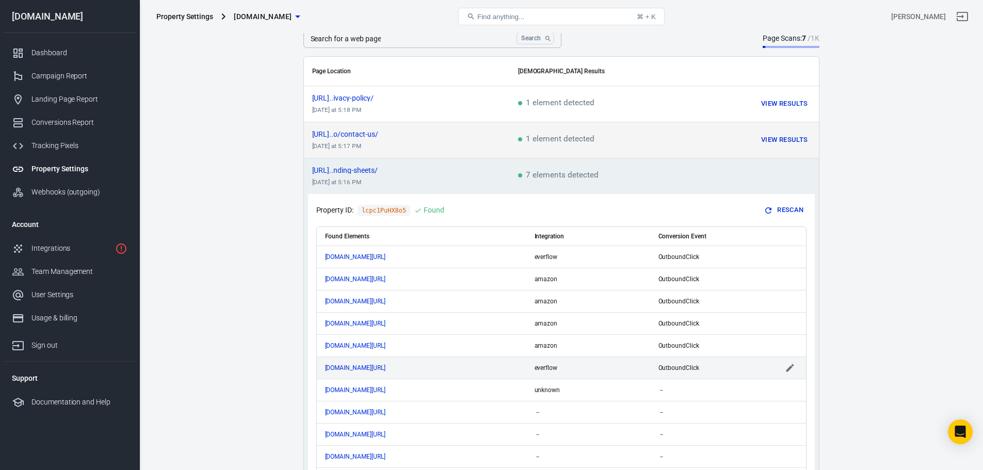
scroll to position [0, 0]
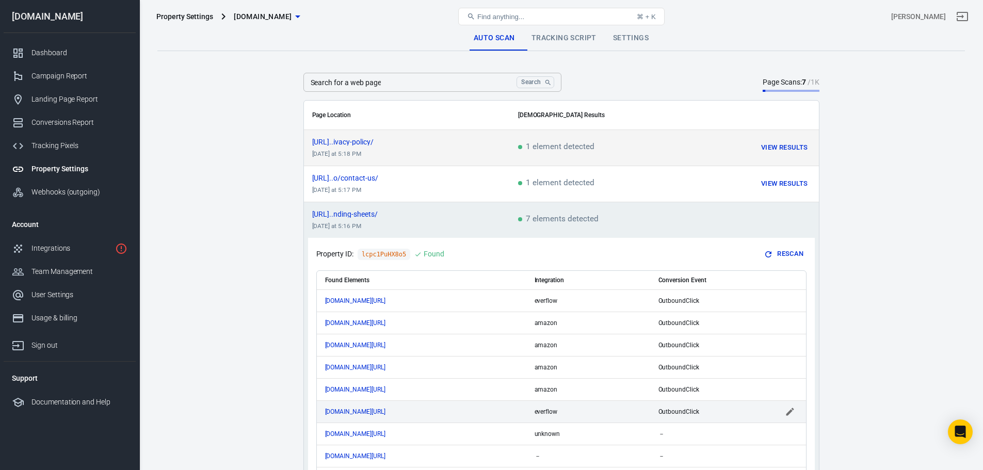
click at [546, 143] on span "1 element detected" at bounding box center [556, 147] width 76 height 9
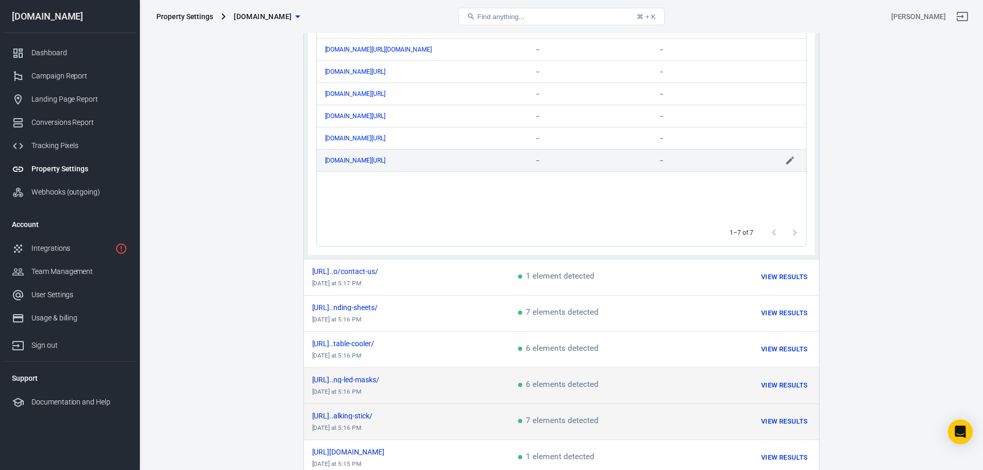
scroll to position [206, 0]
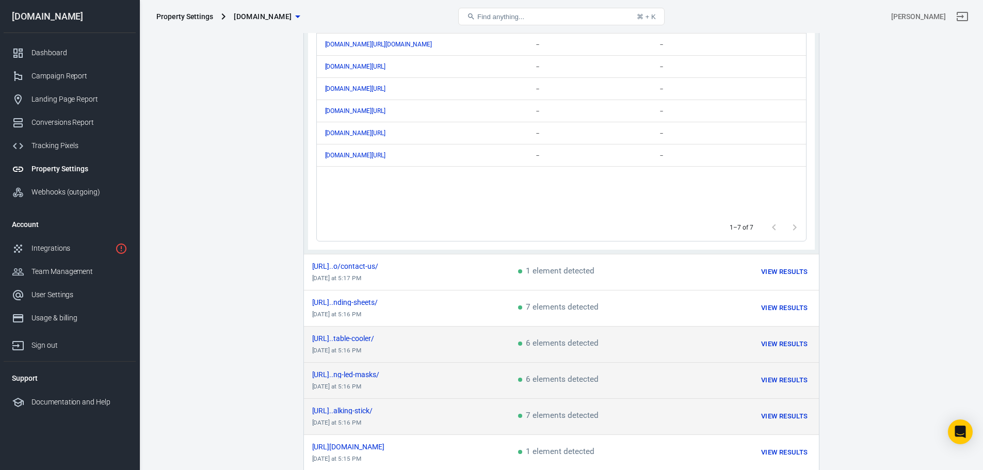
click at [576, 337] on td "6 elements detected" at bounding box center [600, 344] width 180 height 36
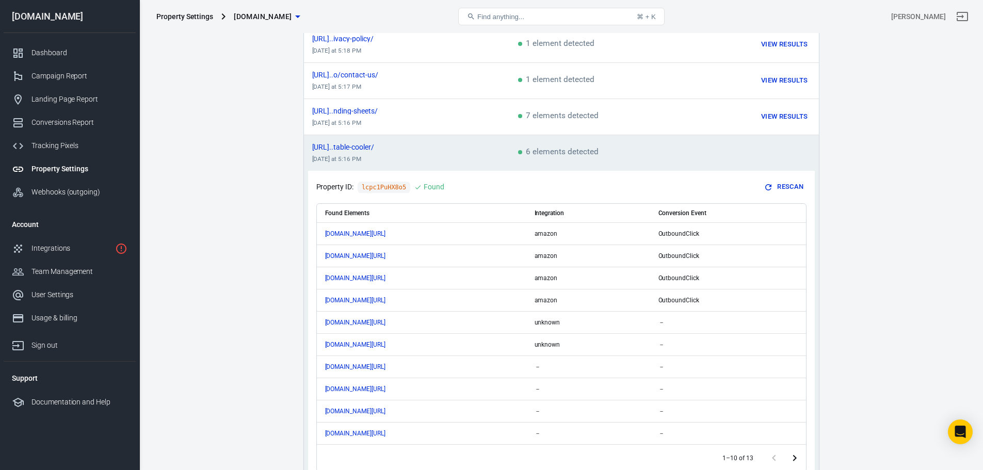
scroll to position [155, 0]
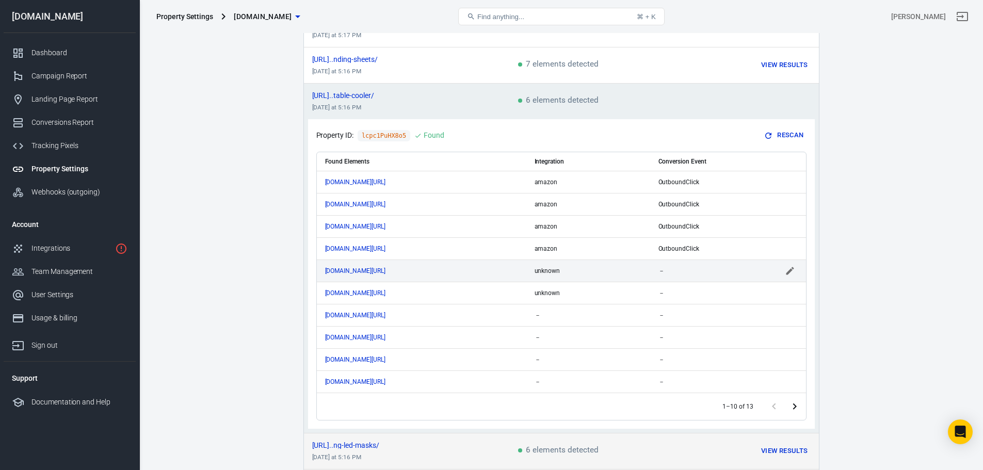
click at [589, 274] on td "unknown" at bounding box center [588, 271] width 124 height 22
click at [587, 264] on input "unknown" at bounding box center [574, 270] width 78 height 13
click at [590, 349] on li "EverFlow" at bounding box center [588, 354] width 107 height 17
type input "EverFlow"
click at [699, 267] on input "scrollable content" at bounding box center [704, 270] width 92 height 13
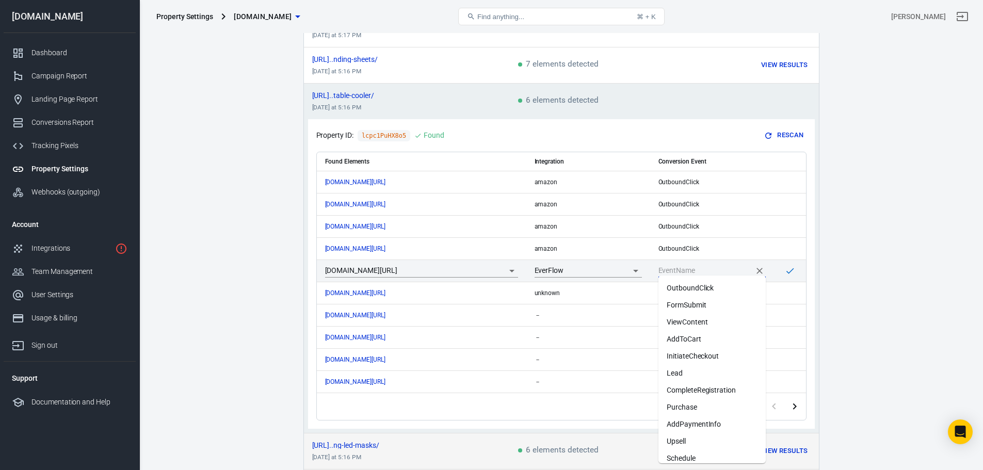
click at [705, 287] on li "OutboundClick" at bounding box center [711, 288] width 107 height 17
type input "OutboundClick"
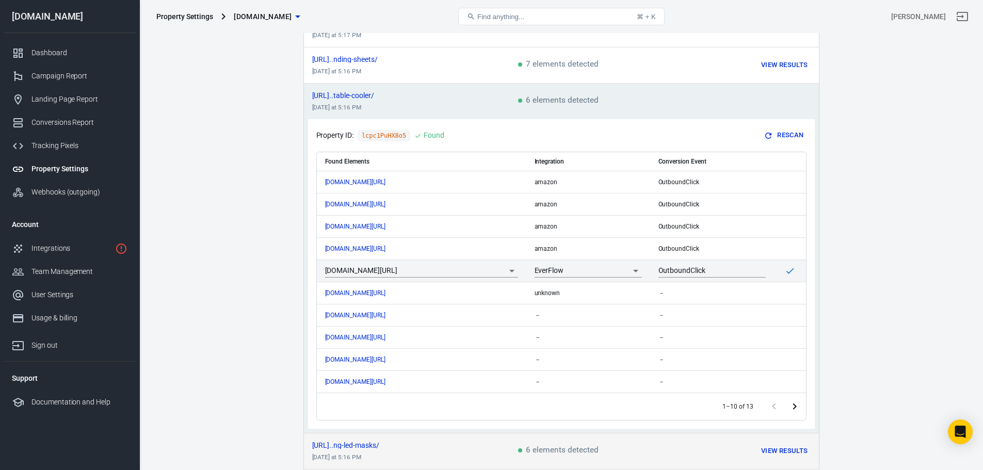
click at [857, 287] on main "Auto Scan Tracking Script Settings Search for a web page Search Search for a we…" at bounding box center [560, 383] width 807 height 1024
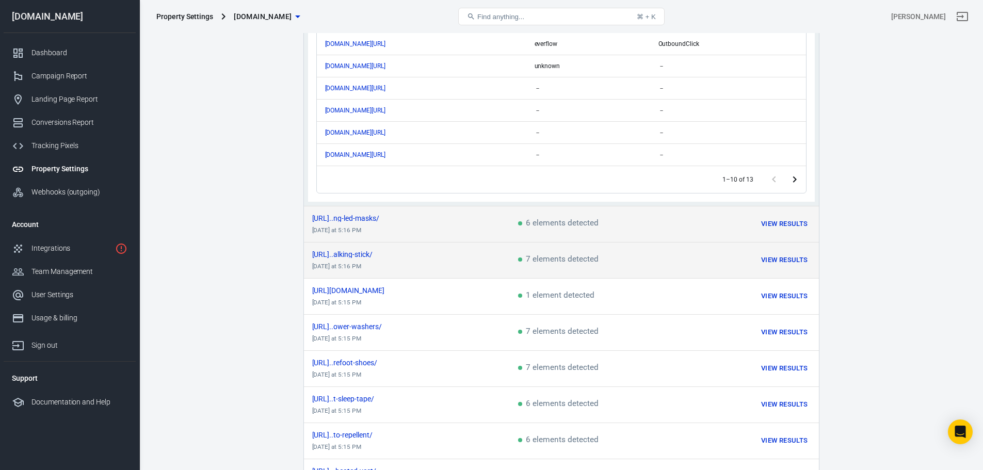
scroll to position [464, 0]
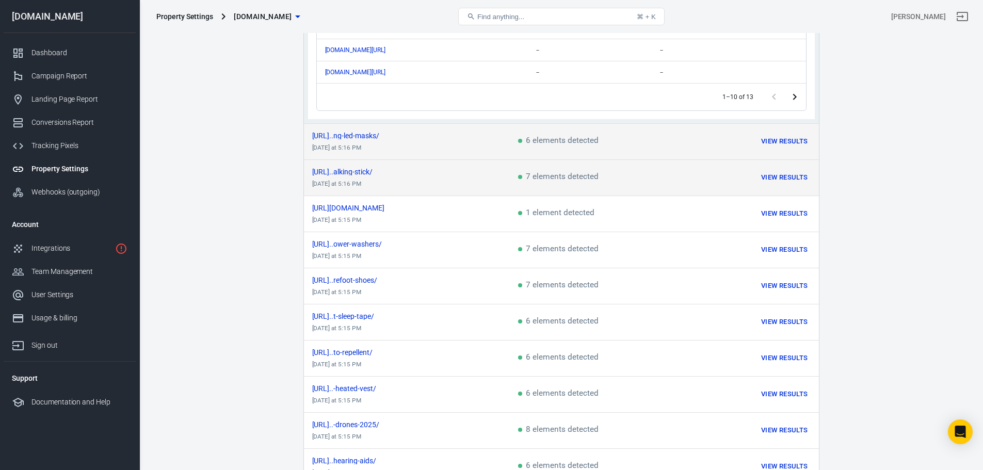
click at [563, 140] on span "6 elements detected" at bounding box center [558, 141] width 80 height 9
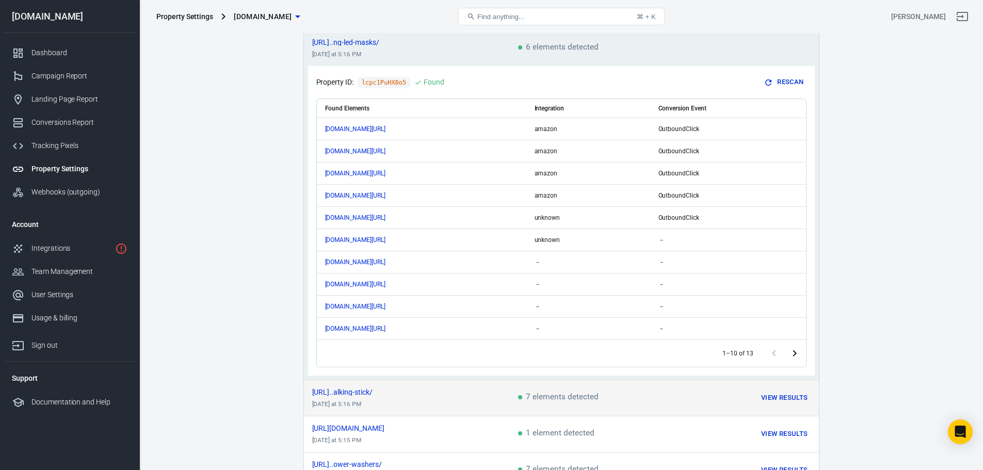
scroll to position [254, 0]
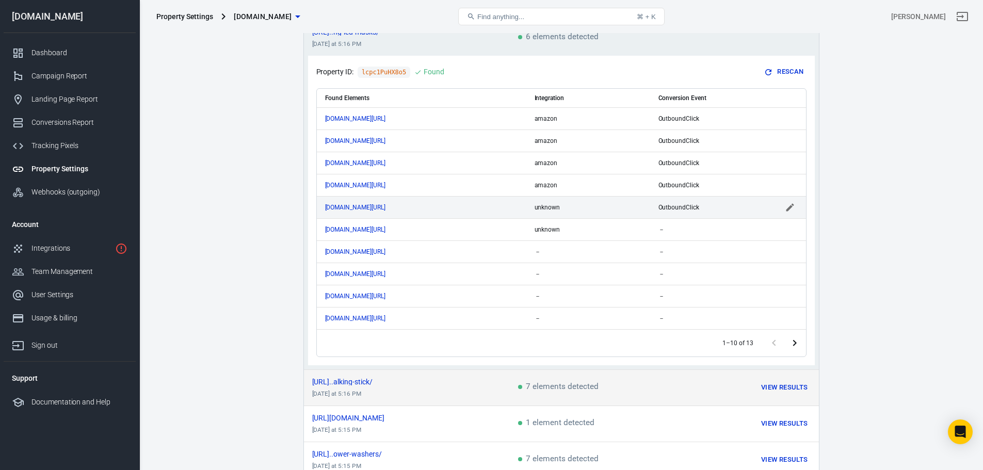
click at [556, 204] on span "unknown" at bounding box center [548, 207] width 26 height 7
click at [567, 203] on input "unknown" at bounding box center [574, 207] width 78 height 13
click at [578, 295] on li "EverFlow" at bounding box center [588, 290] width 107 height 17
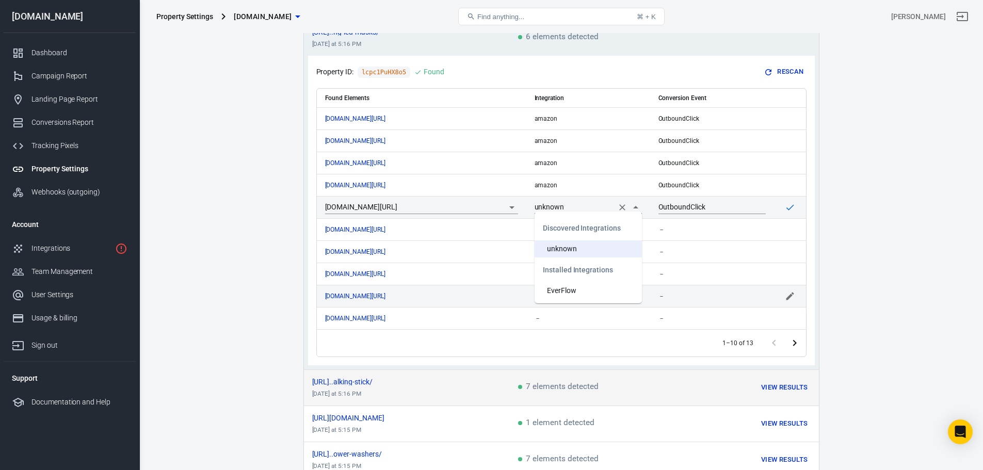
type input "EverFlow"
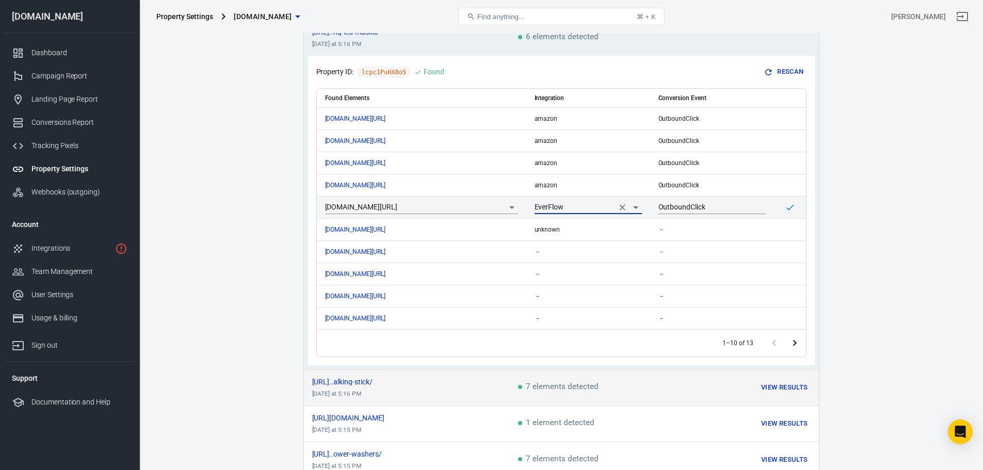
click at [849, 169] on main "Auto Scan Tracking Script Settings Search for a web page Search Search for a we…" at bounding box center [560, 283] width 807 height 1024
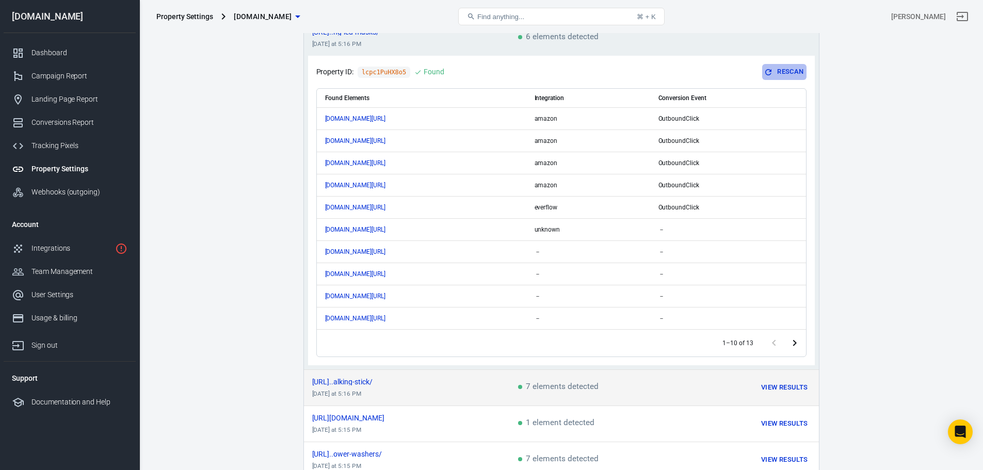
click at [791, 68] on button "Rescan" at bounding box center [784, 72] width 44 height 16
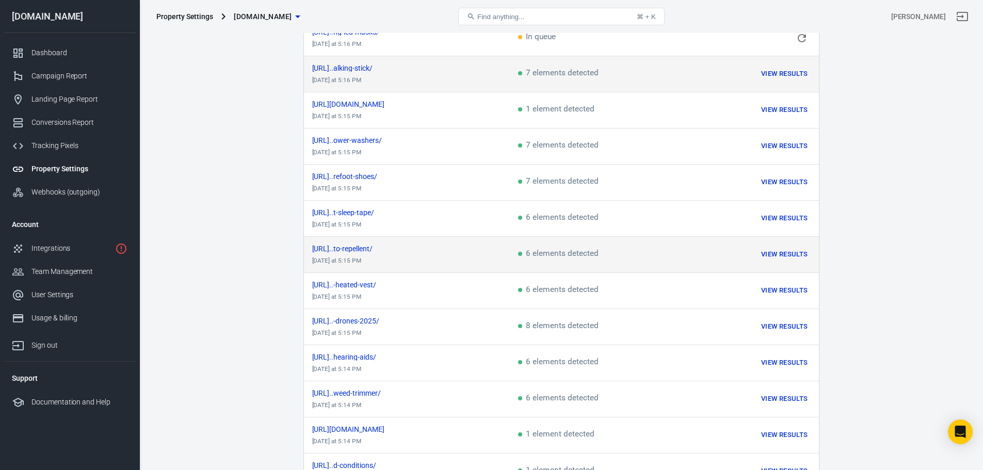
click at [567, 251] on span "6 elements detected" at bounding box center [558, 254] width 80 height 9
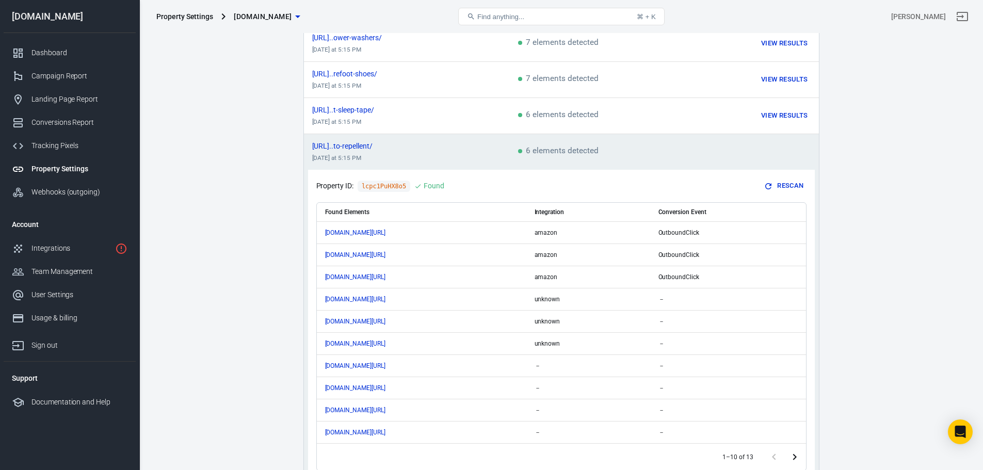
scroll to position [358, 0]
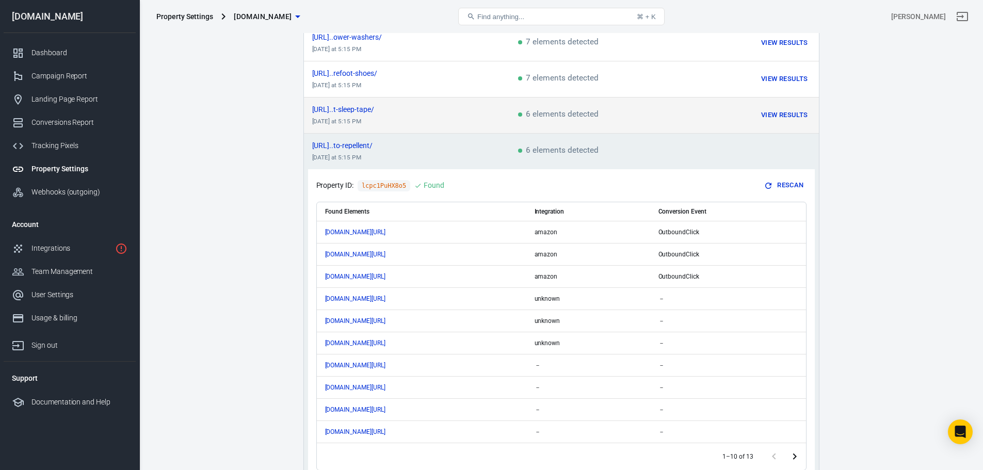
click at [654, 111] on td "6 elements detected" at bounding box center [600, 116] width 180 height 36
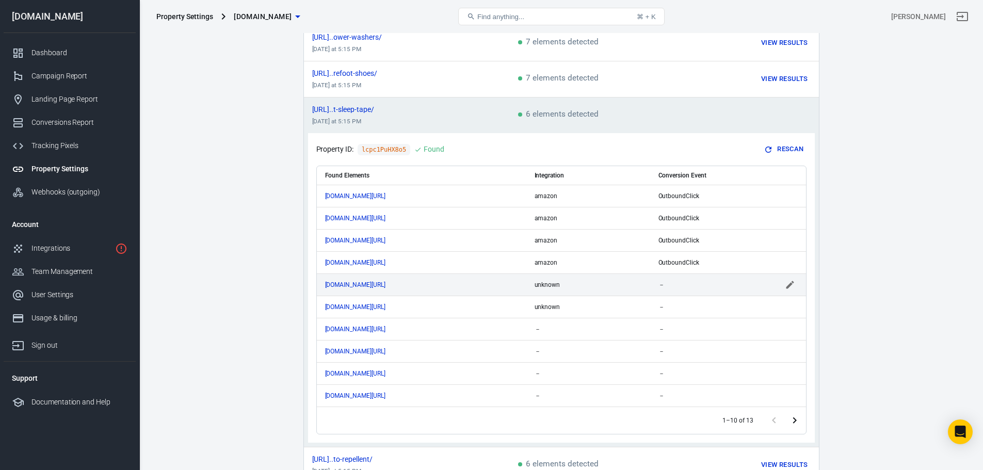
click at [541, 281] on span "unknown" at bounding box center [548, 284] width 26 height 7
click at [565, 278] on input "unknown" at bounding box center [574, 284] width 78 height 13
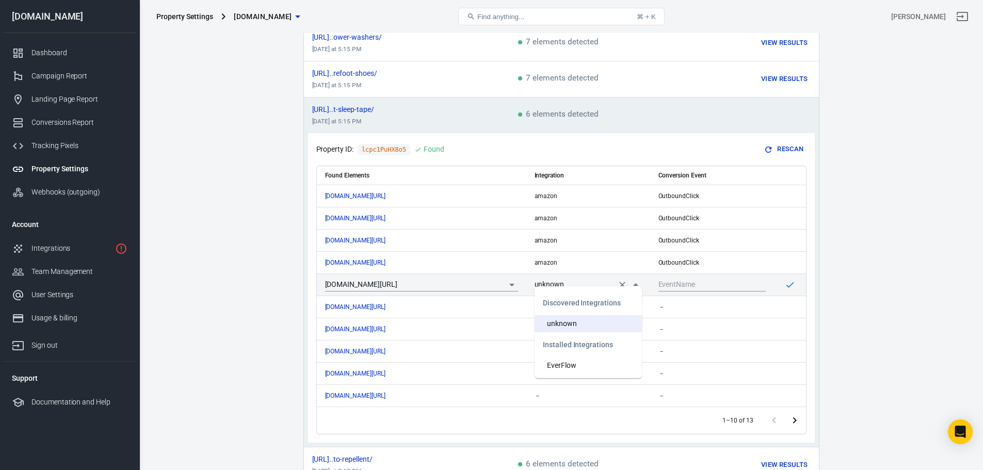
click at [584, 365] on li "EverFlow" at bounding box center [588, 365] width 107 height 17
type input "EverFlow"
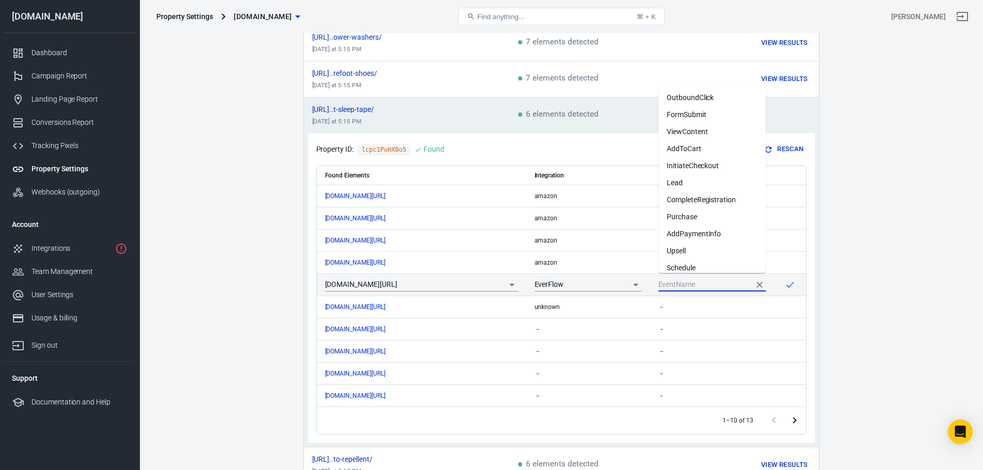
click at [696, 278] on input "scrollable content" at bounding box center [704, 284] width 92 height 13
click at [703, 95] on li "OutboundClick" at bounding box center [711, 97] width 107 height 17
type input "OutboundClick"
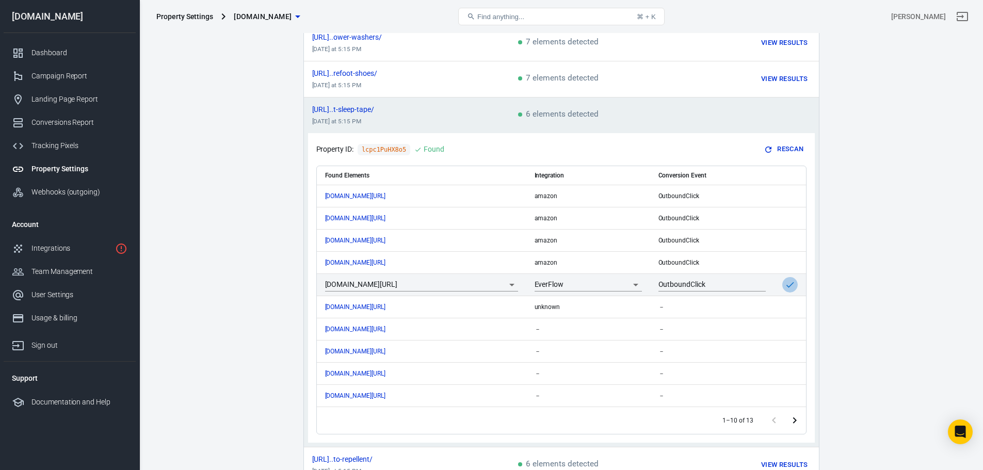
click at [794, 281] on icon "scrollable content" at bounding box center [790, 285] width 10 height 10
click at [882, 254] on main "Auto Scan Tracking Script Settings Search for a web page Search Search for a we…" at bounding box center [560, 180] width 807 height 1024
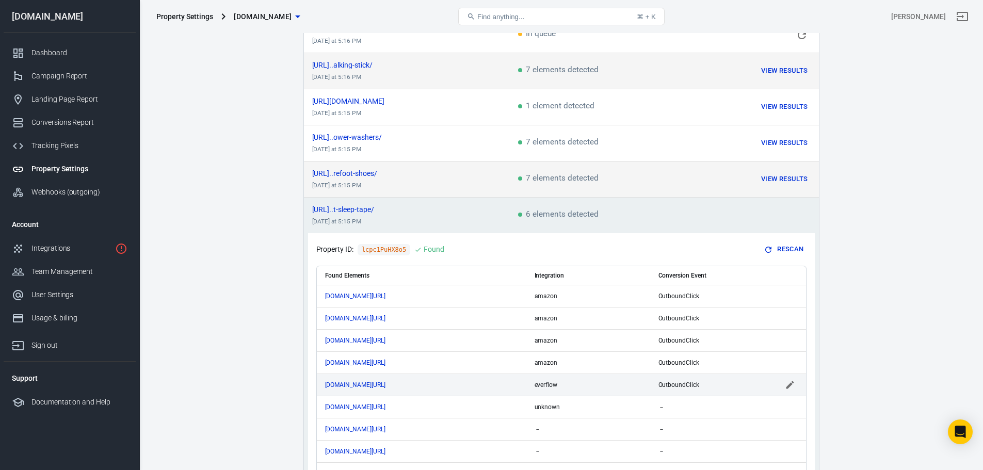
scroll to position [254, 0]
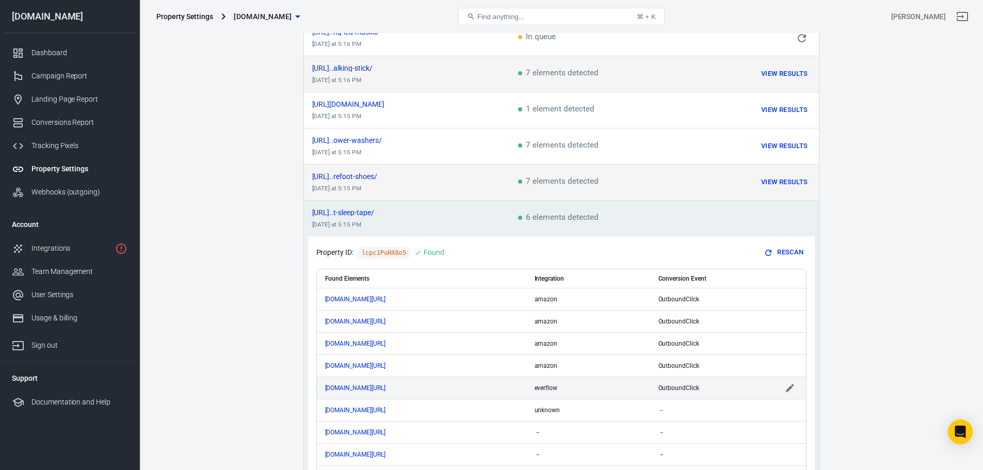
click at [588, 181] on span "7 elements detected" at bounding box center [558, 181] width 80 height 9
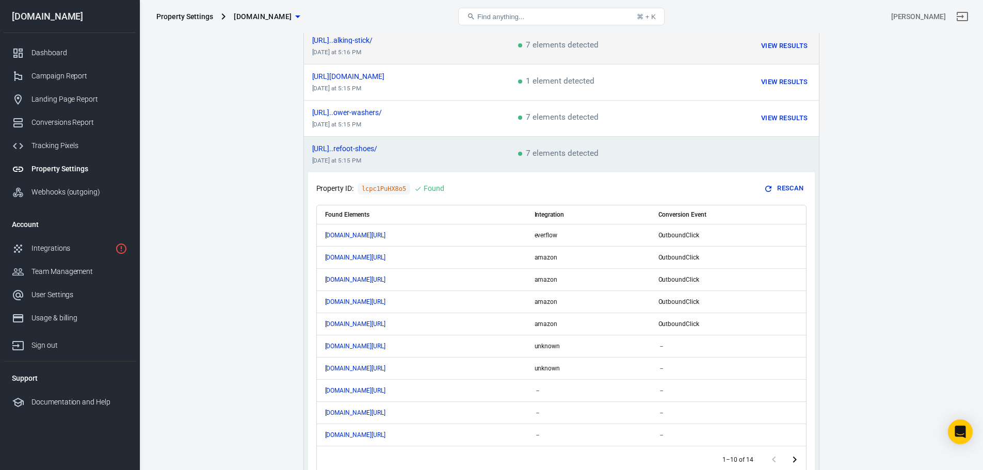
scroll to position [306, 0]
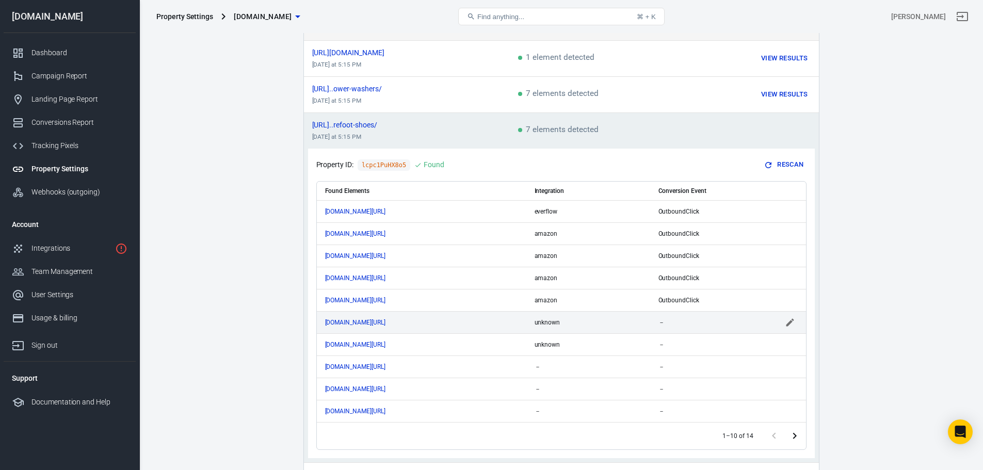
click at [547, 319] on span "unknown" at bounding box center [548, 322] width 26 height 7
click at [561, 316] on input "unknown" at bounding box center [574, 322] width 78 height 13
click at [584, 397] on li "EverFlow" at bounding box center [588, 403] width 107 height 17
type input "EverFlow"
click at [700, 316] on input "scrollable content" at bounding box center [704, 322] width 92 height 13
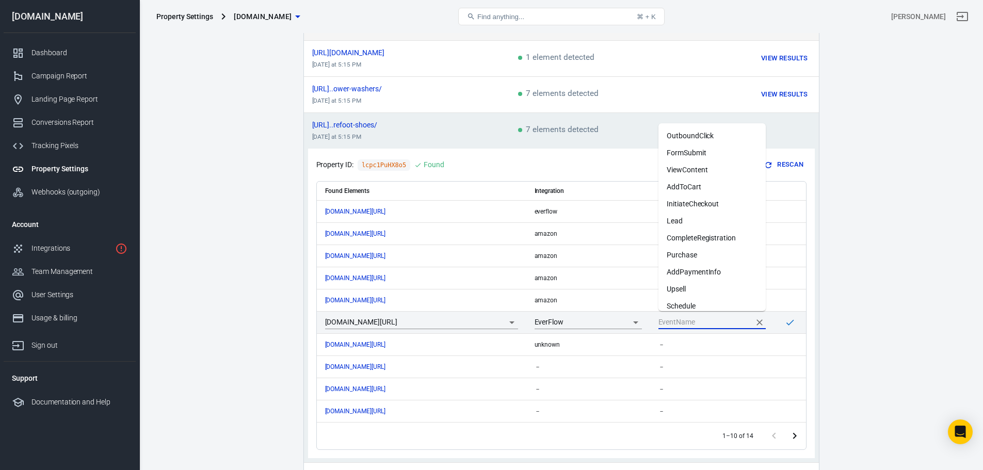
click at [712, 136] on li "OutboundClick" at bounding box center [711, 135] width 107 height 17
type input "OutboundClick"
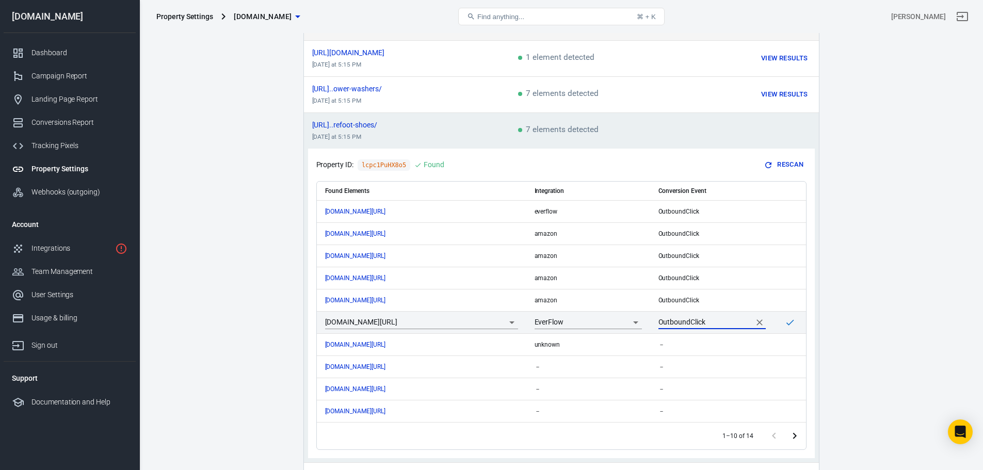
click at [791, 320] on icon "scrollable content" at bounding box center [790, 322] width 10 height 10
click at [892, 288] on main "Auto Scan Tracking Script Settings Search for a web page Search Search for a we…" at bounding box center [560, 232] width 807 height 1024
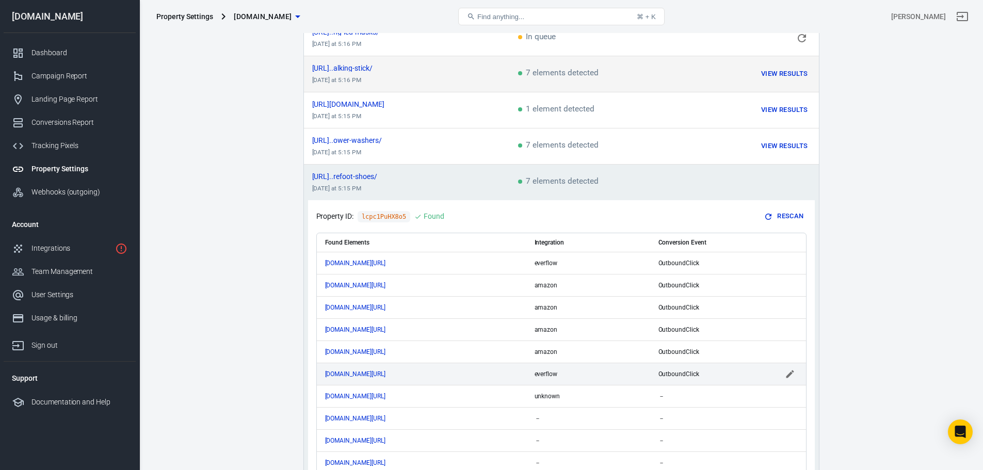
scroll to position [203, 0]
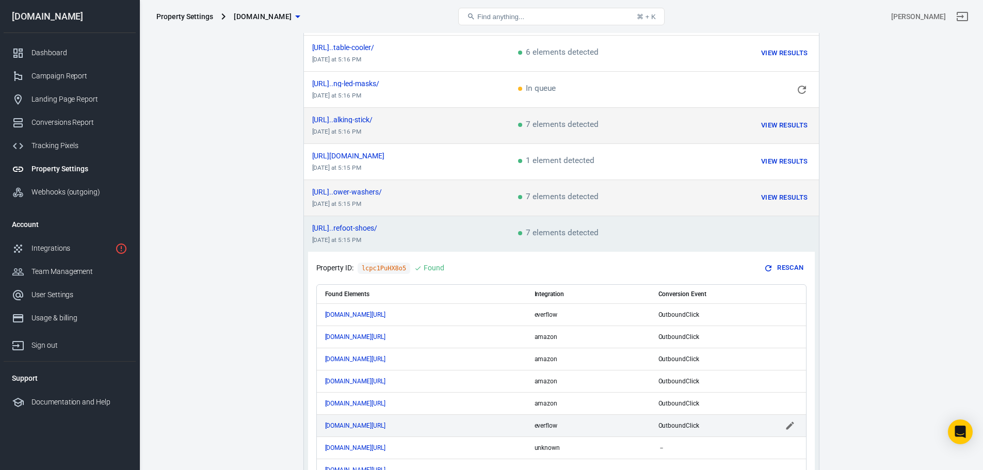
click at [581, 193] on span "7 elements detected" at bounding box center [558, 197] width 80 height 9
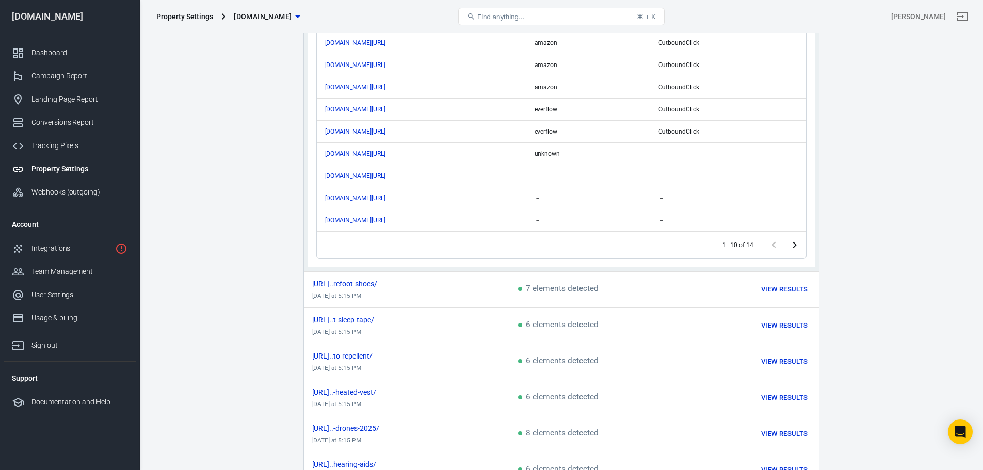
scroll to position [624, 0]
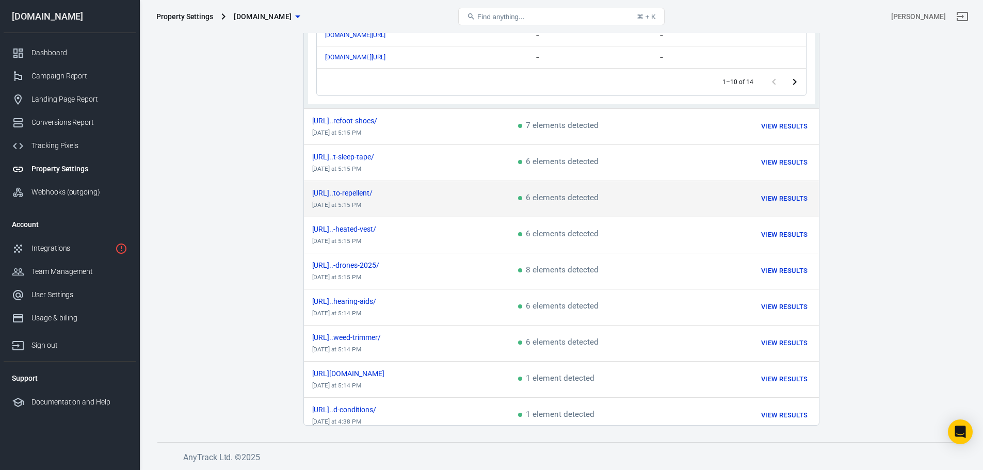
click at [555, 194] on span "6 elements detected" at bounding box center [558, 198] width 80 height 9
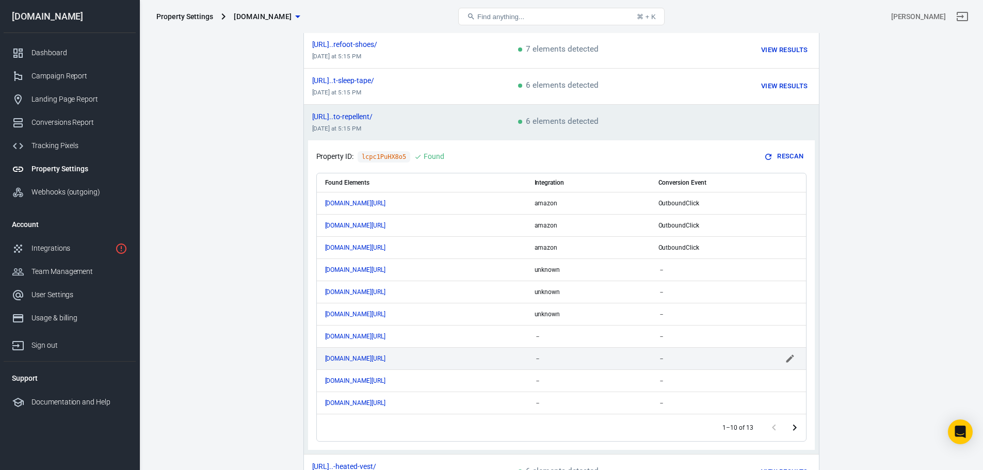
scroll to position [414, 0]
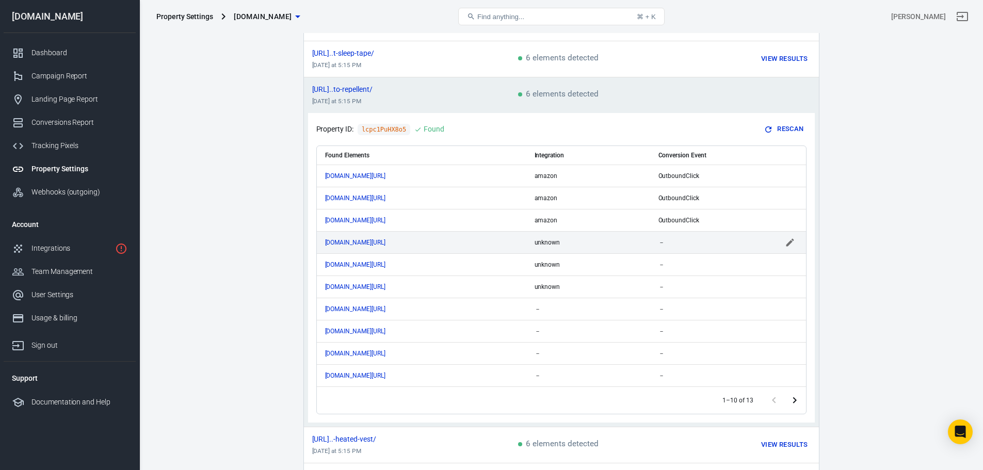
click at [556, 231] on td "unknown" at bounding box center [588, 242] width 124 height 22
click at [586, 236] on input "unknown" at bounding box center [574, 242] width 78 height 13
click at [580, 319] on li "EverFlow" at bounding box center [588, 322] width 107 height 17
type input "EverFlow"
click at [695, 236] on input "scrollable content" at bounding box center [704, 242] width 92 height 13
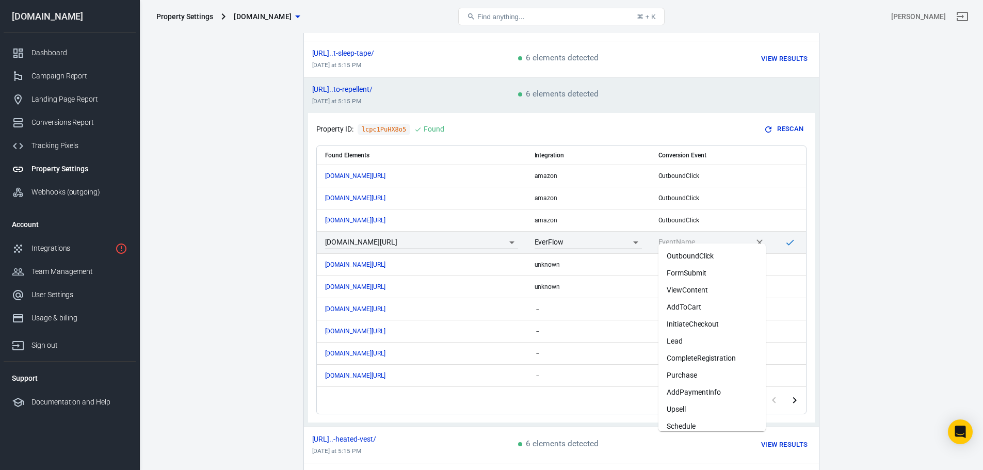
click at [712, 257] on li "OutboundClick" at bounding box center [711, 256] width 107 height 17
type input "OutboundClick"
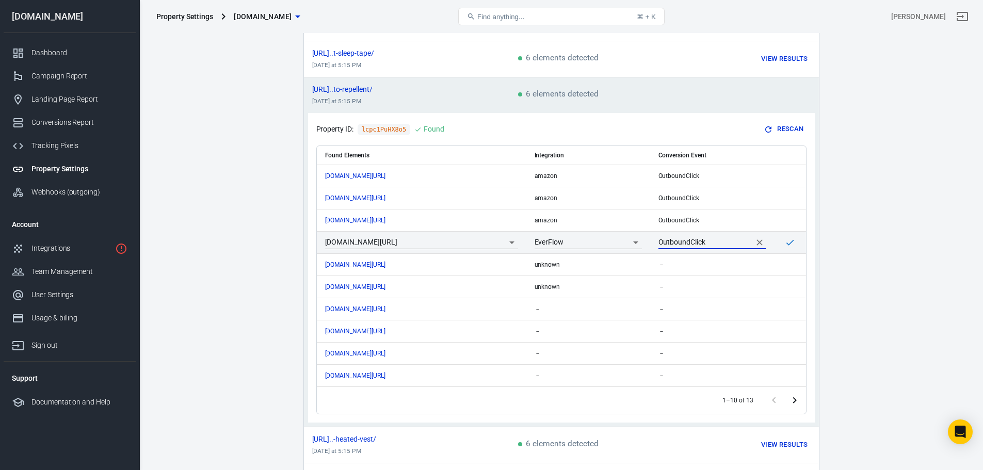
click at [793, 238] on icon "scrollable content" at bounding box center [790, 242] width 10 height 10
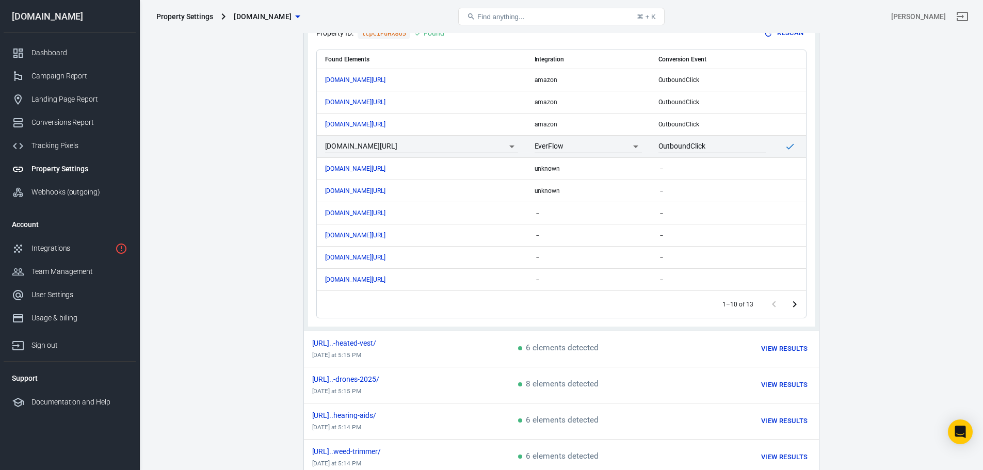
scroll to position [517, 0]
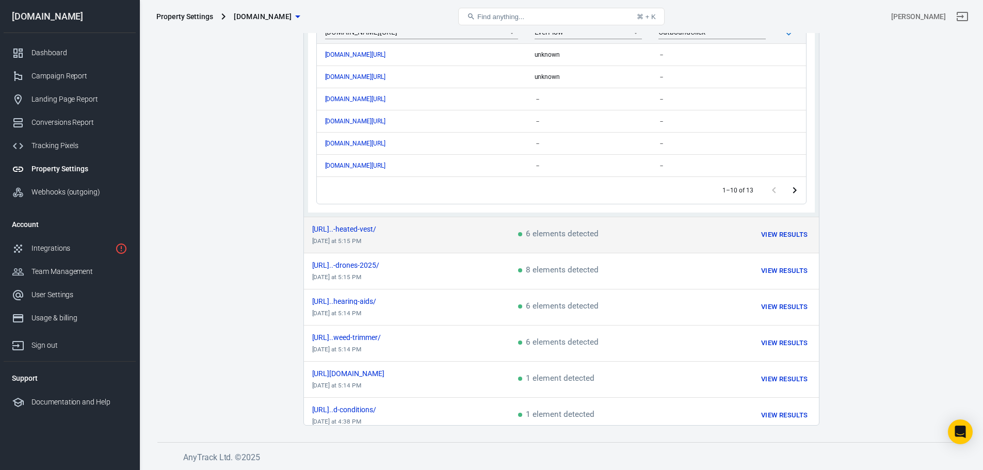
click at [569, 230] on span "6 elements detected" at bounding box center [558, 234] width 80 height 9
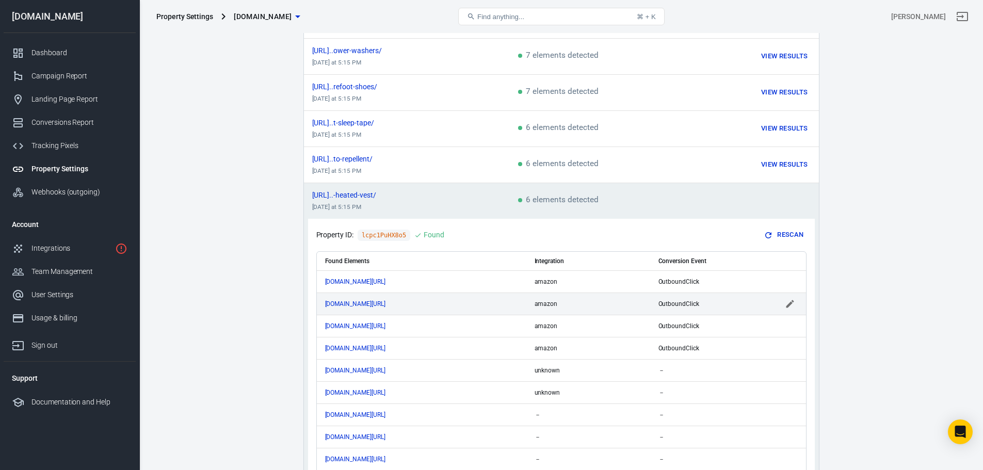
scroll to position [362, 0]
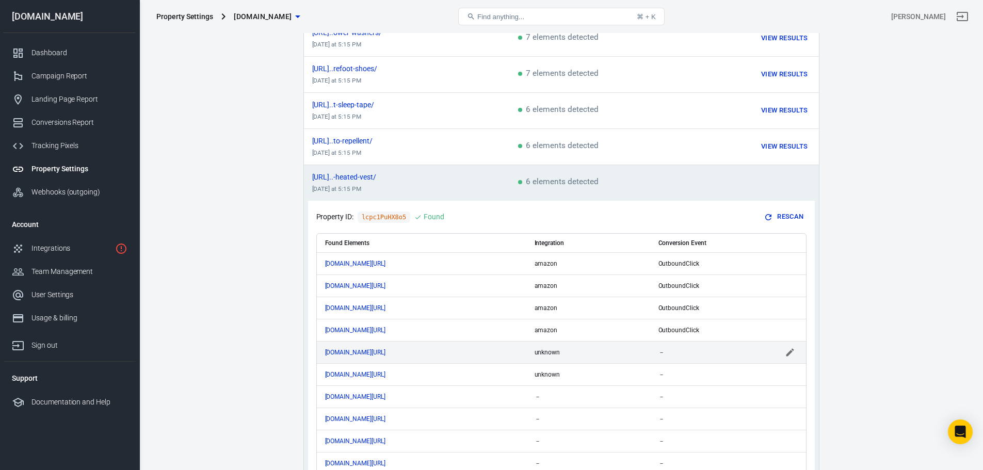
click at [585, 349] on div "unknown" at bounding box center [588, 352] width 107 height 7
click at [585, 346] on input "unknown" at bounding box center [574, 352] width 78 height 13
click at [593, 428] on li "EverFlow" at bounding box center [588, 432] width 107 height 17
type input "EverFlow"
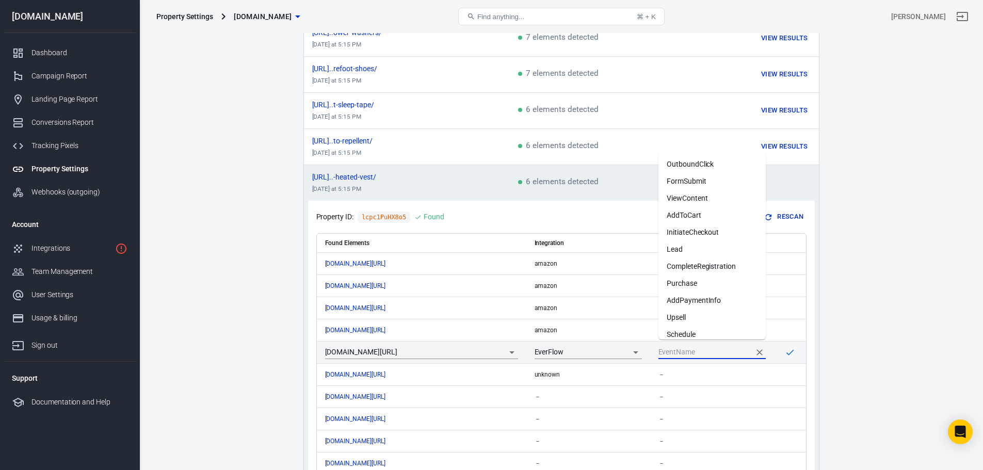
click at [691, 347] on input "scrollable content" at bounding box center [704, 352] width 92 height 13
click at [698, 167] on li "OutboundClick" at bounding box center [711, 164] width 107 height 17
type input "OutboundClick"
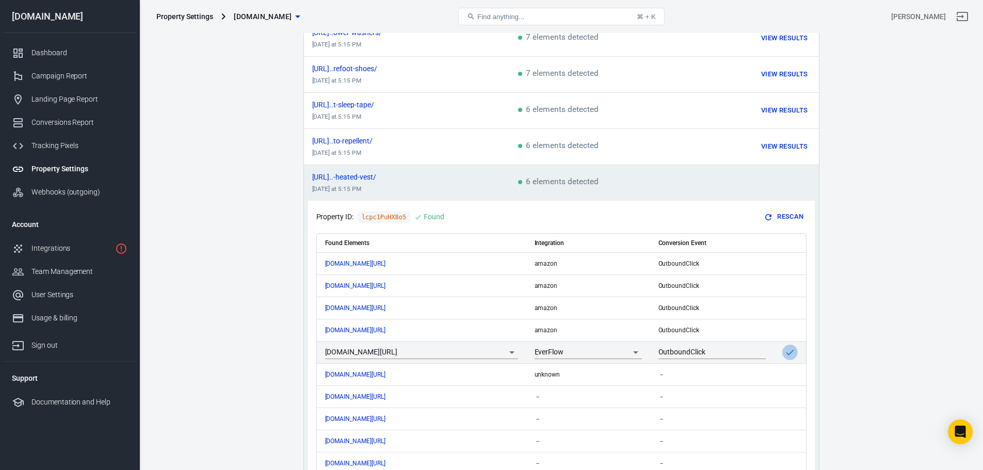
click at [789, 347] on icon "scrollable content" at bounding box center [790, 352] width 10 height 10
click at [882, 279] on main "Auto Scan Tracking Script Settings Search for a web page Search Search for a we…" at bounding box center [560, 176] width 807 height 1024
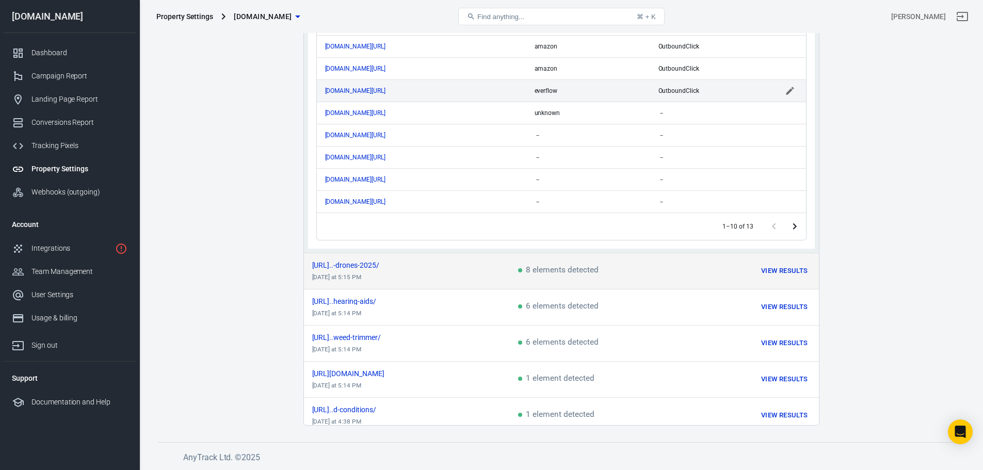
click at [557, 266] on span "8 elements detected" at bounding box center [558, 270] width 80 height 9
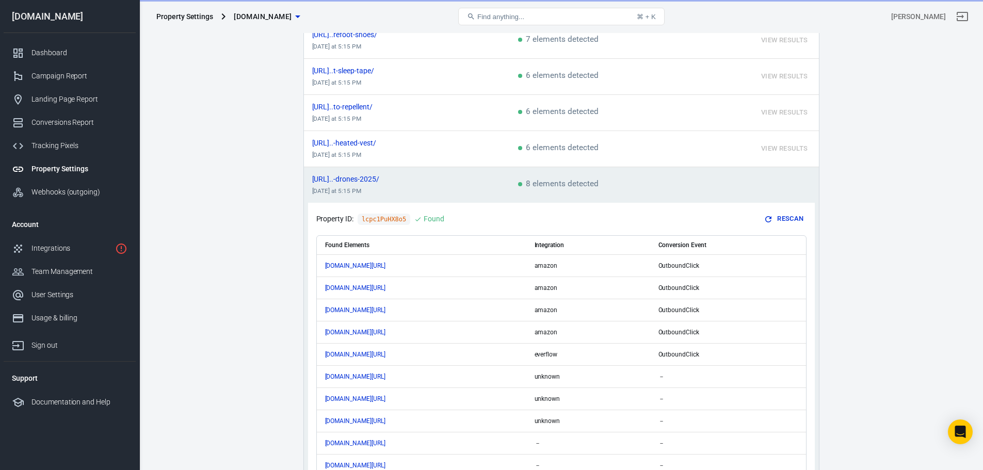
scroll to position [465, 0]
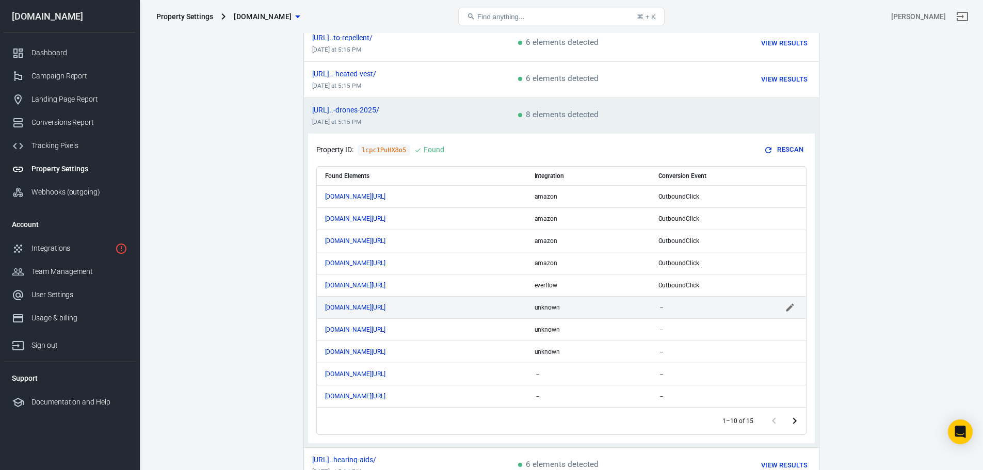
click at [545, 304] on span "unknown" at bounding box center [548, 307] width 26 height 7
click at [566, 301] on input "unknown" at bounding box center [574, 307] width 78 height 13
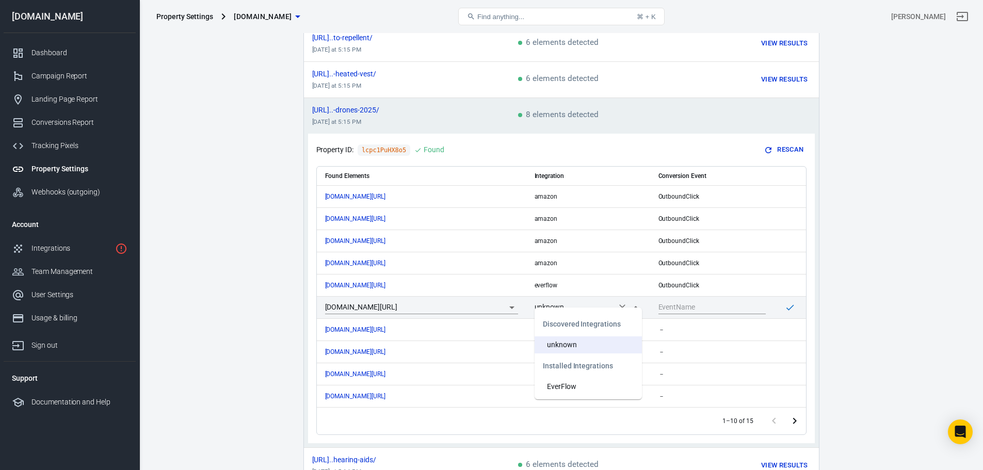
click at [584, 385] on li "EverFlow" at bounding box center [588, 386] width 107 height 17
type input "EverFlow"
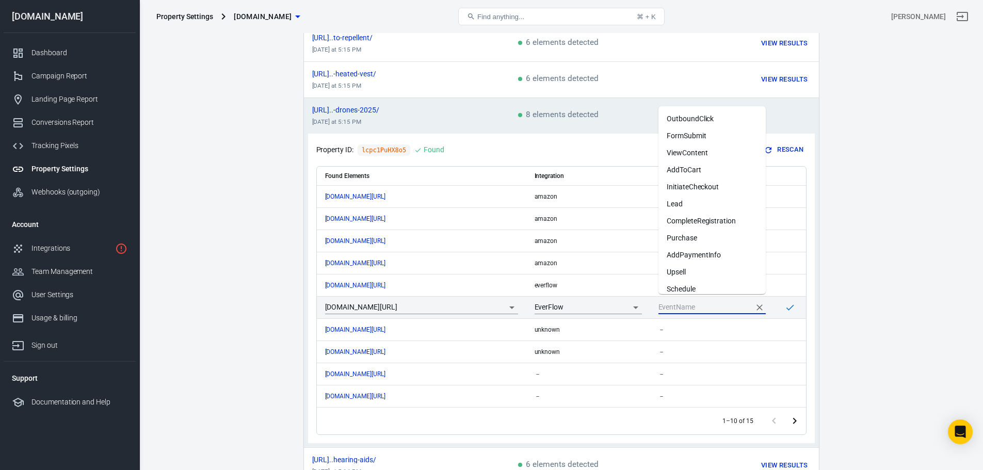
click at [702, 301] on input "scrollable content" at bounding box center [704, 307] width 92 height 13
click at [706, 118] on li "OutboundClick" at bounding box center [711, 118] width 107 height 17
type input "OutboundClick"
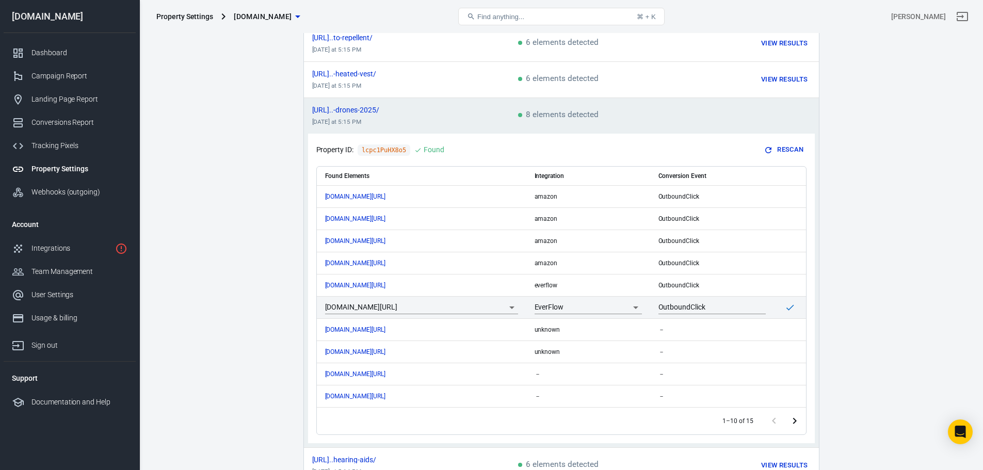
click at [862, 262] on main "Auto Scan Tracking Script Settings Search for a web page Search Search for a we…" at bounding box center [560, 72] width 807 height 1024
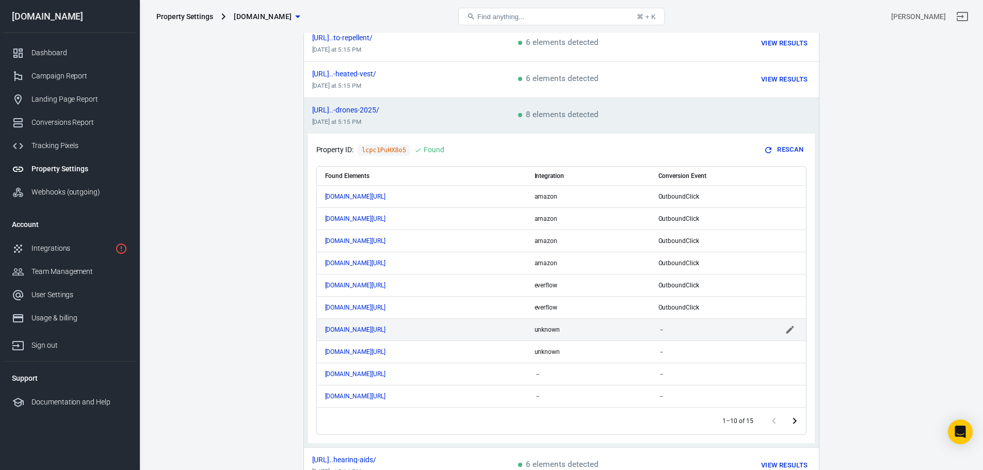
click at [551, 326] on span "unknown" at bounding box center [548, 329] width 26 height 7
click at [555, 323] on input "unknown" at bounding box center [574, 329] width 78 height 13
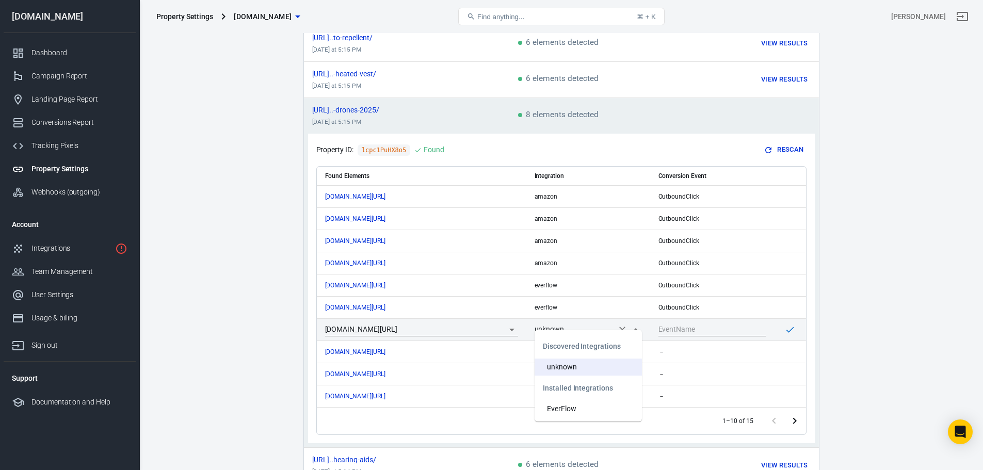
click at [577, 408] on li "EverFlow" at bounding box center [588, 408] width 107 height 17
type input "EverFlow"
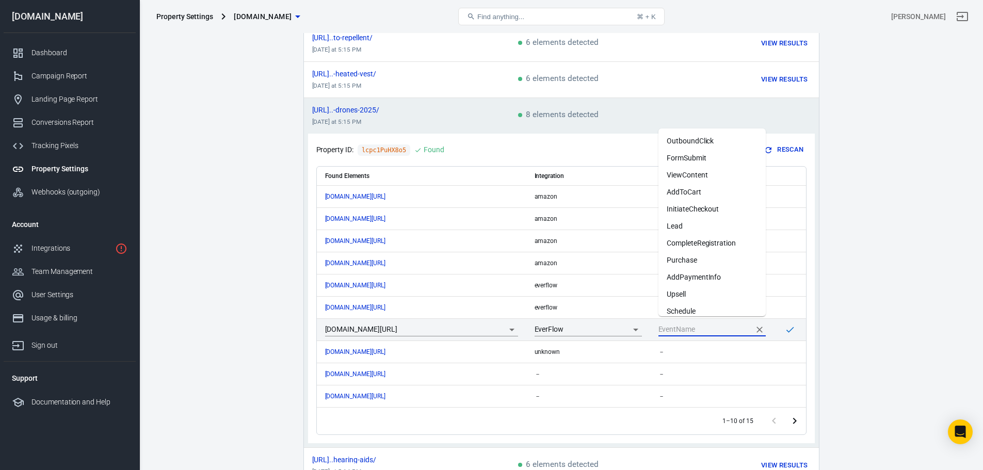
click at [672, 323] on input "scrollable content" at bounding box center [704, 329] width 92 height 13
click at [699, 143] on li "OutboundClick" at bounding box center [711, 141] width 107 height 17
type input "OutboundClick"
click at [789, 325] on icon "scrollable content" at bounding box center [790, 330] width 10 height 10
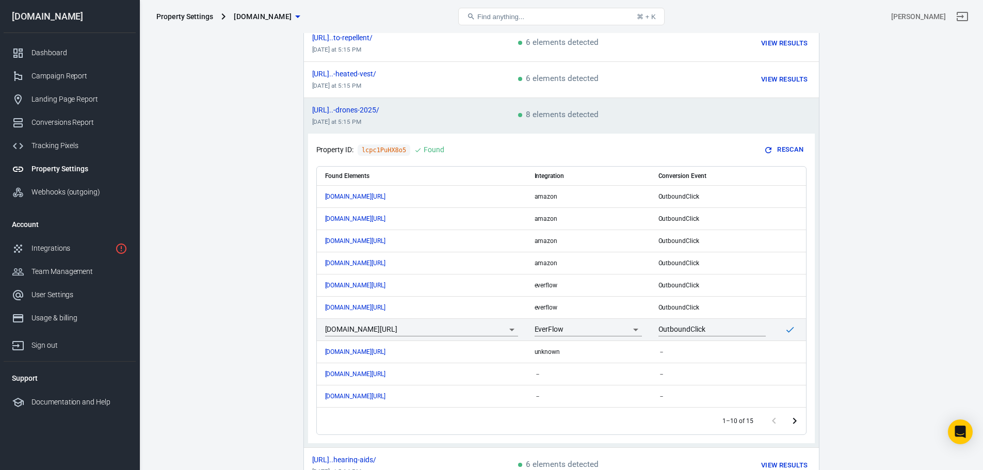
click at [860, 296] on main "Auto Scan Tracking Script Settings Search for a web page Search Search for a we…" at bounding box center [560, 72] width 807 height 1024
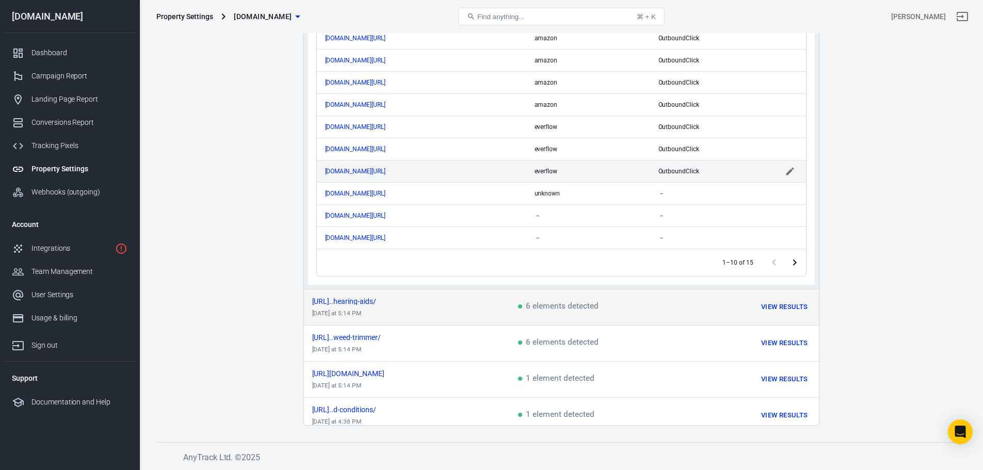
click at [573, 302] on span "6 elements detected" at bounding box center [558, 306] width 80 height 9
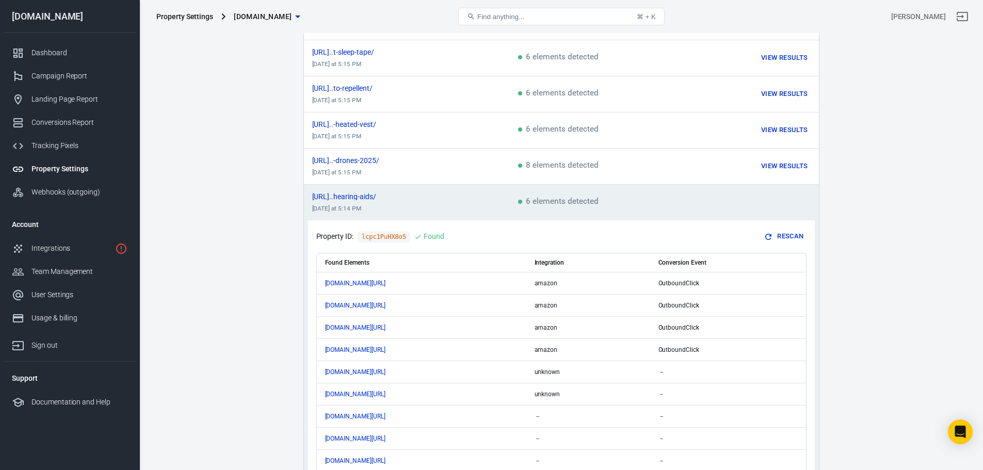
scroll to position [569, 0]
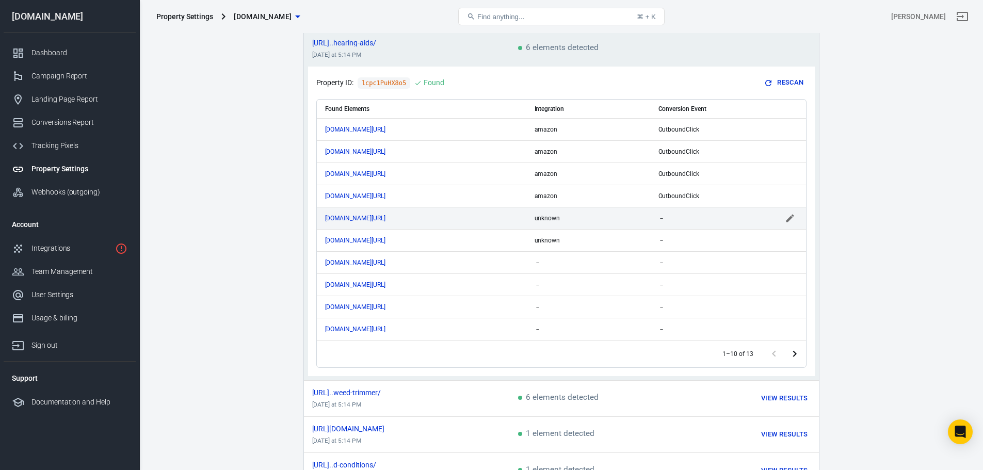
click at [560, 215] on div "unknown" at bounding box center [588, 218] width 107 height 7
click at [586, 212] on input "unknown" at bounding box center [574, 218] width 78 height 13
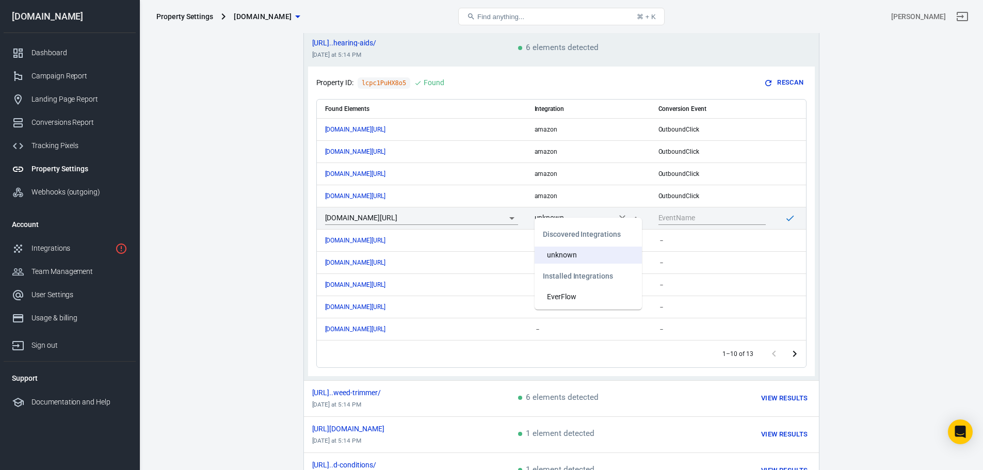
click at [589, 299] on li "EverFlow" at bounding box center [588, 296] width 107 height 17
type input "EverFlow"
click at [679, 212] on input "scrollable content" at bounding box center [704, 218] width 92 height 13
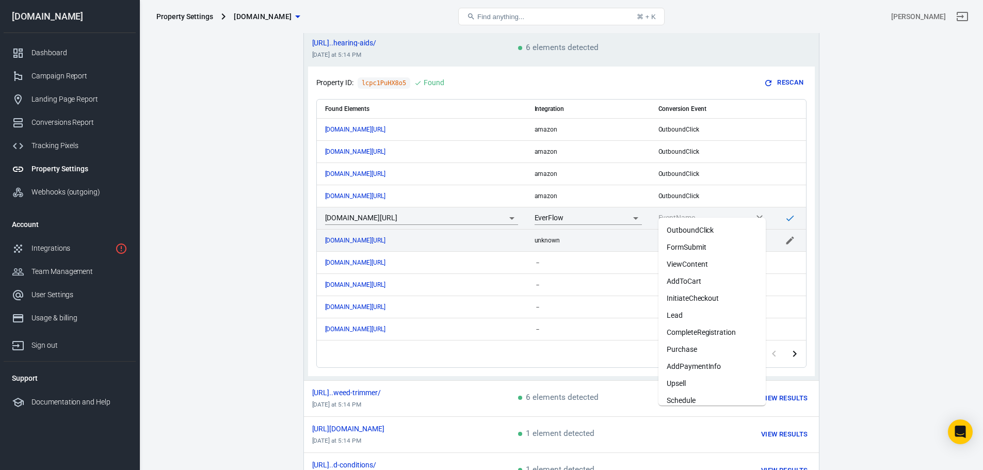
click at [719, 230] on li "OutboundClick" at bounding box center [711, 230] width 107 height 17
type input "OutboundClick"
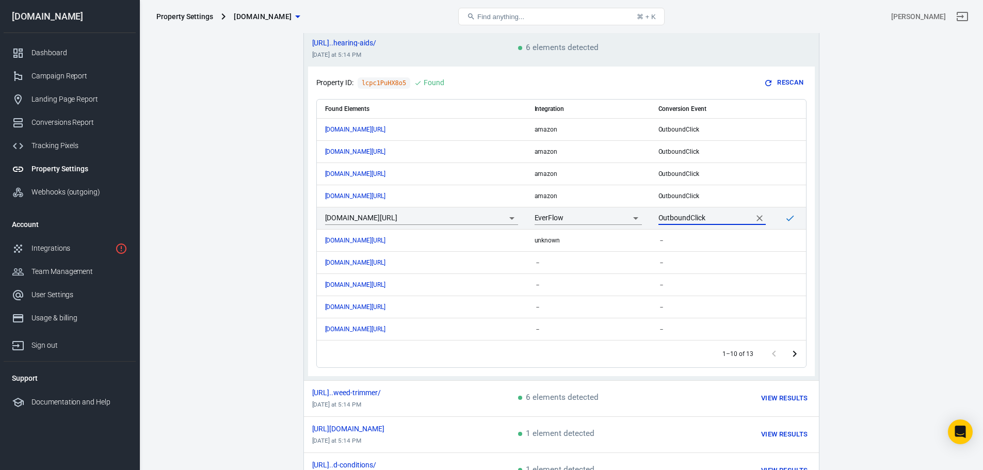
click at [796, 210] on button "scrollable content" at bounding box center [789, 217] width 15 height 15
click at [439, 212] on input "getamplihear.com/nxtgizmo/inter" at bounding box center [407, 218] width 164 height 13
click at [469, 215] on div "getamplihear.com/nxtgizmo/inter" at bounding box center [421, 218] width 193 height 7
click at [470, 212] on input "getamplihear.com/nxtgizmo/inter" at bounding box center [407, 218] width 164 height 13
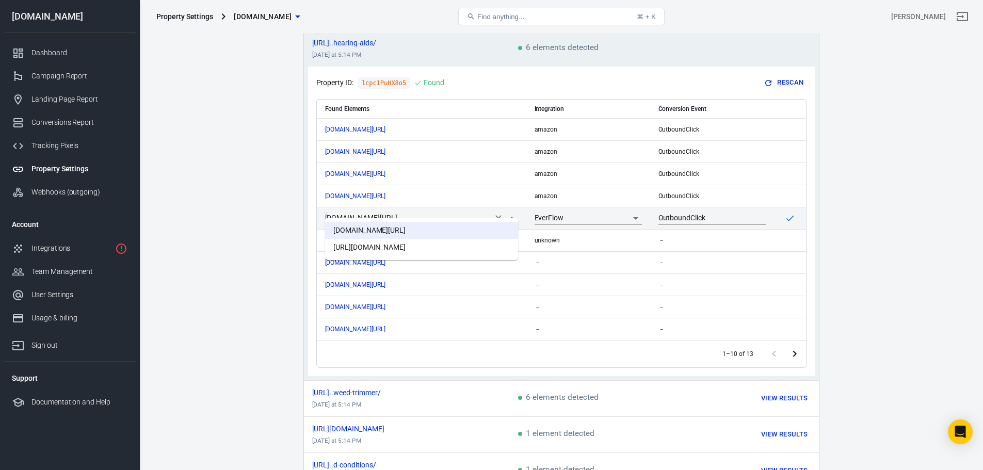
type input "https://getamplihear.com/nxtgizmo/inter?uidab=43&oid=21&affid=1&uid=3014&oidab2…"
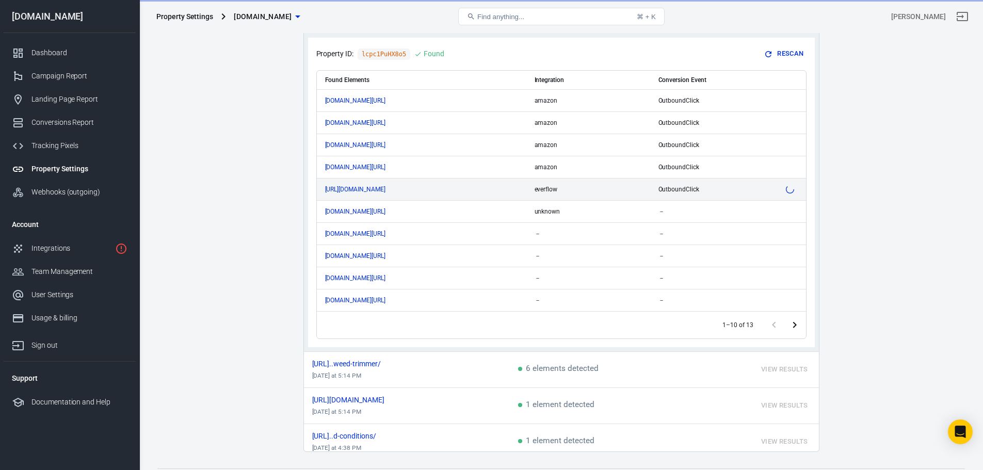
scroll to position [624, 0]
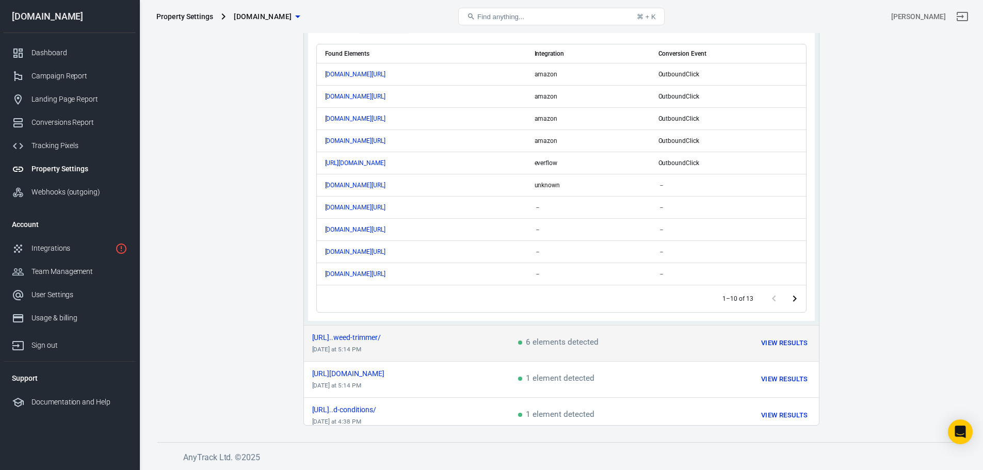
click at [623, 335] on td "6 elements detected" at bounding box center [600, 343] width 180 height 36
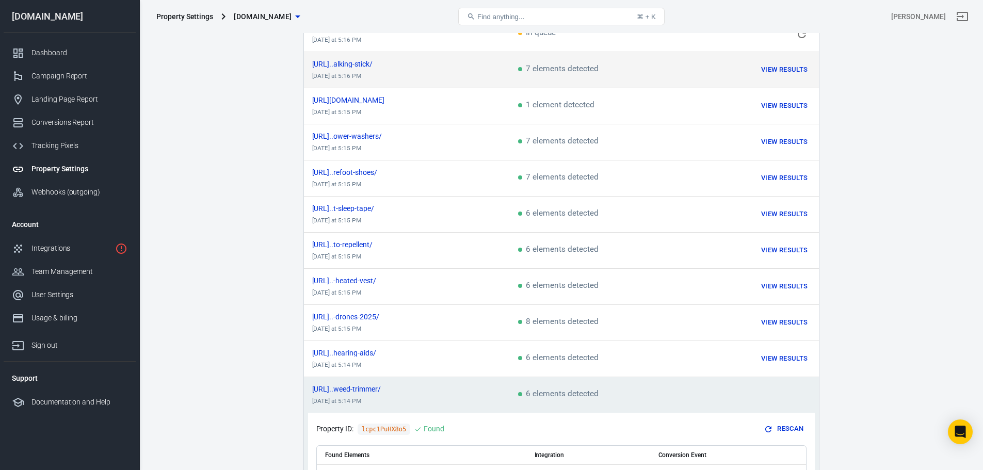
scroll to position [0, 0]
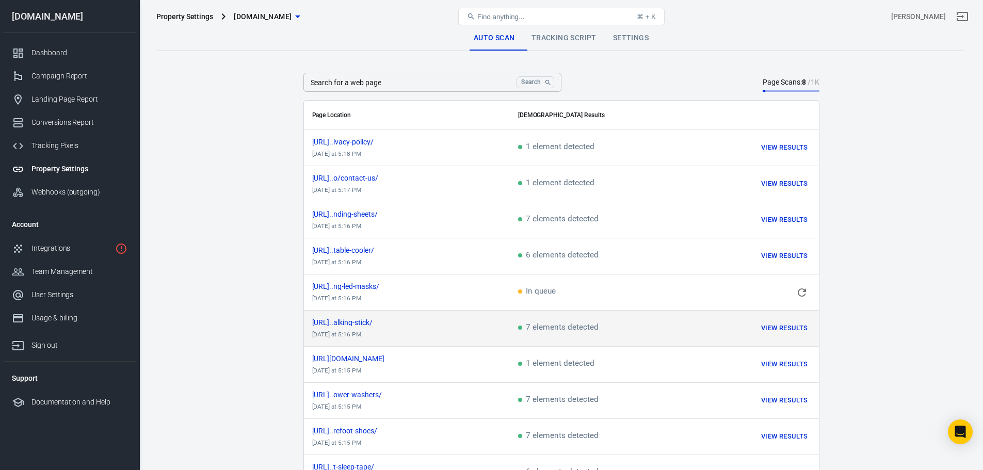
click at [575, 41] on link "Tracking Script" at bounding box center [564, 38] width 82 height 25
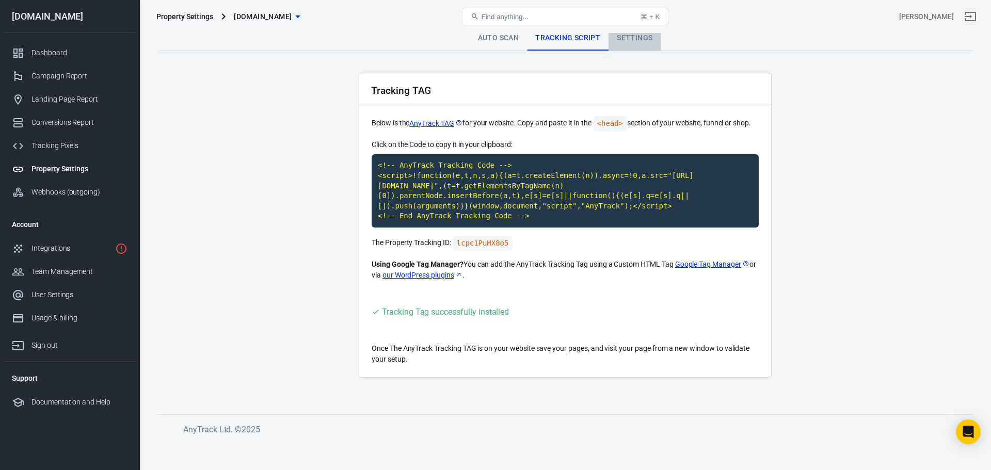
click at [639, 40] on link "Settings" at bounding box center [634, 38] width 52 height 25
